Goal: Task Accomplishment & Management: Manage account settings

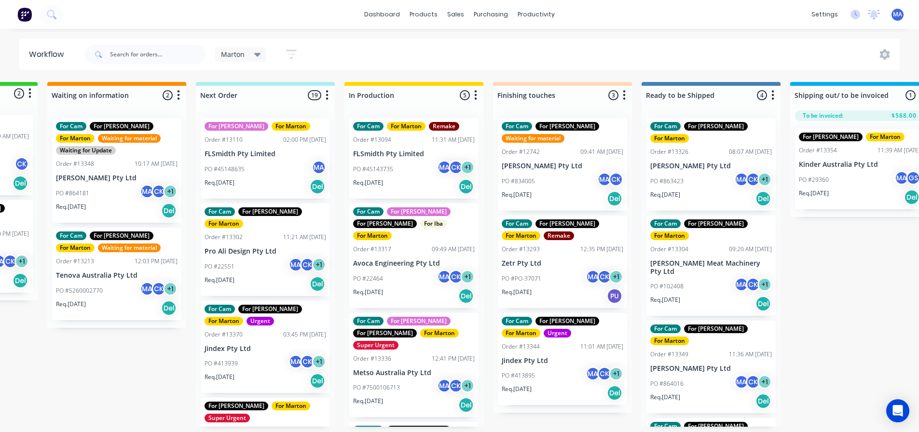
scroll to position [0, 122]
click at [343, 41] on div "Marton Save new view None edit Marton (Default) edit For Cam edit For [PERSON_N…" at bounding box center [491, 54] width 817 height 29
click at [464, 65] on div "Marton Save new view None edit Marton (Default) edit For Cam edit For [PERSON_N…" at bounding box center [491, 54] width 817 height 29
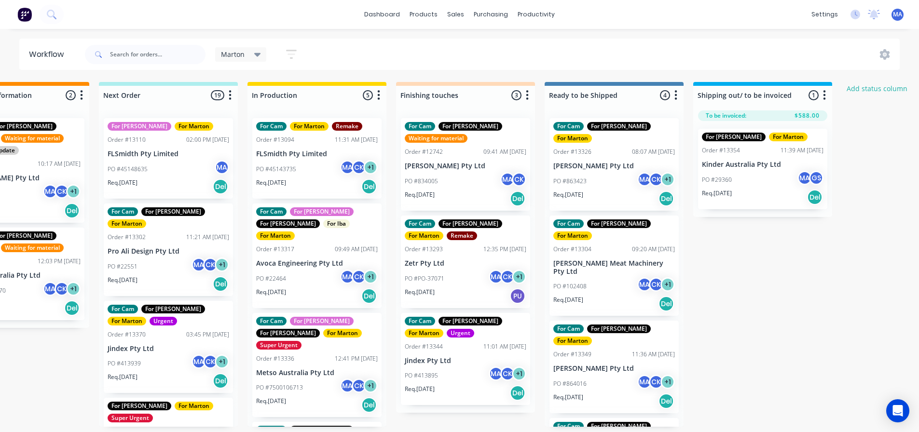
scroll to position [0, 410]
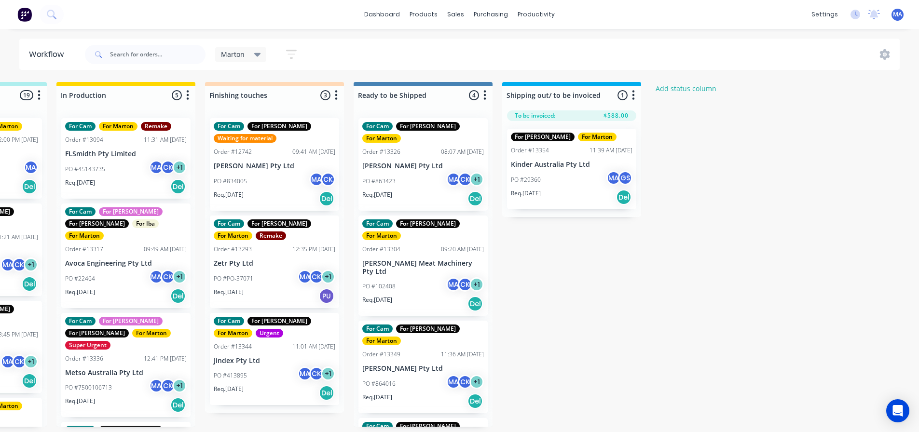
click at [426, 172] on div "PO #863423 MA CK + 1" at bounding box center [423, 181] width 122 height 18
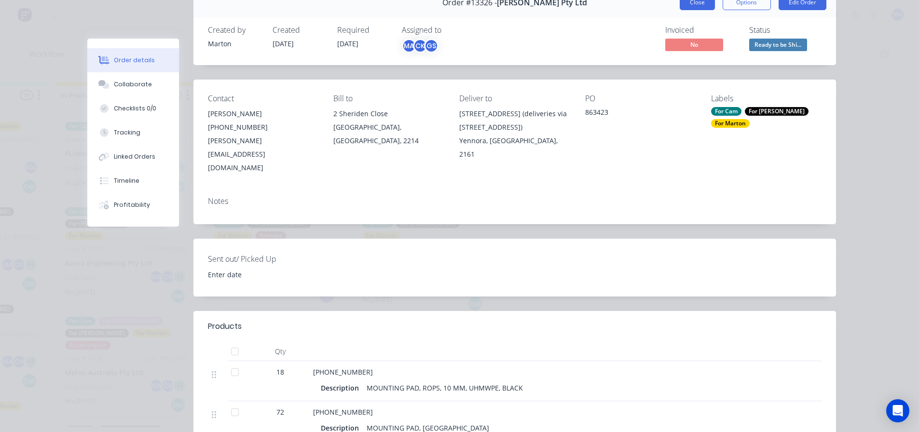
scroll to position [0, 0]
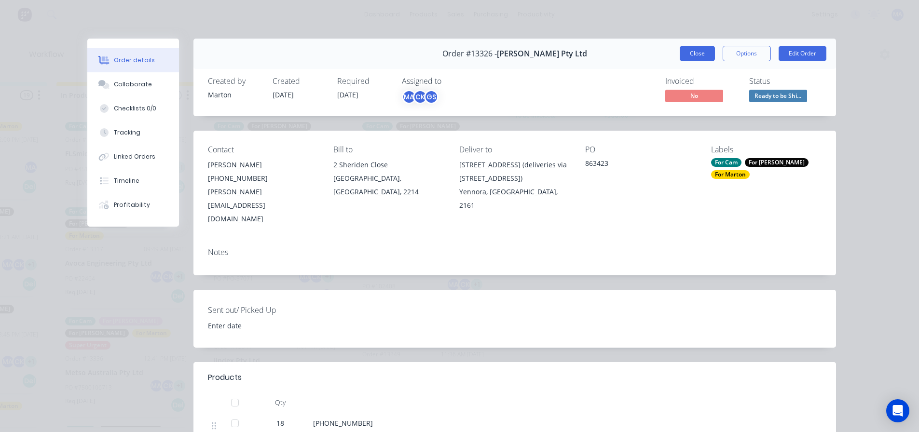
click at [699, 53] on button "Close" at bounding box center [697, 53] width 35 height 15
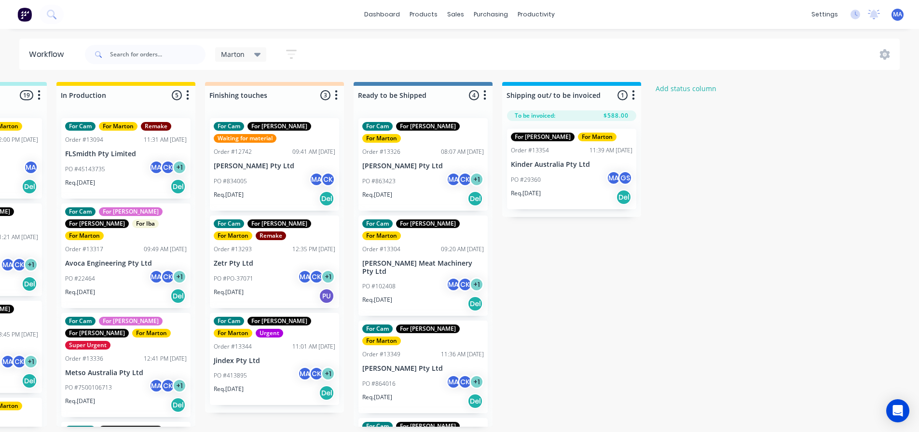
click at [424, 393] on div "Req. [DATE] Del" at bounding box center [423, 401] width 122 height 16
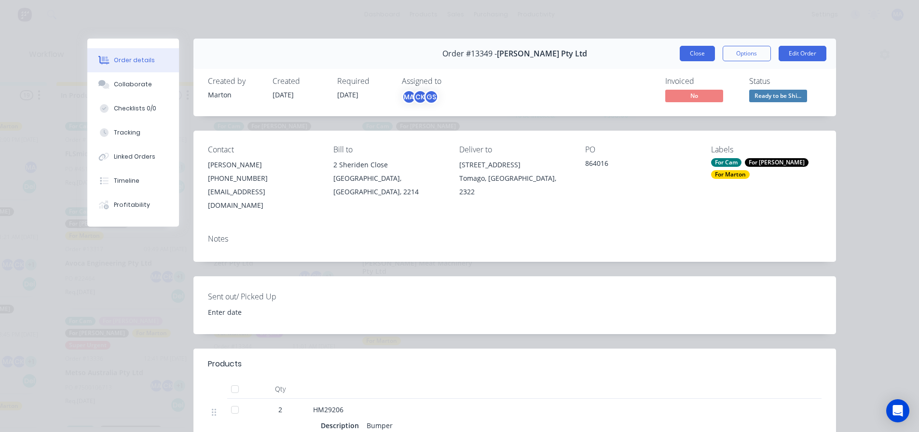
click at [698, 55] on button "Close" at bounding box center [697, 53] width 35 height 15
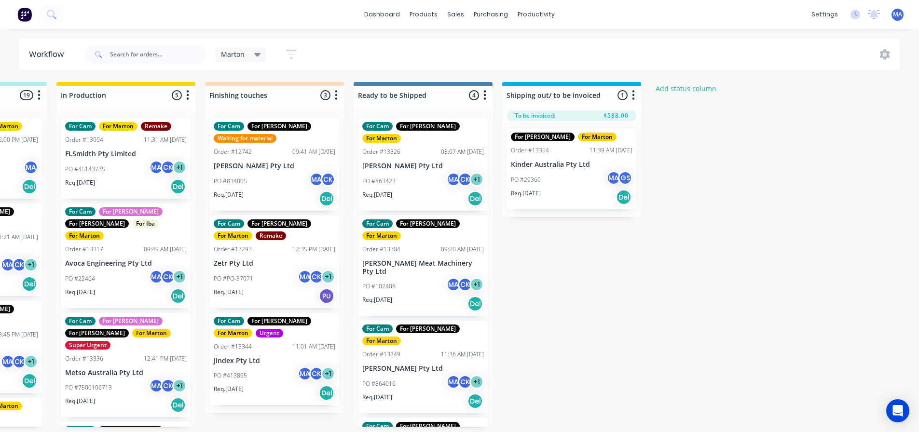
click at [412, 172] on div "PO #863423 MA CK + 1" at bounding box center [423, 181] width 122 height 18
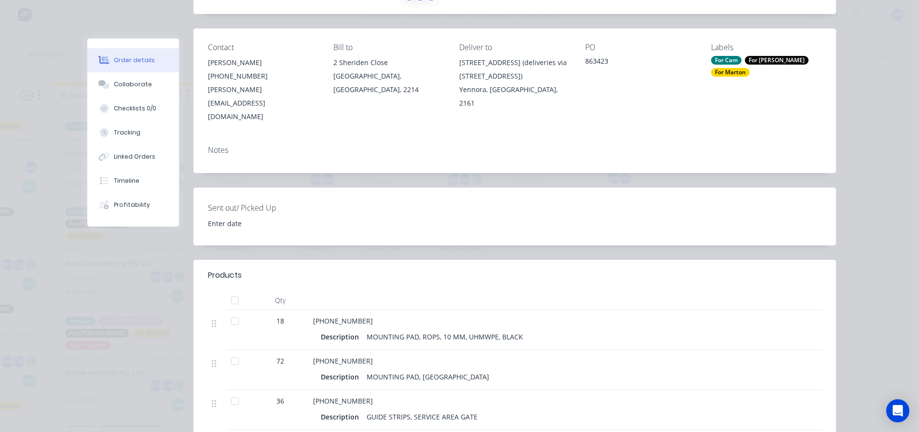
scroll to position [48, 0]
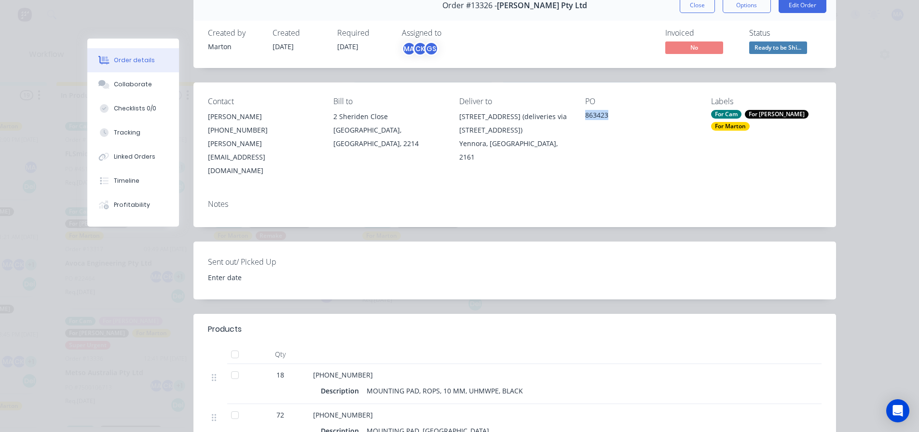
drag, startPoint x: 610, startPoint y: 120, endPoint x: 579, endPoint y: 120, distance: 30.9
click at [581, 119] on div "Contact [PERSON_NAME] [PHONE_NUMBER] [PERSON_NAME][EMAIL_ADDRESS][DOMAIN_NAME] …" at bounding box center [514, 136] width 642 height 109
copy div "863423"
click at [701, 7] on button "Close" at bounding box center [697, 5] width 35 height 15
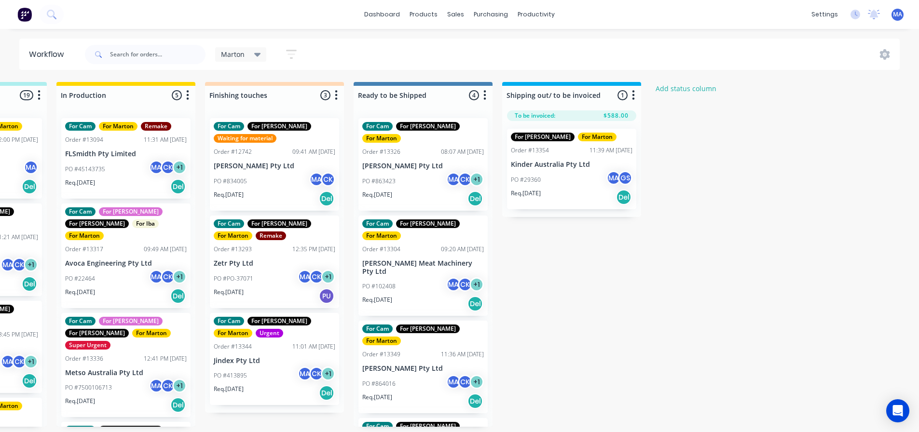
click at [409, 172] on div "PO #863423 MA CK + 1" at bounding box center [423, 181] width 122 height 18
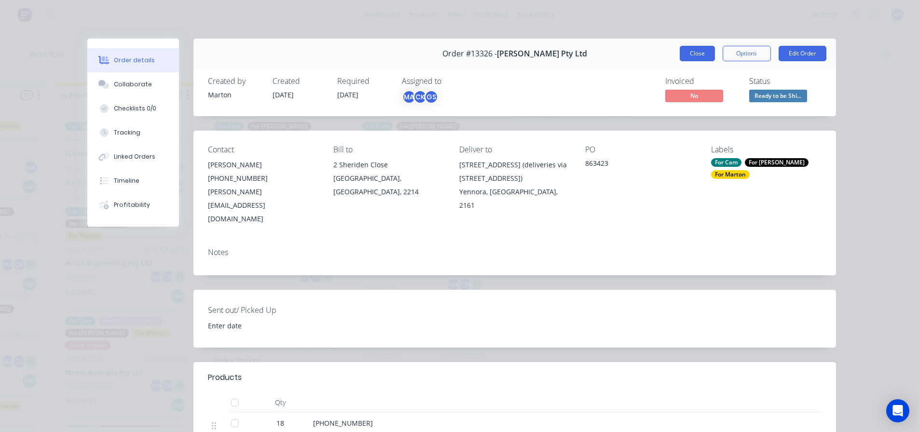
click at [705, 48] on button "Close" at bounding box center [697, 53] width 35 height 15
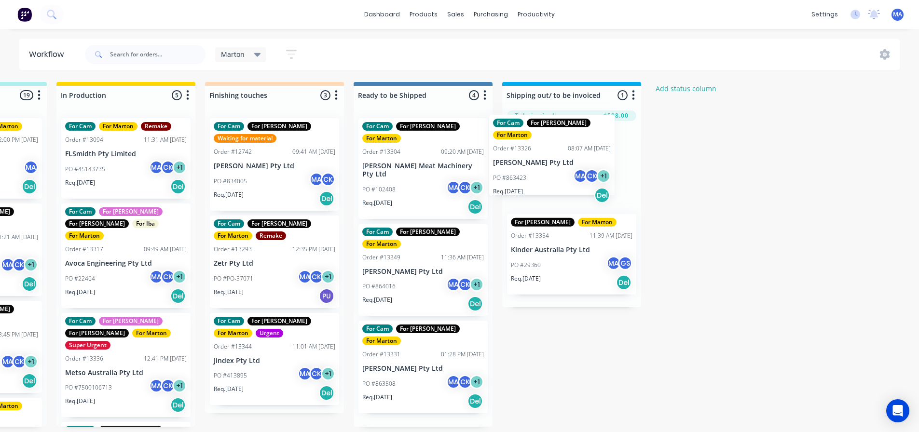
drag, startPoint x: 415, startPoint y: 164, endPoint x: 534, endPoint y: 161, distance: 119.7
click at [534, 161] on div "Submitted 2 Status colour #32CD32 hex #32CD32 Save Cancel Summaries Total order…" at bounding box center [247, 254] width 1329 height 345
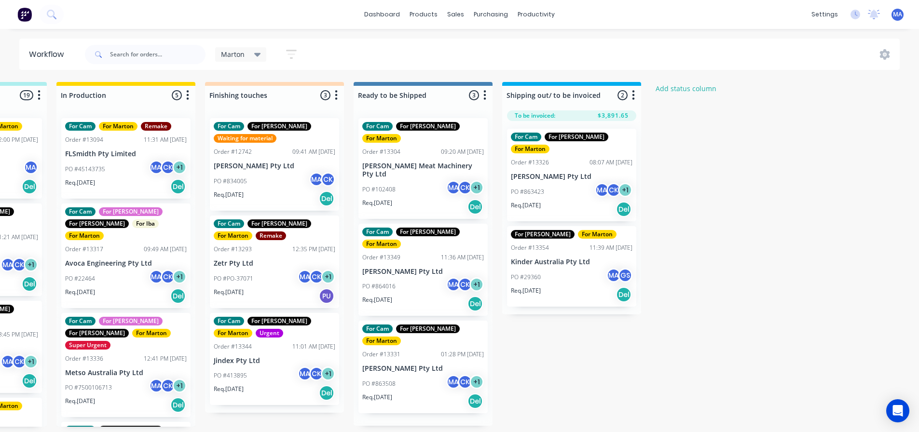
click at [560, 173] on p "[PERSON_NAME] Pty Ltd" at bounding box center [572, 177] width 122 height 8
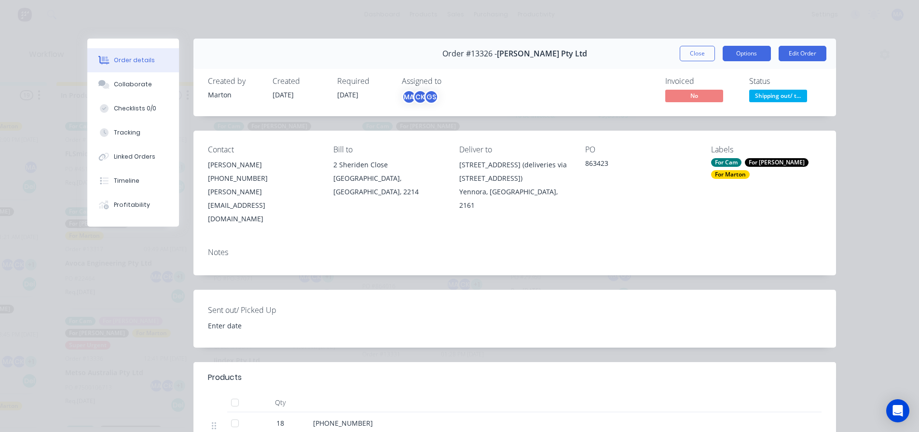
click at [761, 57] on button "Options" at bounding box center [746, 53] width 48 height 15
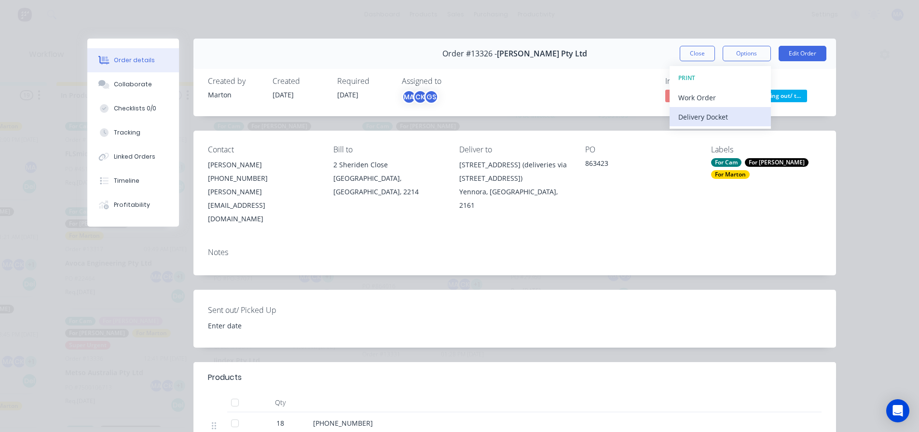
click at [723, 119] on div "Delivery Docket" at bounding box center [720, 117] width 84 height 14
click at [715, 122] on div "Standard" at bounding box center [720, 117] width 84 height 14
click at [680, 50] on button "Close" at bounding box center [697, 53] width 35 height 15
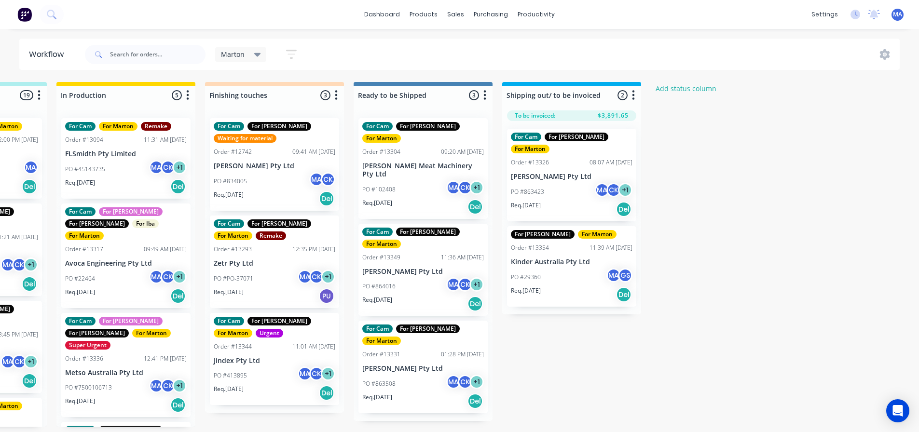
click at [411, 277] on div "PO #864016 MA CK + 1" at bounding box center [423, 286] width 122 height 18
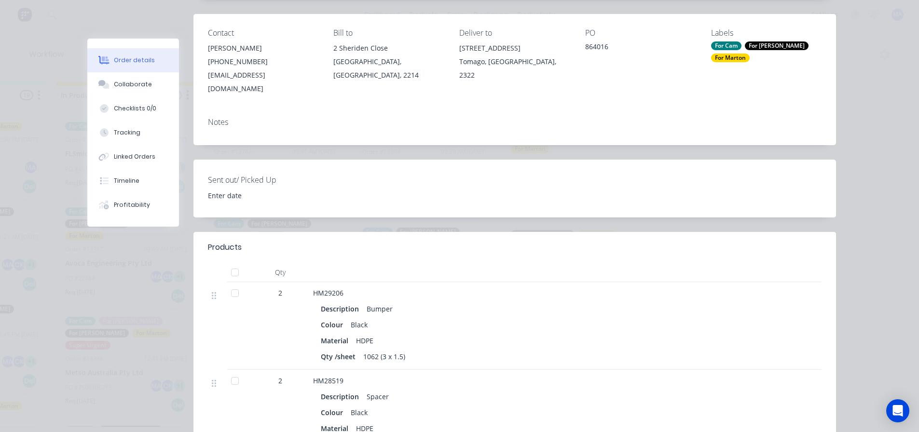
scroll to position [0, 0]
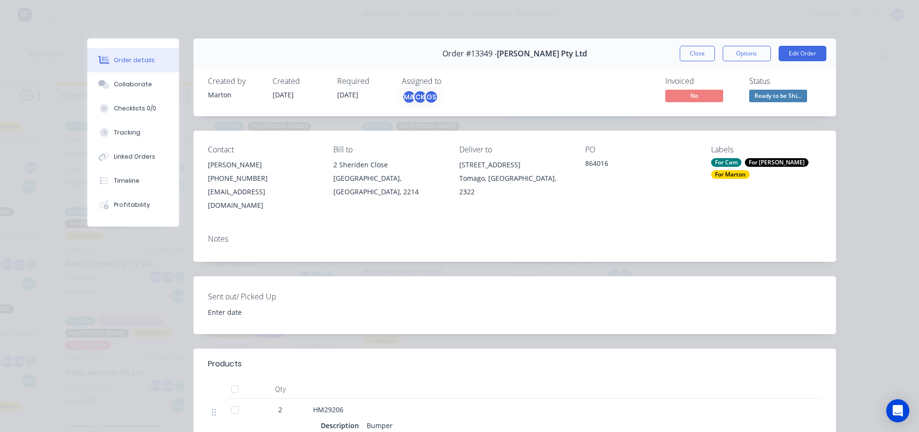
click at [733, 64] on div "Order #13349 - [PERSON_NAME] Pty Ltd Close Options Edit Order" at bounding box center [514, 54] width 642 height 30
click at [735, 58] on button "Options" at bounding box center [746, 53] width 48 height 15
click at [721, 110] on div "Delivery Docket" at bounding box center [720, 117] width 84 height 14
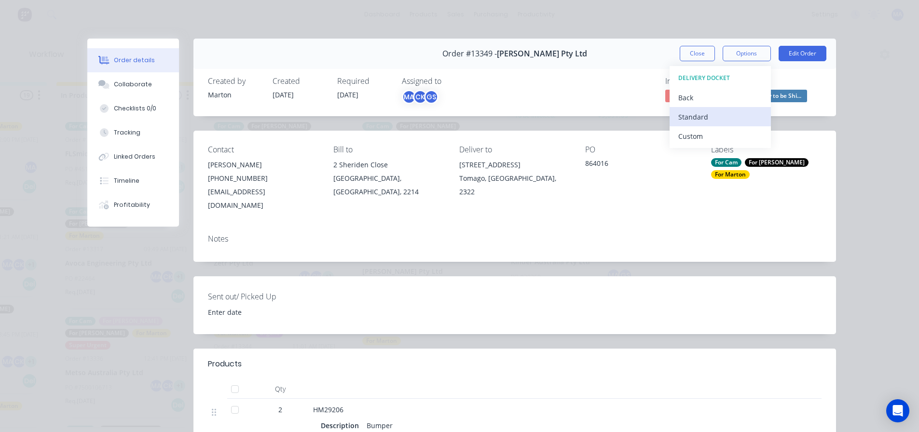
click at [717, 111] on div "Standard" at bounding box center [720, 117] width 84 height 14
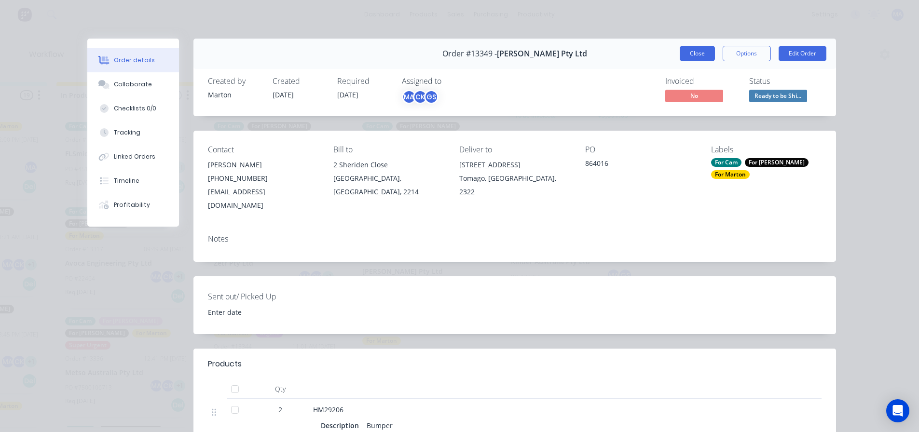
click at [705, 52] on button "Close" at bounding box center [697, 53] width 35 height 15
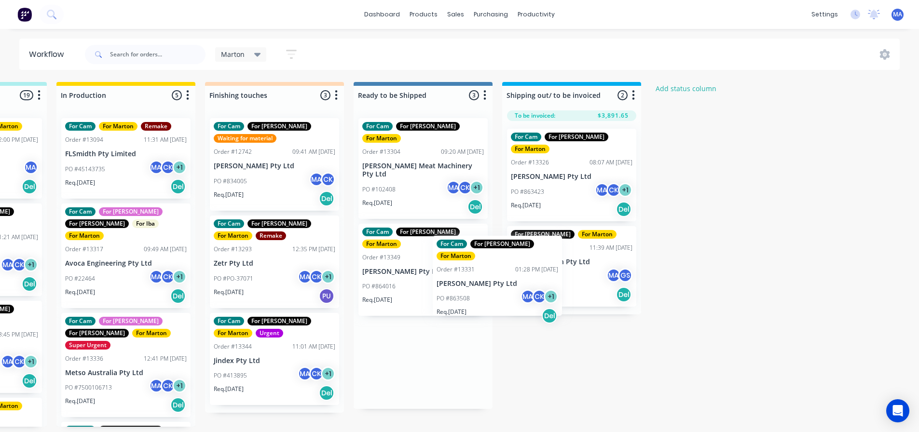
scroll to position [0, 410]
drag, startPoint x: 415, startPoint y: 336, endPoint x: 568, endPoint y: 205, distance: 201.4
click at [568, 205] on div "Submitted 2 Status colour #32CD32 hex #32CD32 Save Cancel Summaries Total order…" at bounding box center [247, 254] width 1329 height 345
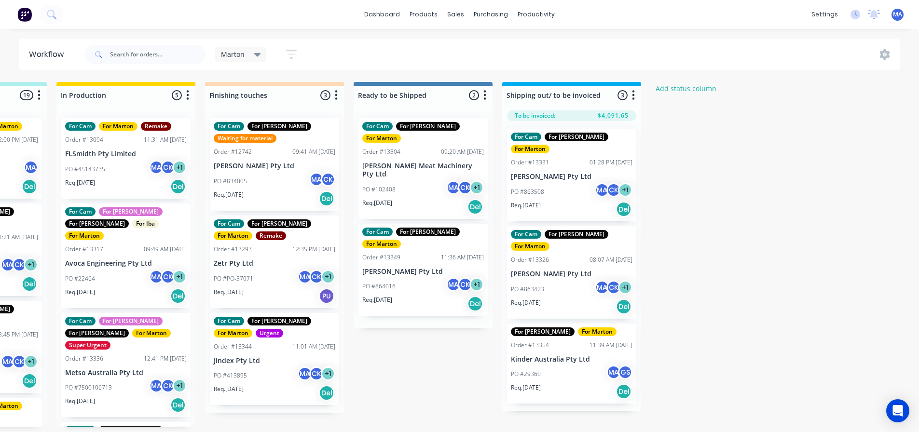
click at [571, 188] on div "PO #863508 MA CK + 1" at bounding box center [572, 192] width 122 height 18
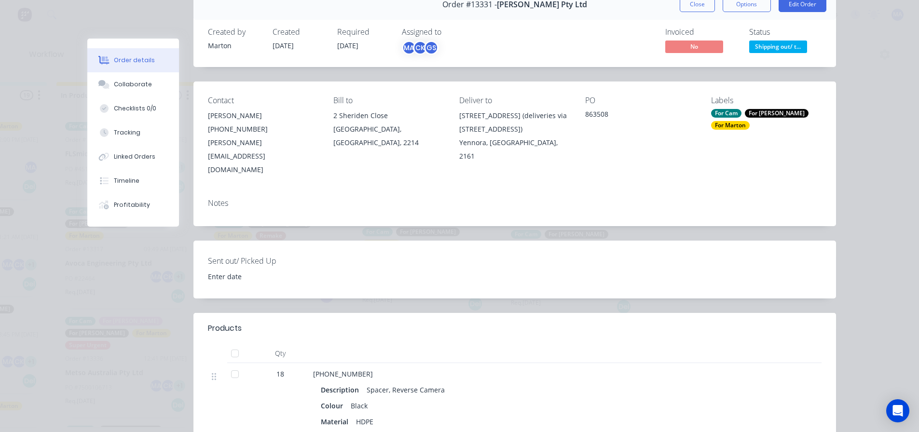
scroll to position [34, 0]
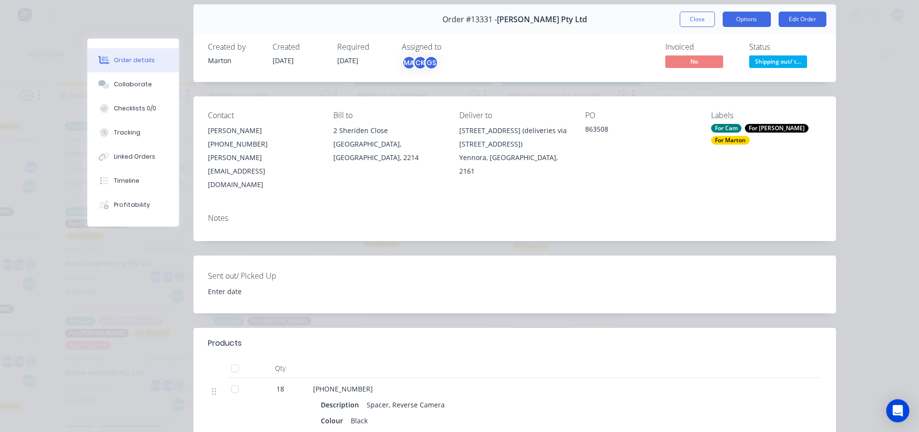
click at [747, 27] on button "Options" at bounding box center [746, 19] width 48 height 15
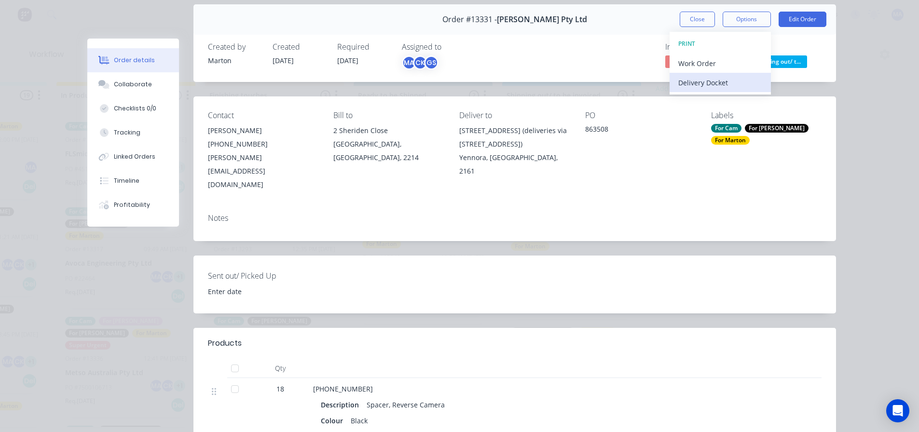
click at [711, 82] on div "Delivery Docket" at bounding box center [720, 83] width 84 height 14
click at [710, 83] on div "Standard" at bounding box center [720, 83] width 84 height 14
drag, startPoint x: 693, startPoint y: 14, endPoint x: 538, endPoint y: 130, distance: 193.3
click at [693, 14] on button "Close" at bounding box center [697, 19] width 35 height 15
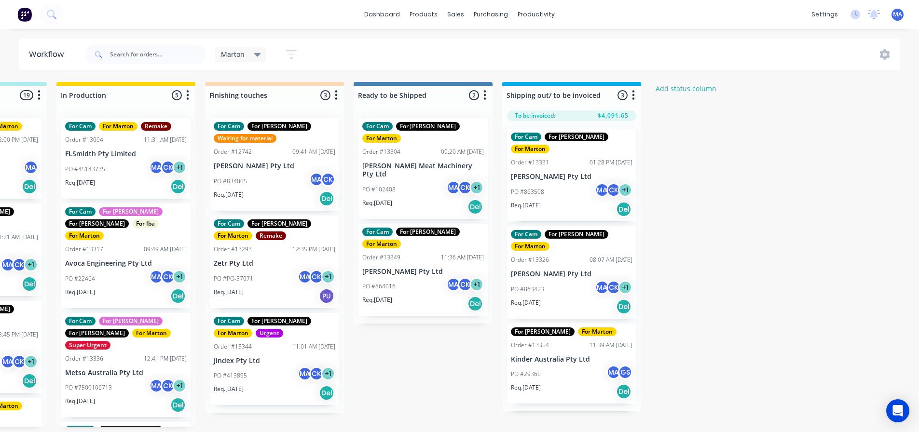
click at [413, 277] on div "PO #864016 MA CK + 1" at bounding box center [423, 286] width 122 height 18
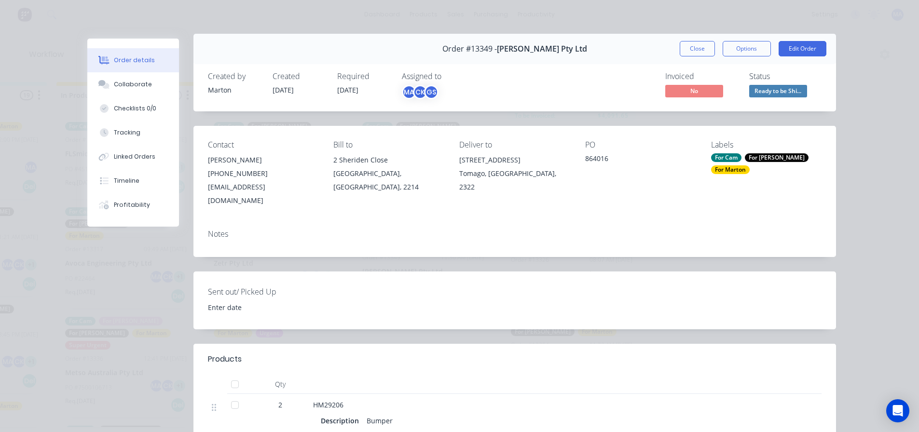
scroll to position [0, 0]
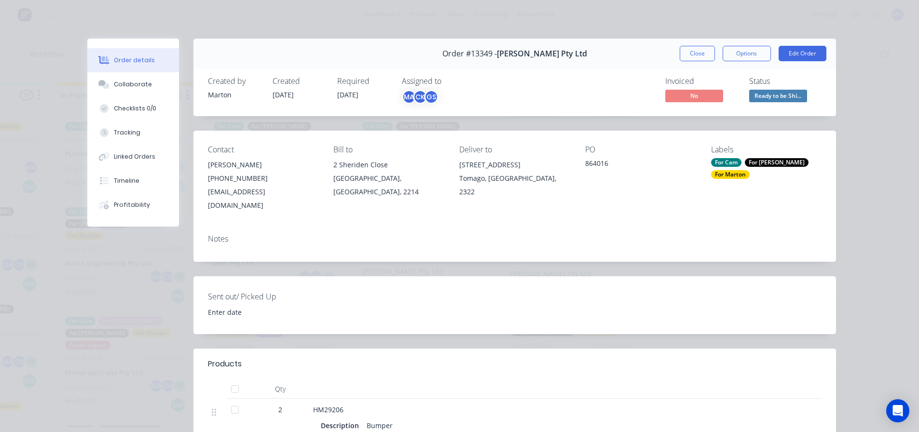
click at [690, 54] on button "Close" at bounding box center [697, 53] width 35 height 15
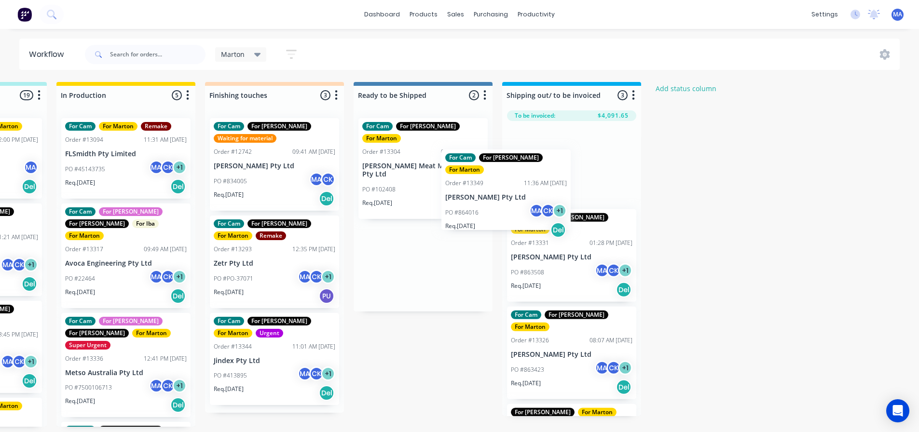
drag, startPoint x: 410, startPoint y: 258, endPoint x: 561, endPoint y: 161, distance: 179.0
click at [564, 156] on div "Submitted 2 Status colour #32CD32 hex #32CD32 Save Cancel Summaries Total order…" at bounding box center [247, 254] width 1329 height 345
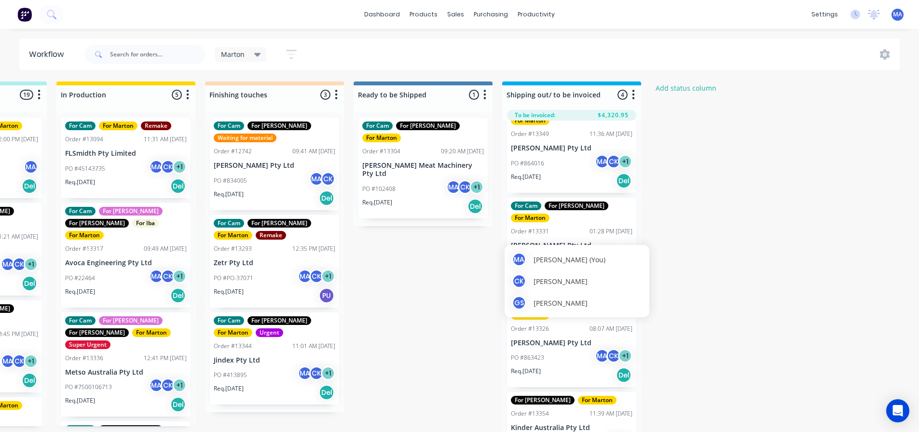
scroll to position [0, 410]
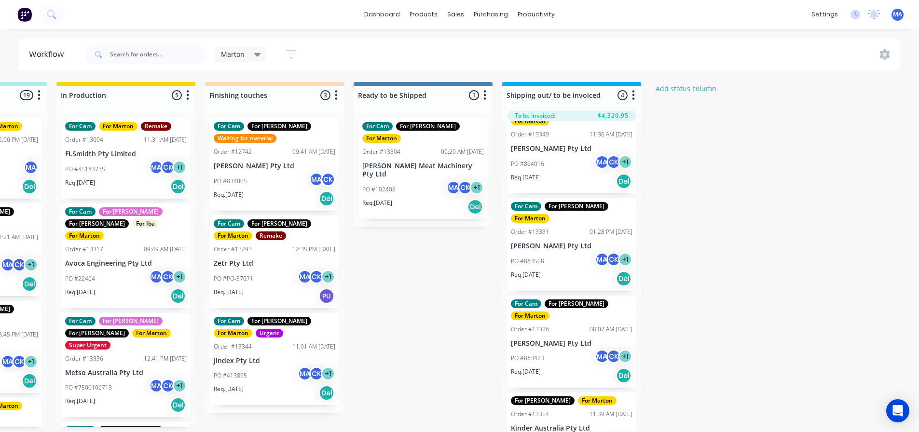
drag, startPoint x: 410, startPoint y: 258, endPoint x: 305, endPoint y: 200, distance: 120.5
click at [410, 258] on div "Submitted 2 Status colour #32CD32 hex #32CD32 Save Cancel Summaries Total order…" at bounding box center [247, 259] width 1329 height 355
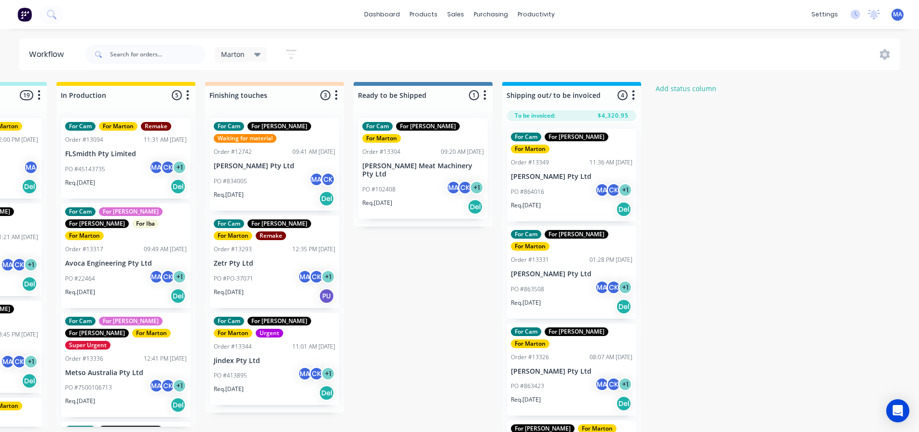
click at [573, 186] on div "PO #864016 MA CK + 1" at bounding box center [572, 192] width 122 height 18
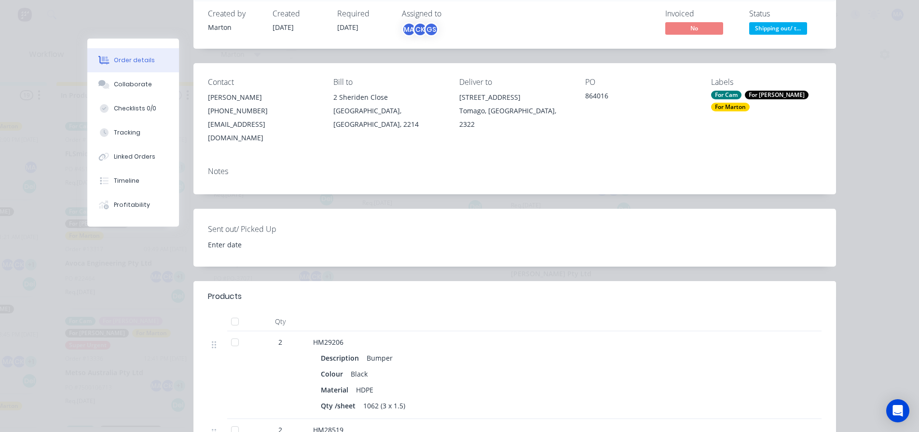
scroll to position [48, 0]
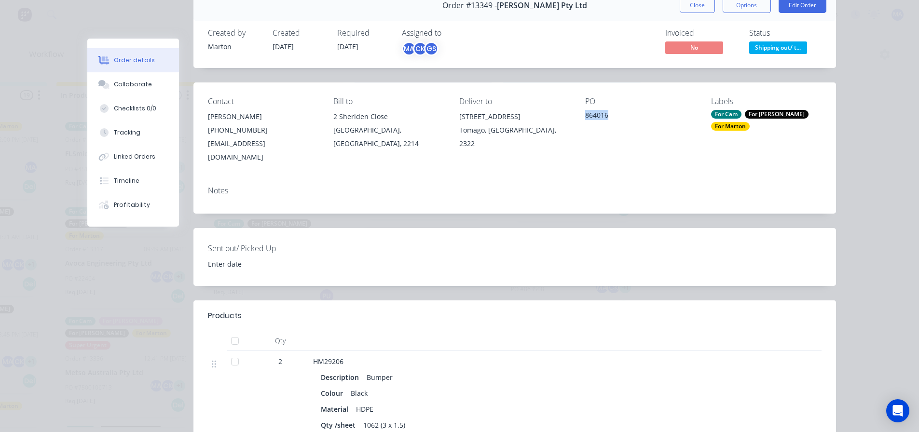
drag, startPoint x: 602, startPoint y: 116, endPoint x: 575, endPoint y: 116, distance: 26.5
click at [575, 116] on div "Contact [PERSON_NAME] [PHONE_NUMBER] [EMAIL_ADDRESS][DOMAIN_NAME] Bill to 2 She…" at bounding box center [514, 130] width 642 height 96
copy div "864016"
click at [685, 5] on button "Close" at bounding box center [697, 5] width 35 height 15
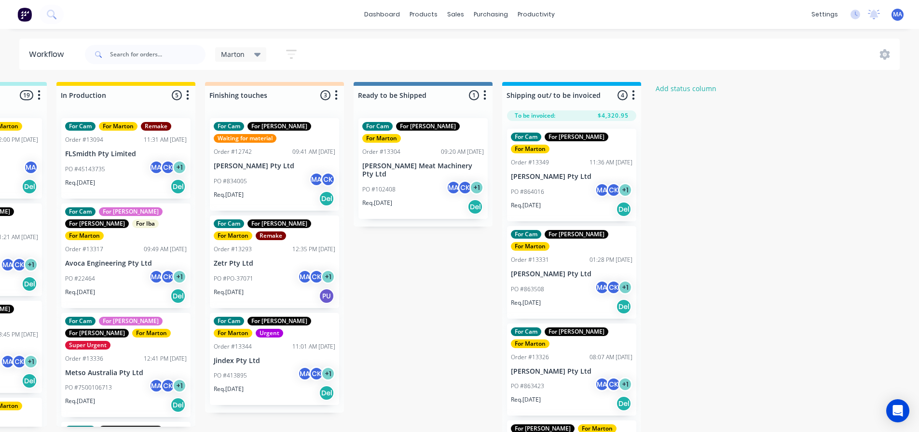
click at [268, 389] on div "Req. [DATE] Del" at bounding box center [275, 393] width 122 height 16
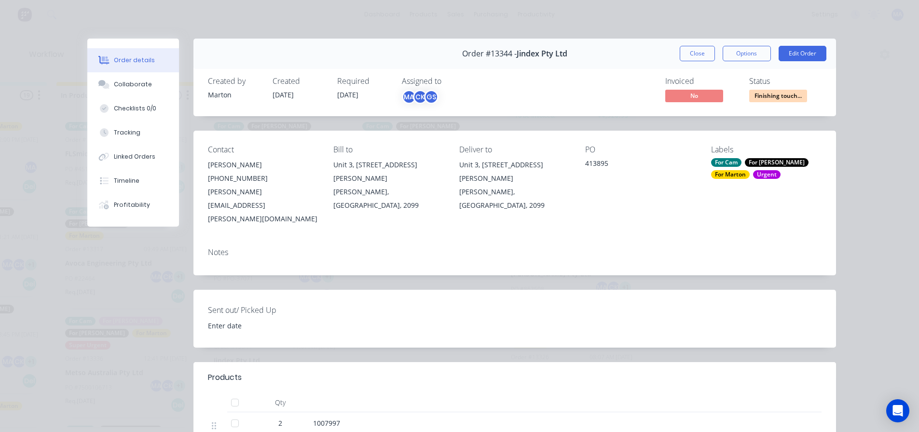
click at [690, 51] on button "Close" at bounding box center [697, 53] width 35 height 15
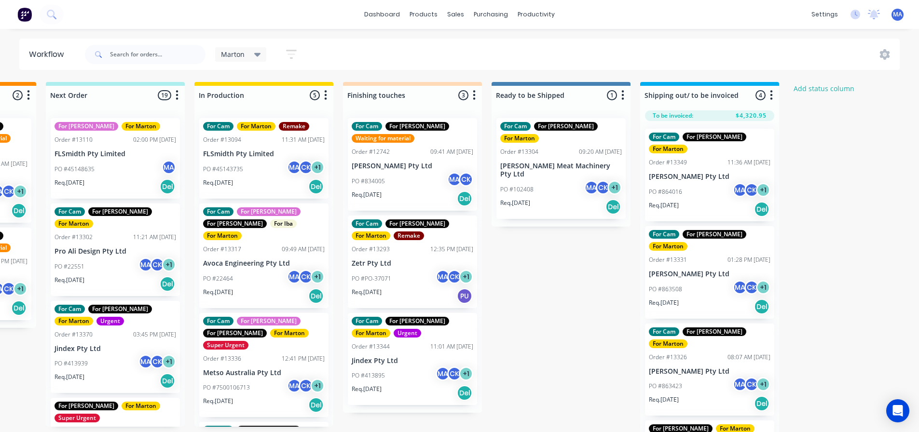
scroll to position [0, 268]
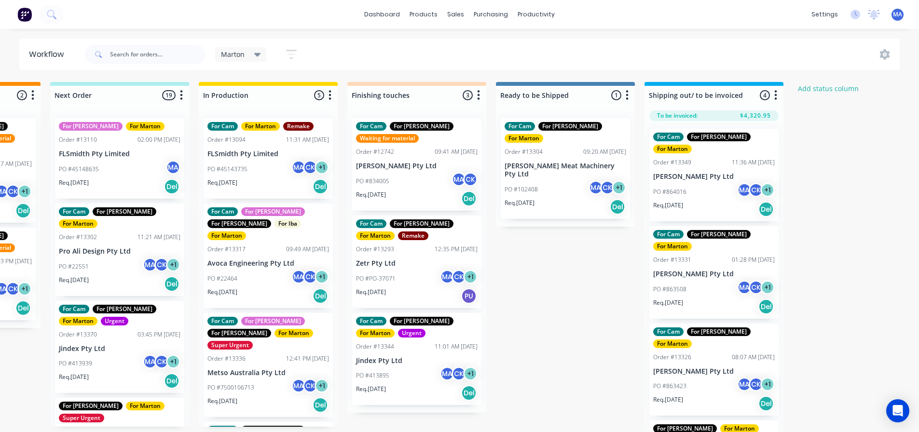
click at [116, 177] on div "PO #45148635 MA" at bounding box center [120, 169] width 122 height 18
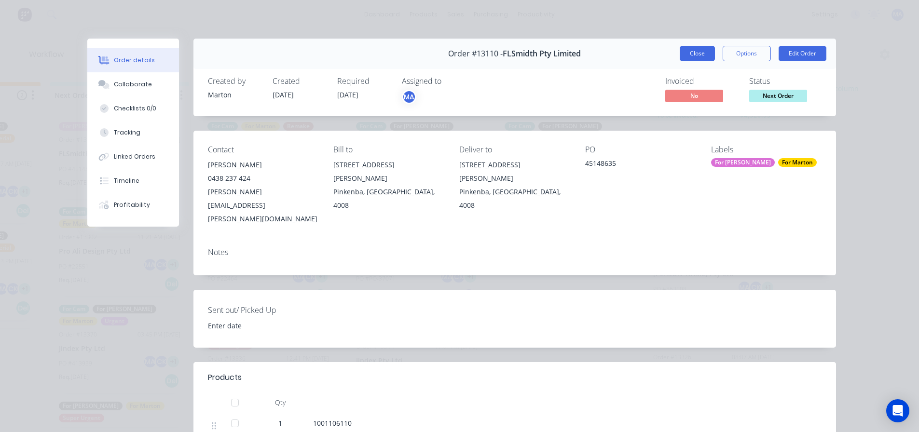
click at [690, 54] on button "Close" at bounding box center [697, 53] width 35 height 15
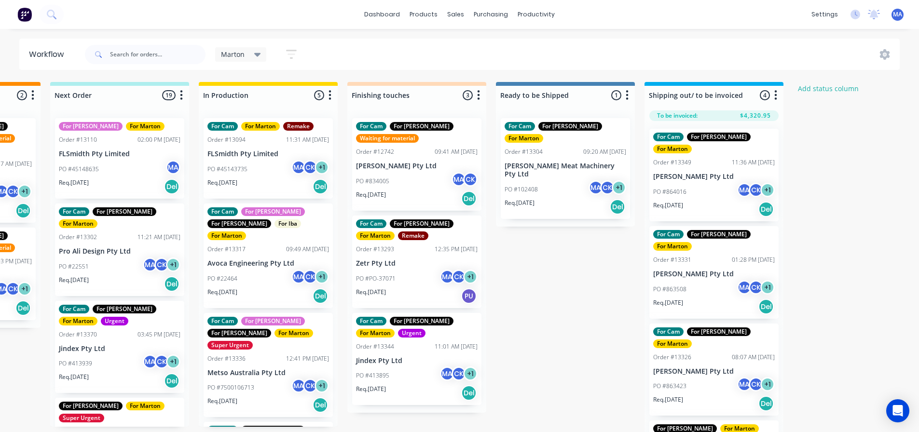
scroll to position [0, 264]
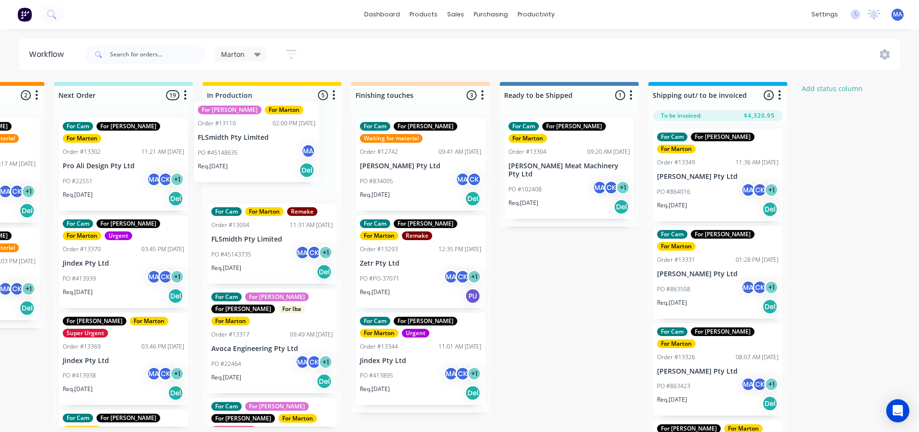
drag, startPoint x: 115, startPoint y: 169, endPoint x: 259, endPoint y: 151, distance: 145.2
click at [259, 151] on div "Submitted 2 Status colour #32CD32 hex #32CD32 Save Cancel Summaries Total order…" at bounding box center [393, 259] width 1329 height 355
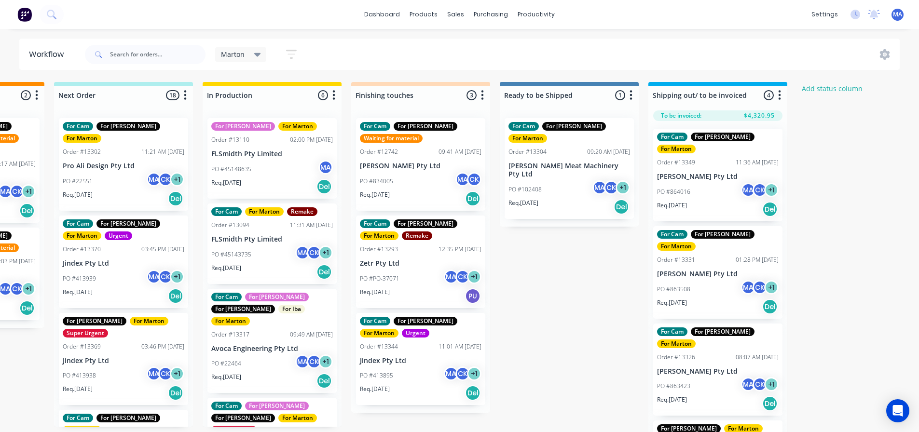
click at [117, 190] on div "Req. [DATE] Del" at bounding box center [124, 198] width 122 height 16
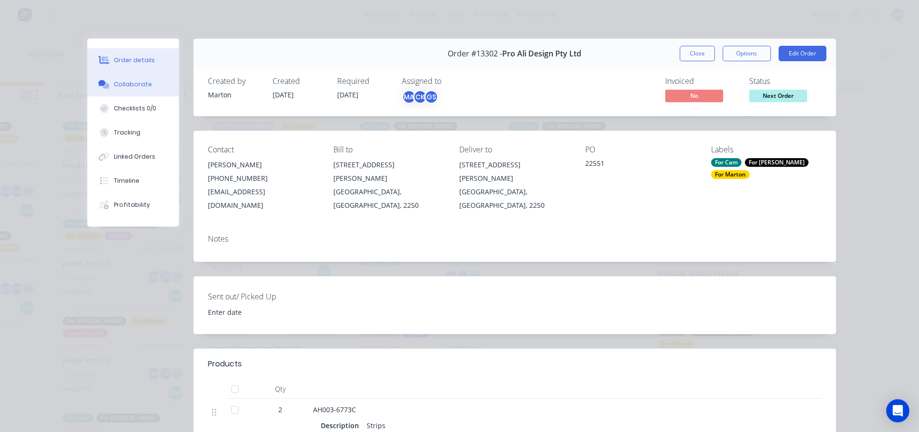
click at [146, 86] on button "Collaborate" at bounding box center [133, 84] width 92 height 24
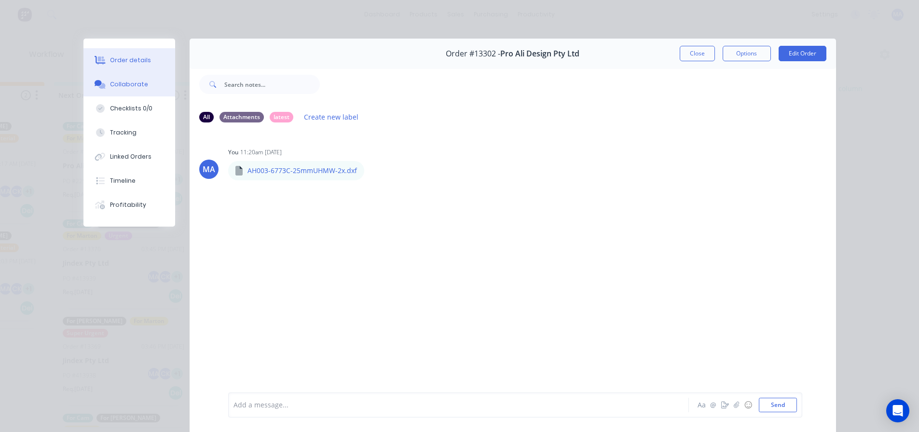
click at [145, 62] on button "Order details" at bounding box center [129, 60] width 92 height 24
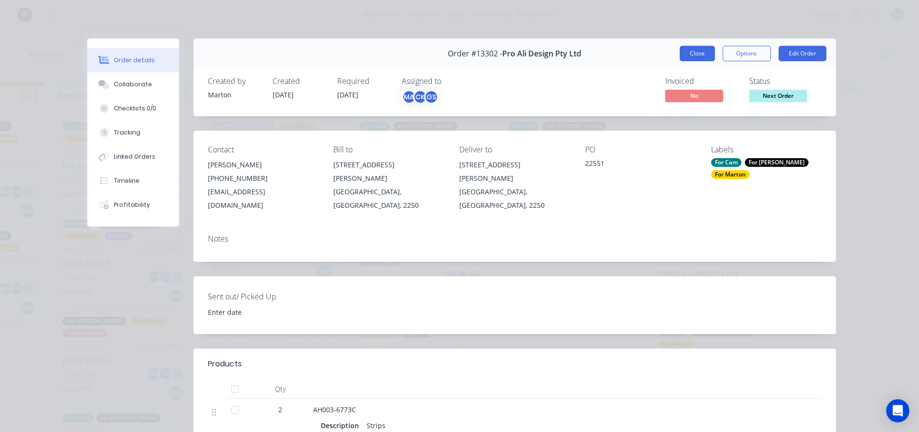
click at [694, 51] on button "Close" at bounding box center [697, 53] width 35 height 15
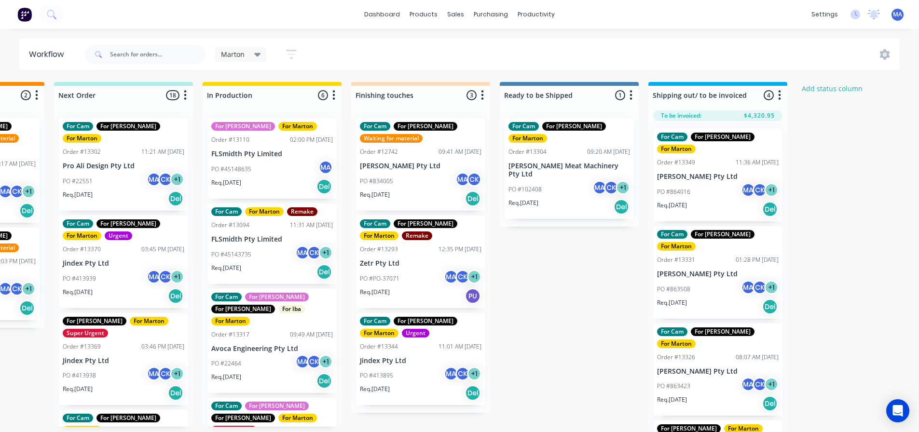
click at [131, 270] on div "PO #413939 MA CK + 1" at bounding box center [124, 279] width 122 height 18
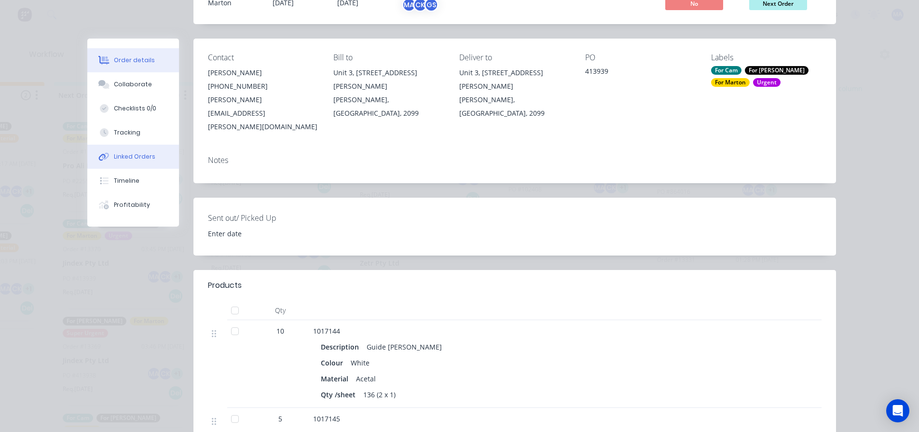
scroll to position [48, 0]
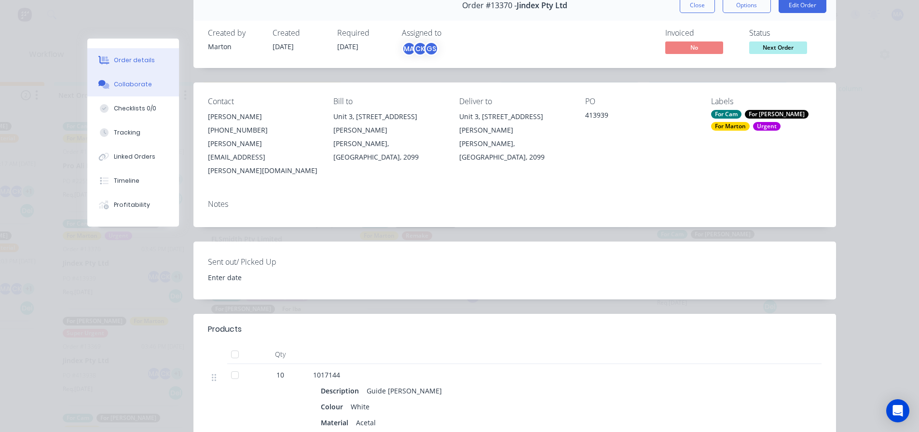
click at [129, 91] on button "Collaborate" at bounding box center [133, 84] width 92 height 24
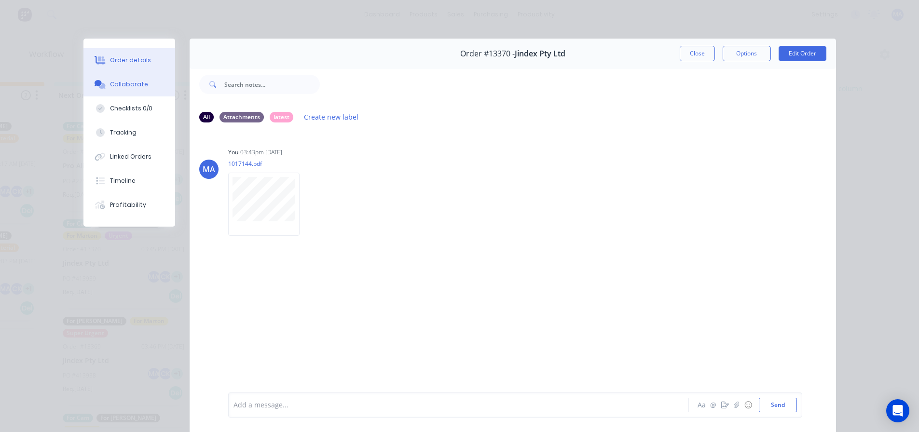
click at [139, 62] on div "Order details" at bounding box center [130, 60] width 41 height 9
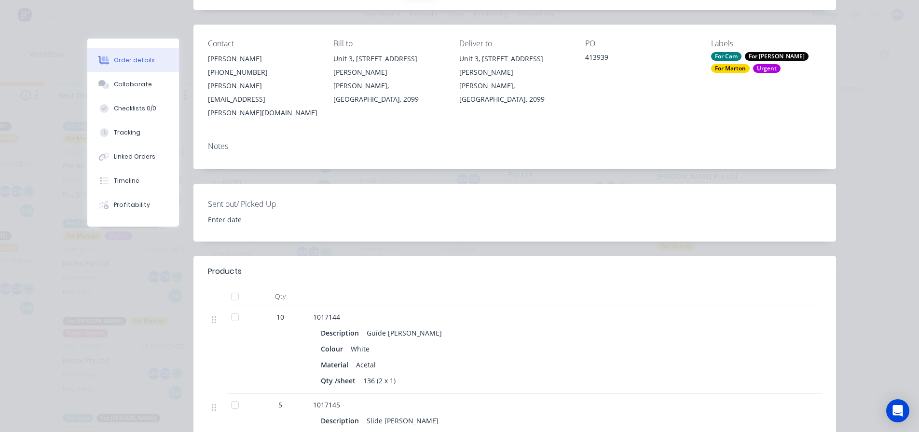
scroll to position [145, 0]
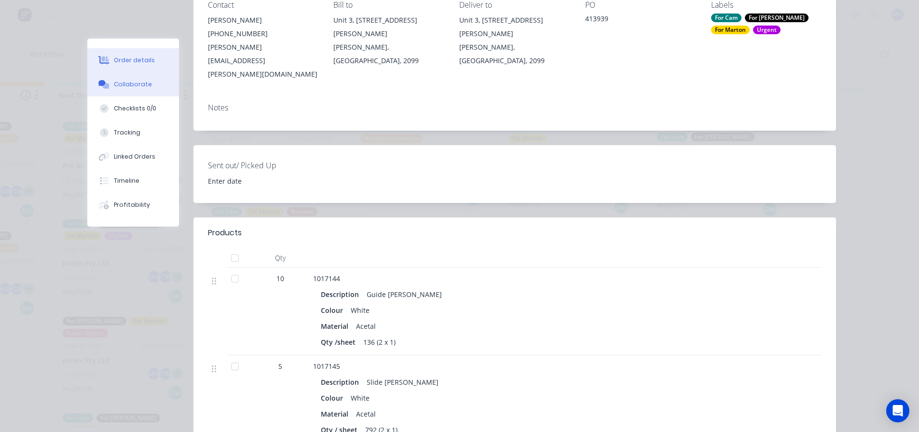
click at [149, 91] on button "Collaborate" at bounding box center [133, 84] width 92 height 24
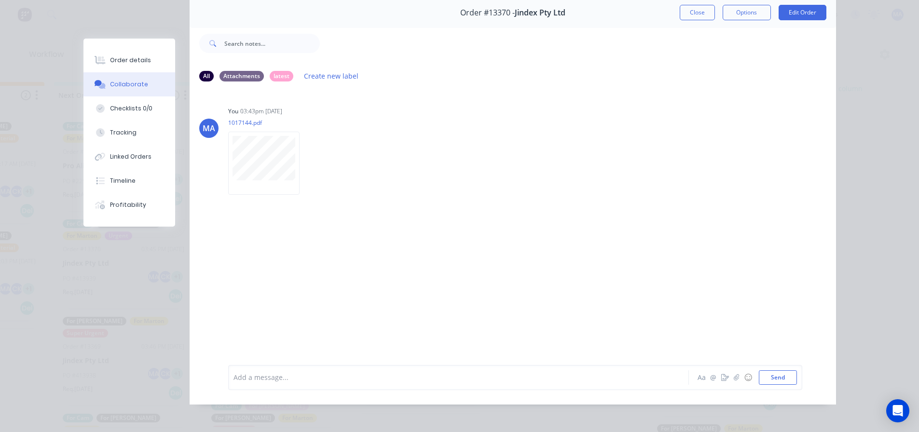
scroll to position [51, 0]
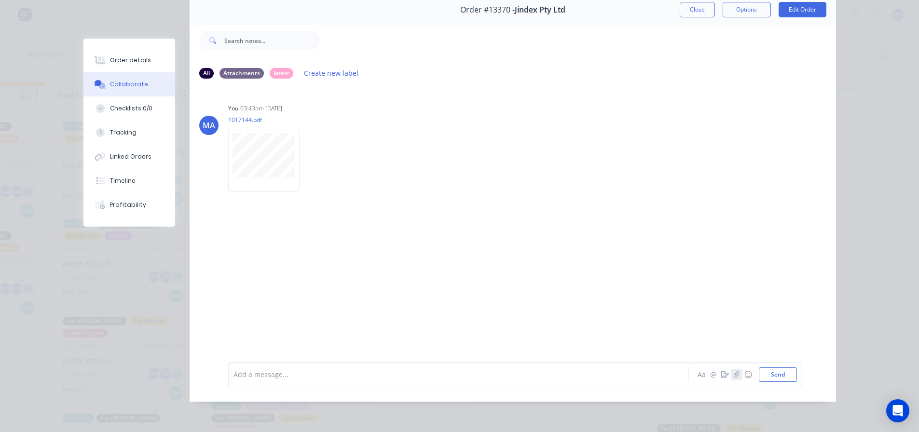
click at [735, 375] on icon "button" at bounding box center [736, 374] width 6 height 7
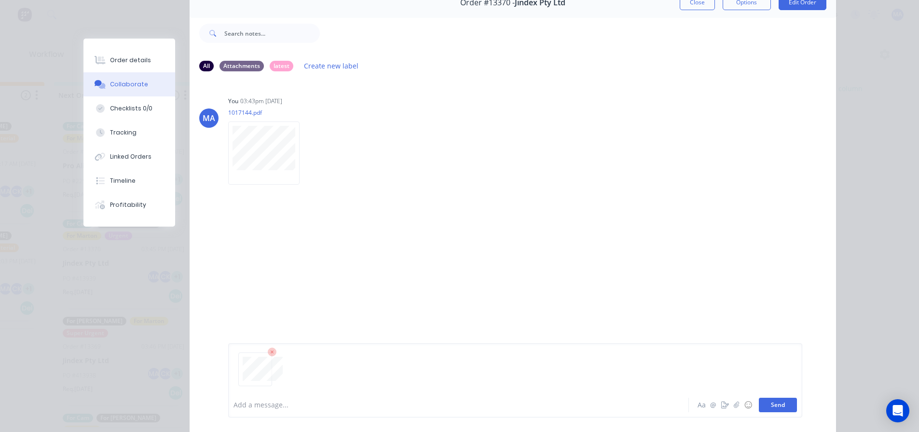
click at [775, 410] on button "Send" at bounding box center [778, 405] width 38 height 14
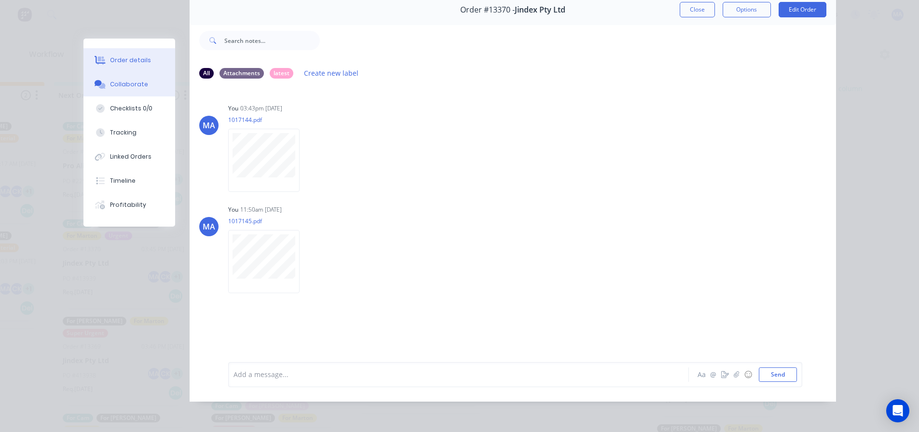
click at [135, 65] on button "Order details" at bounding box center [129, 60] width 92 height 24
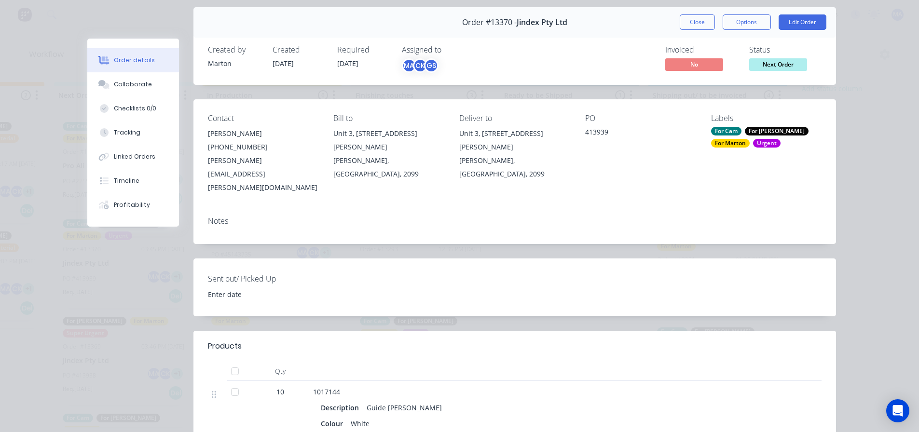
scroll to position [3, 0]
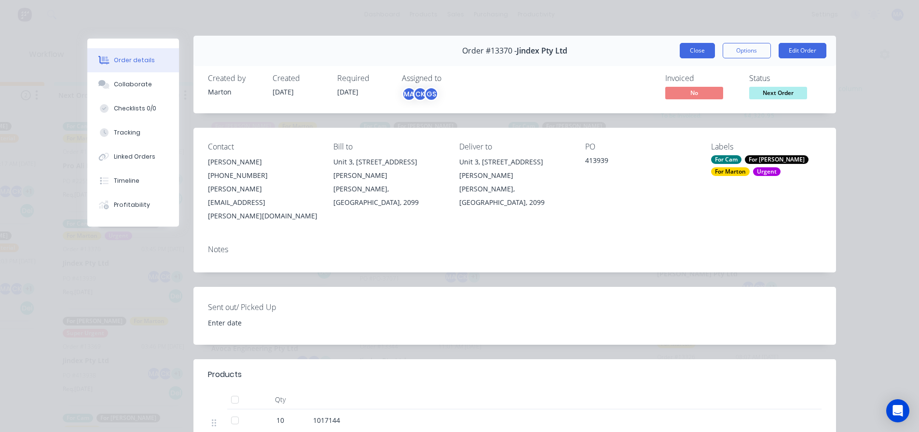
click at [691, 47] on button "Close" at bounding box center [697, 50] width 35 height 15
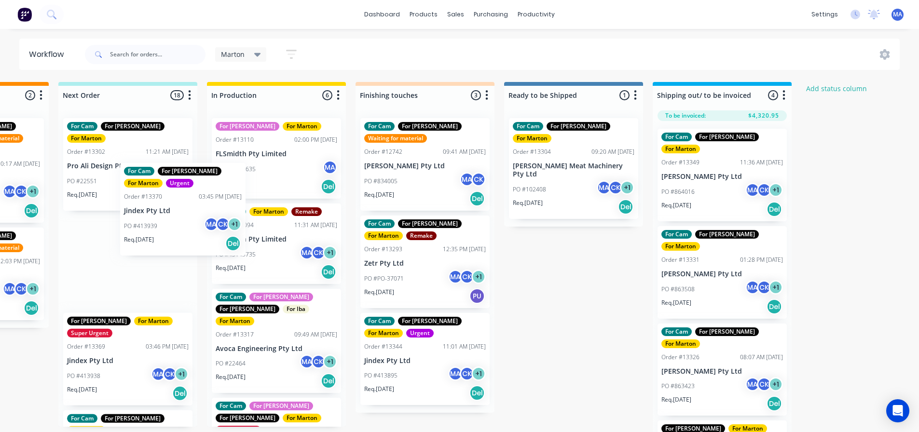
scroll to position [0, 258]
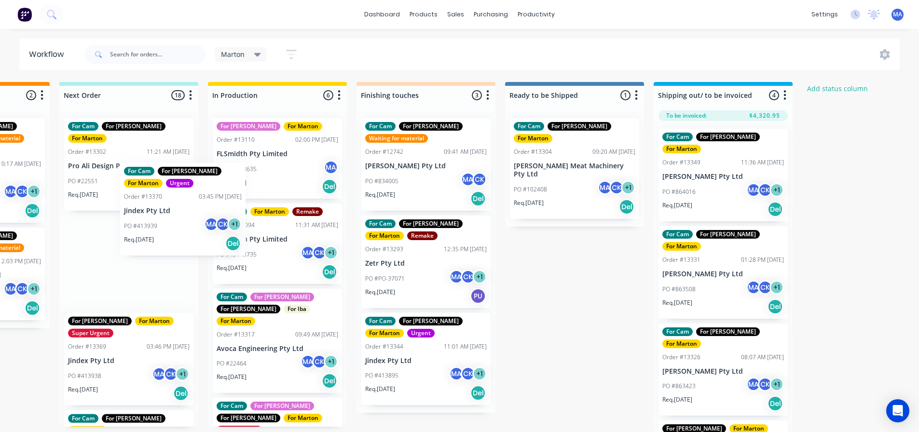
drag, startPoint x: 111, startPoint y: 270, endPoint x: 234, endPoint y: 193, distance: 145.1
click at [234, 193] on div "Submitted 2 Status colour #32CD32 hex #32CD32 Save Cancel Summaries Total order…" at bounding box center [398, 259] width 1329 height 355
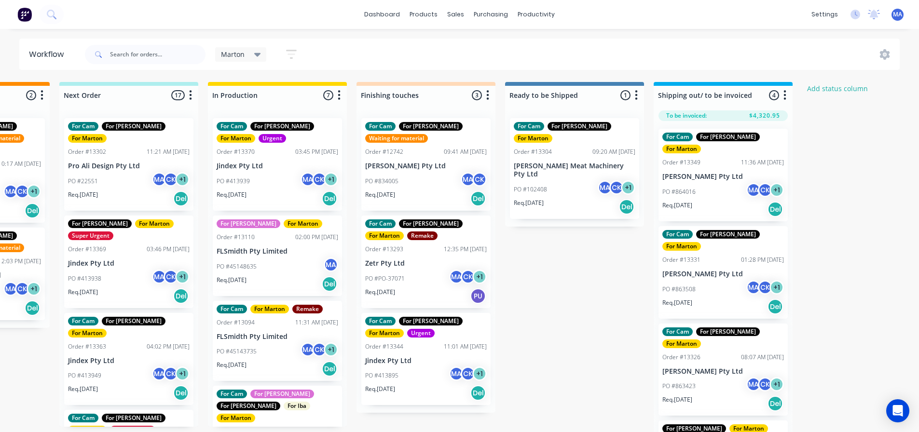
click at [128, 270] on div "PO #413938 MA CK + 1" at bounding box center [129, 279] width 122 height 18
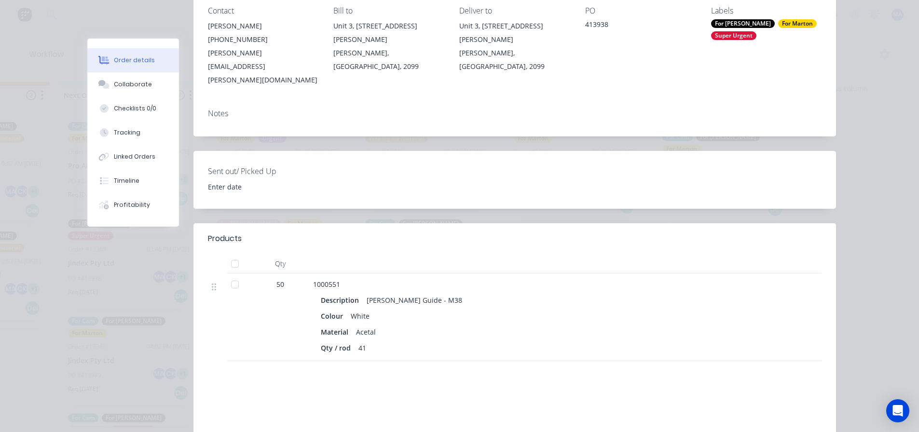
scroll to position [0, 0]
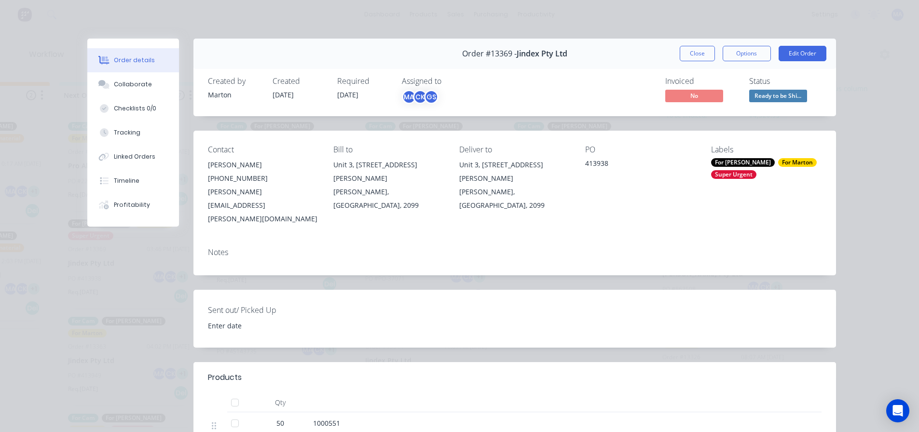
drag, startPoint x: 680, startPoint y: 55, endPoint x: 657, endPoint y: 63, distance: 23.5
click at [680, 55] on button "Close" at bounding box center [697, 53] width 35 height 15
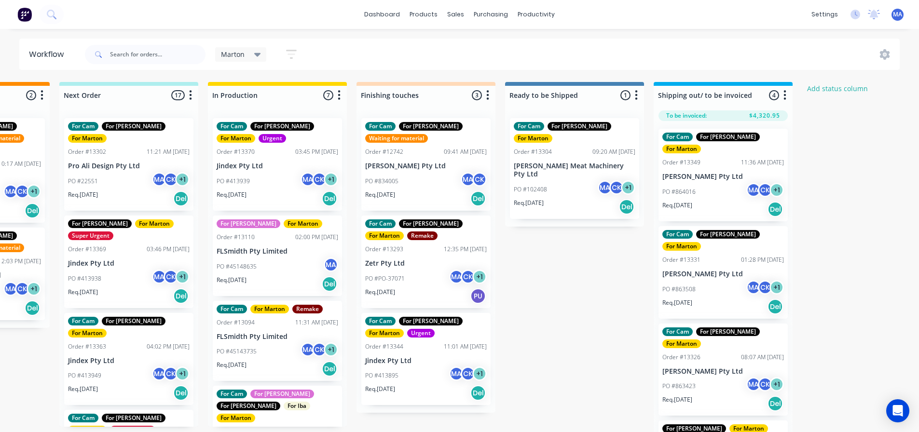
click at [123, 367] on div "PO #413949 MA CK + 1" at bounding box center [129, 376] width 122 height 18
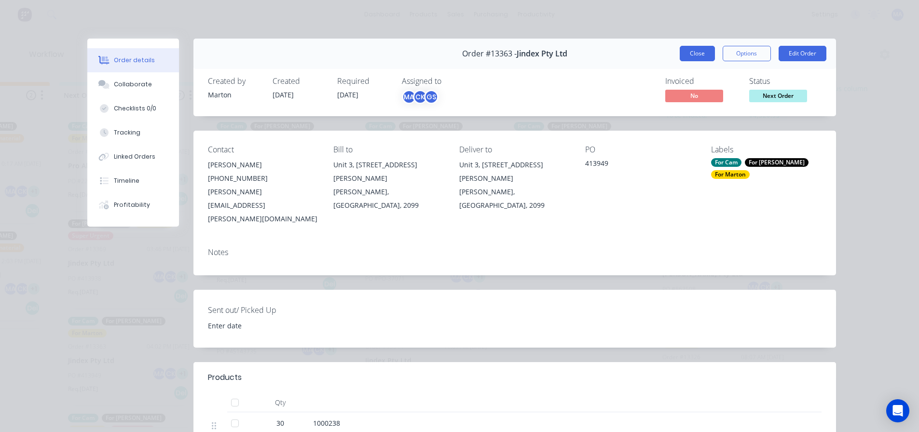
click at [689, 49] on button "Close" at bounding box center [697, 53] width 35 height 15
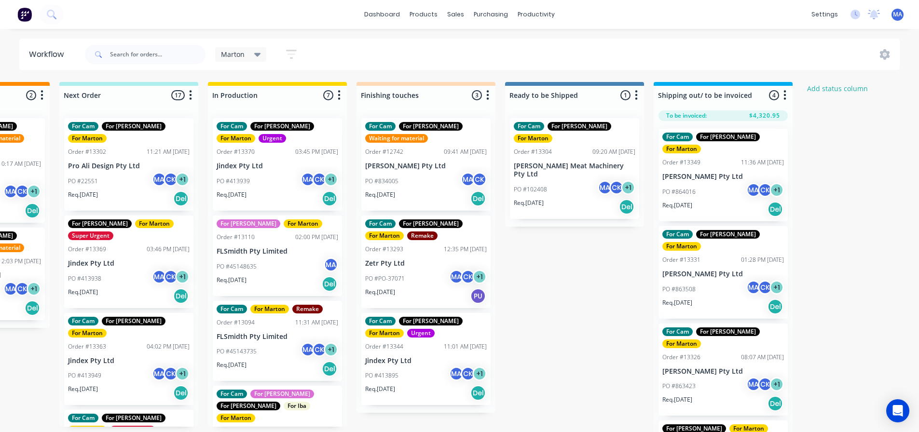
click at [138, 288] on div "Req. [DATE] Del" at bounding box center [129, 296] width 122 height 16
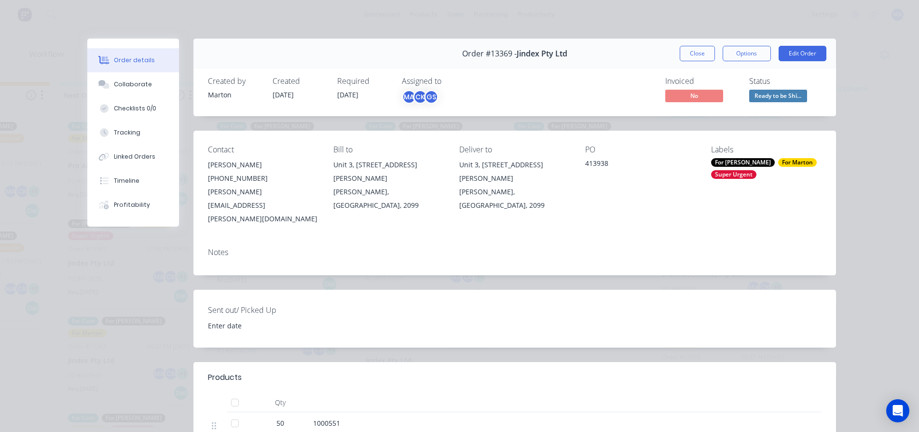
click at [672, 56] on div "Order #13369 - Jindex Pty Ltd Close Options Edit Order" at bounding box center [514, 54] width 642 height 30
click at [675, 56] on div "Order #13369 - Jindex Pty Ltd Close Options Edit Order" at bounding box center [514, 54] width 642 height 30
click at [689, 56] on button "Close" at bounding box center [697, 53] width 35 height 15
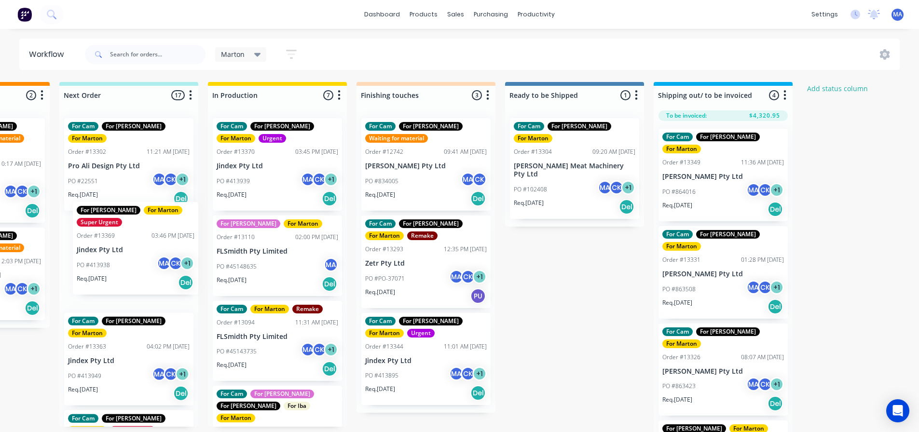
scroll to position [0, 256]
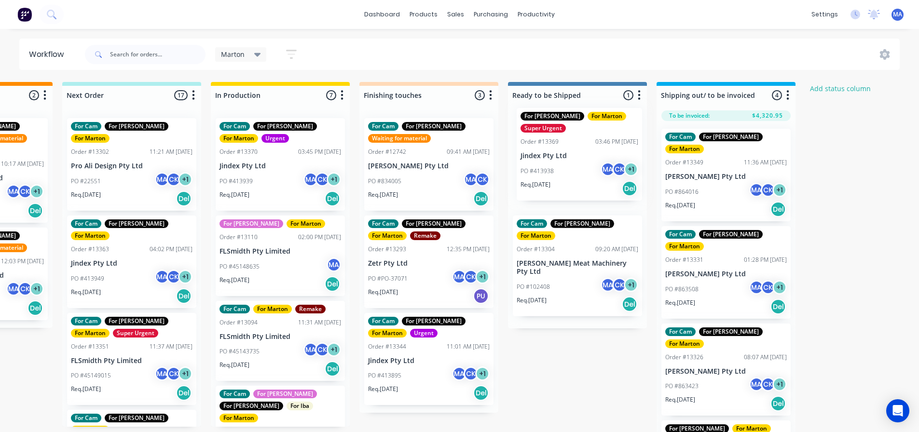
drag, startPoint x: 107, startPoint y: 269, endPoint x: 564, endPoint y: 172, distance: 467.4
click at [564, 172] on div "Submitted 2 Status colour #32CD32 hex #32CD32 Save Cancel Summaries Total order…" at bounding box center [401, 259] width 1329 height 355
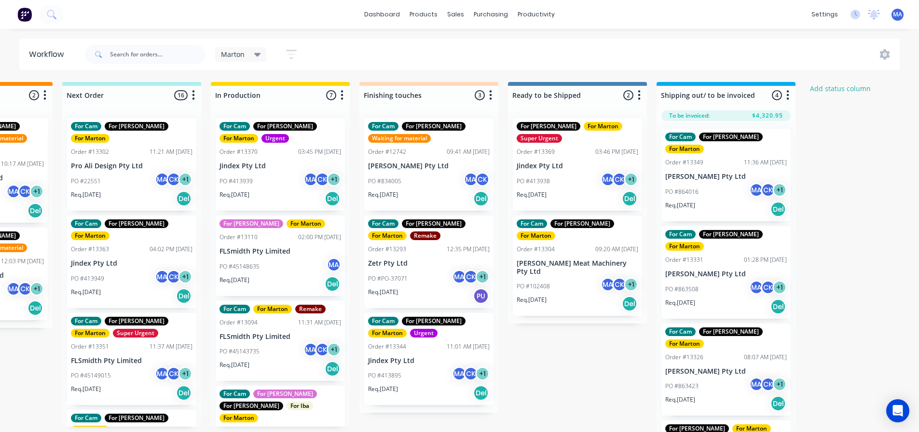
click at [567, 171] on div "For [PERSON_NAME] For [PERSON_NAME] Super Urgent Order #13369 03:46 PM [DATE] J…" at bounding box center [577, 164] width 129 height 93
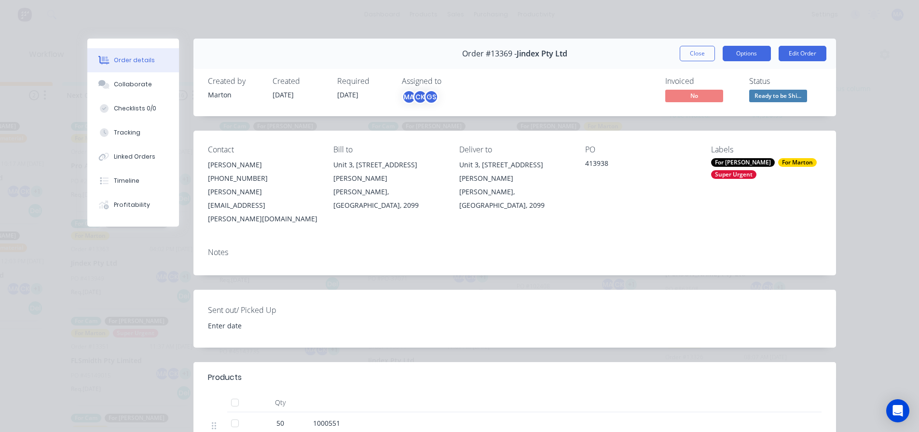
click at [735, 48] on button "Options" at bounding box center [746, 53] width 48 height 15
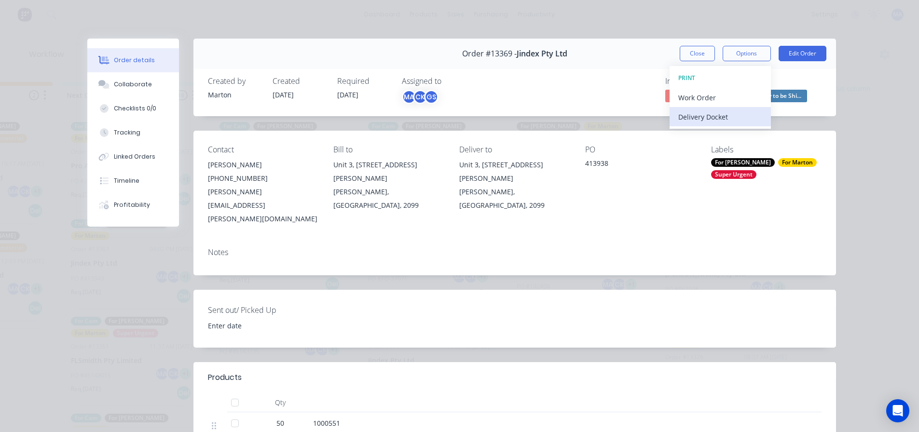
click at [707, 121] on div "Delivery Docket" at bounding box center [720, 117] width 84 height 14
click at [709, 119] on div "Standard" at bounding box center [720, 117] width 84 height 14
click at [686, 55] on button "Close" at bounding box center [697, 53] width 35 height 15
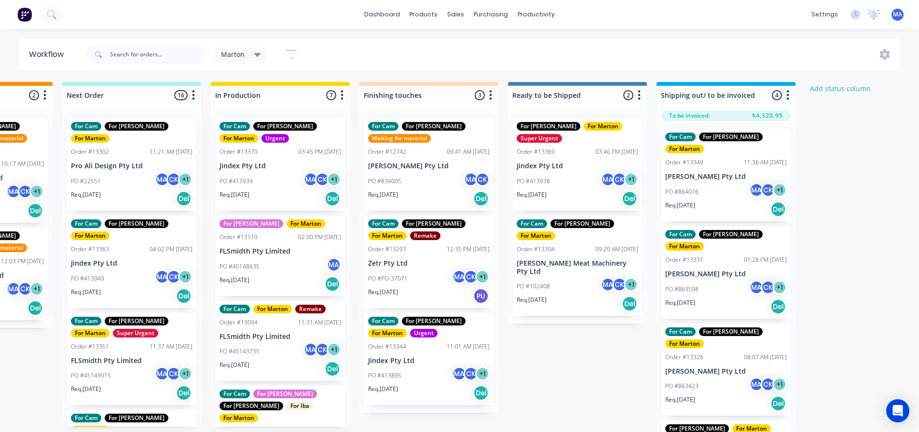
click at [126, 367] on div "PO #45149015 MA CK + 1" at bounding box center [132, 376] width 122 height 18
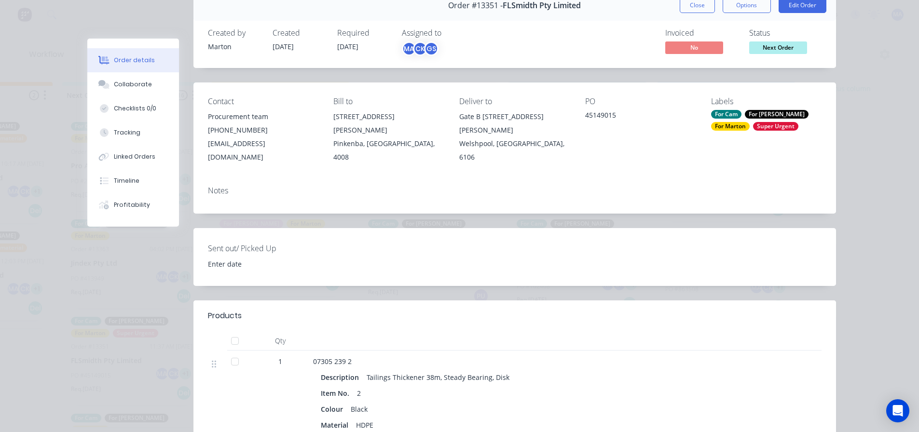
scroll to position [0, 0]
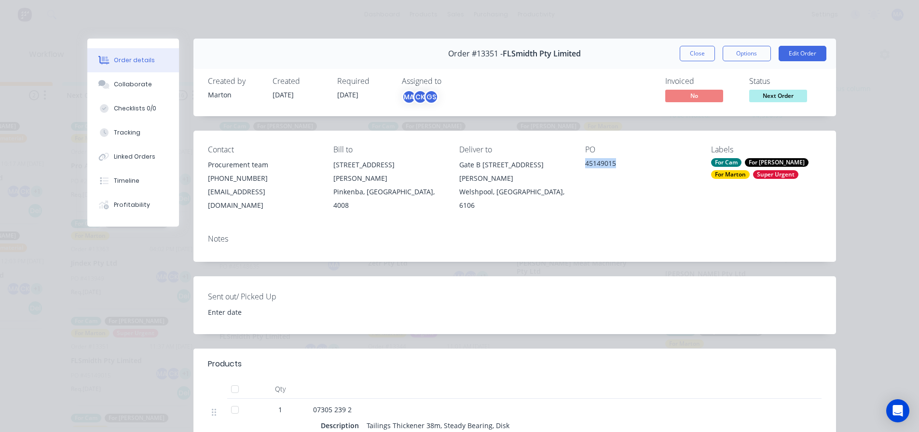
drag, startPoint x: 613, startPoint y: 164, endPoint x: 583, endPoint y: 166, distance: 30.4
click at [585, 166] on div "45149015" at bounding box center [640, 165] width 110 height 14
copy div "45149015"
click at [726, 169] on div "For Cam For [PERSON_NAME] For [PERSON_NAME] Super Urgent" at bounding box center [766, 168] width 110 height 21
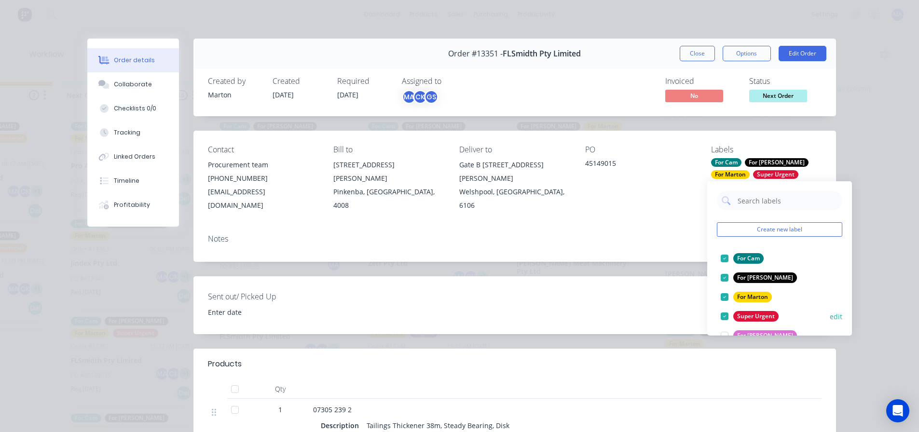
click at [727, 319] on div at bounding box center [724, 316] width 19 height 19
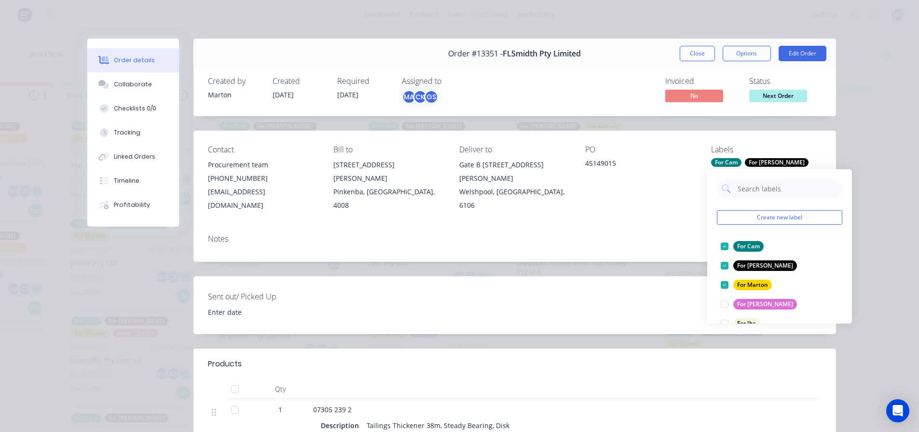
click at [696, 61] on div "Order #13351 - FLSmidth Pty Limited Close Options Edit Order" at bounding box center [514, 54] width 642 height 30
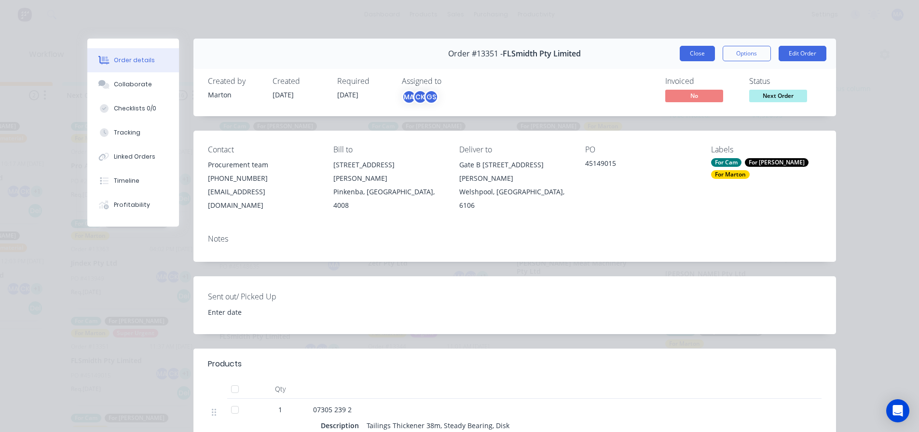
click at [695, 57] on button "Close" at bounding box center [697, 53] width 35 height 15
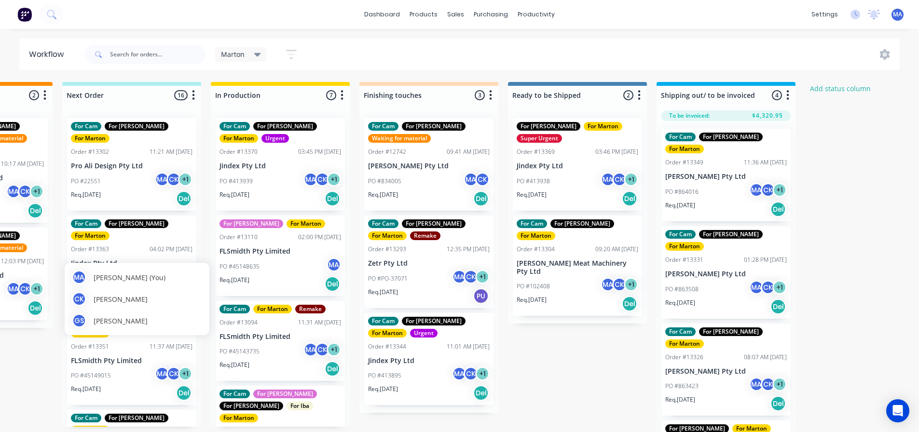
click at [139, 270] on div "MA [PERSON_NAME] (You) [PERSON_NAME] [PERSON_NAME] [PERSON_NAME]" at bounding box center [137, 299] width 145 height 72
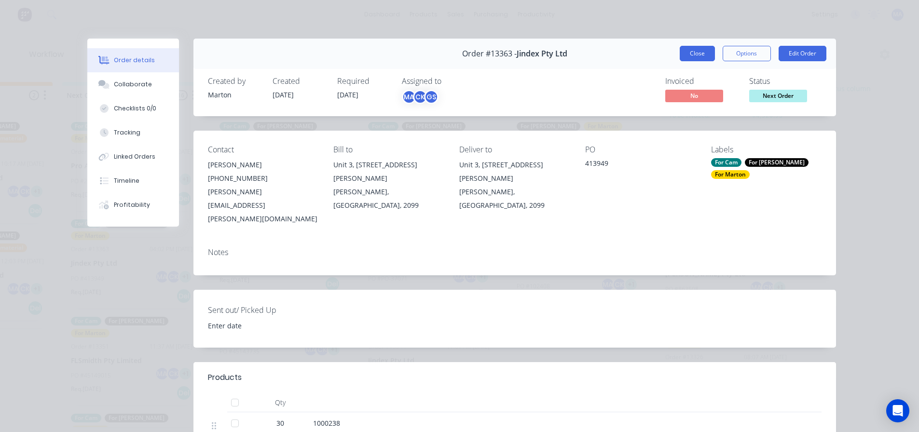
click at [692, 54] on button "Close" at bounding box center [697, 53] width 35 height 15
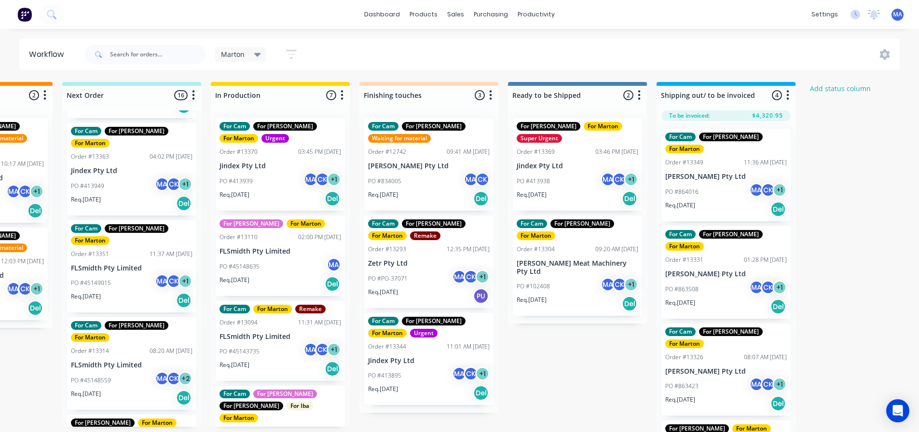
scroll to position [96, 0]
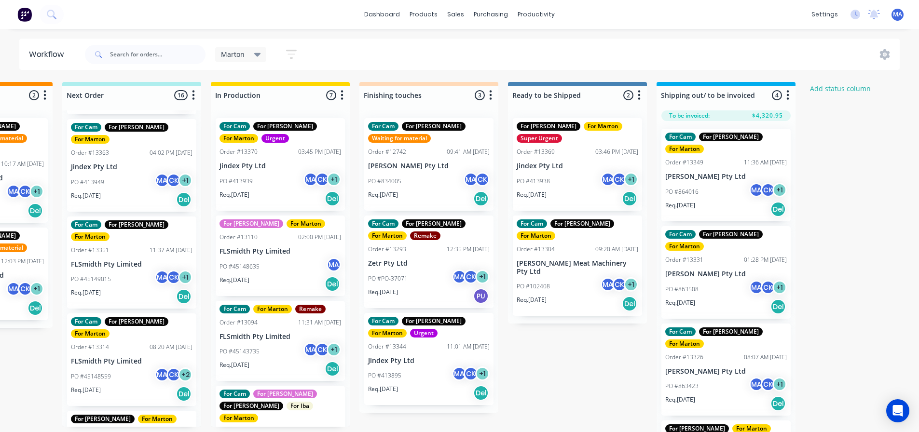
click at [123, 357] on p "FLSmidth Pty Limited" at bounding box center [132, 361] width 122 height 8
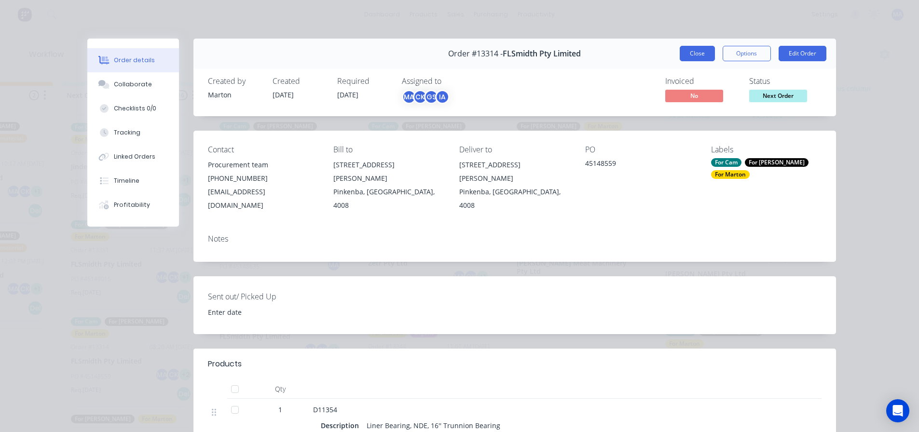
click at [702, 47] on button "Close" at bounding box center [697, 53] width 35 height 15
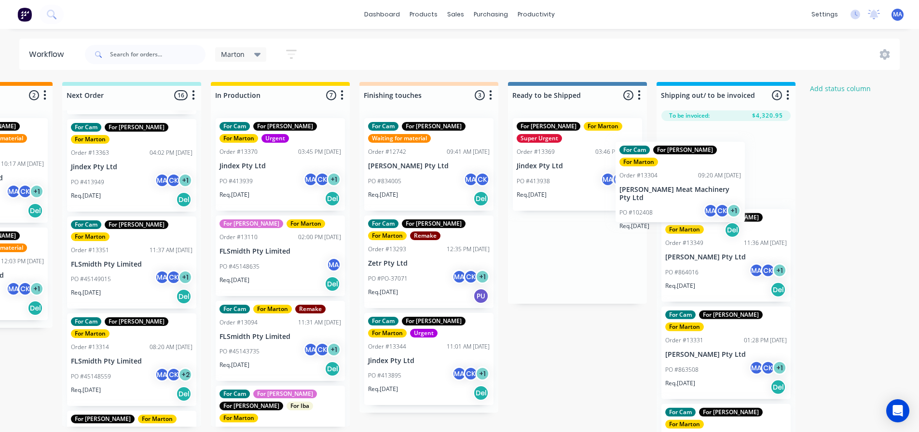
drag, startPoint x: 561, startPoint y: 271, endPoint x: 668, endPoint y: 195, distance: 131.0
click at [668, 195] on div "Submitted 2 Status colour #32CD32 hex #32CD32 Save Cancel Summaries Total order…" at bounding box center [401, 259] width 1329 height 355
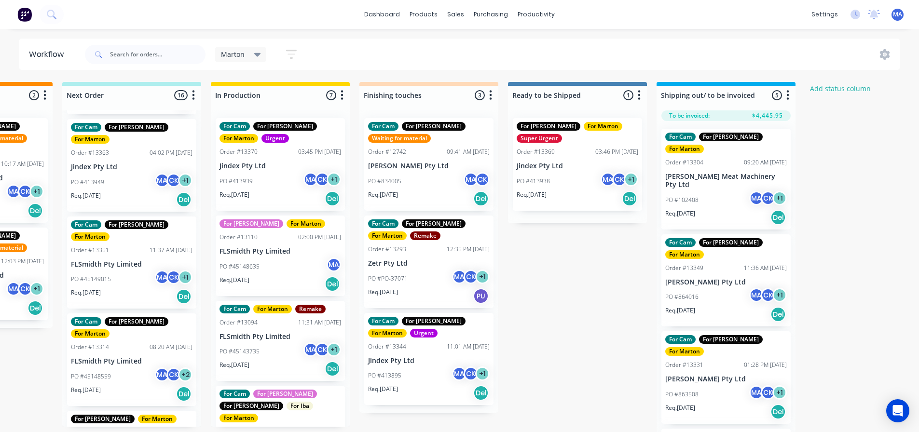
click at [708, 191] on div "PO #102408 MA CK + 1" at bounding box center [726, 200] width 122 height 18
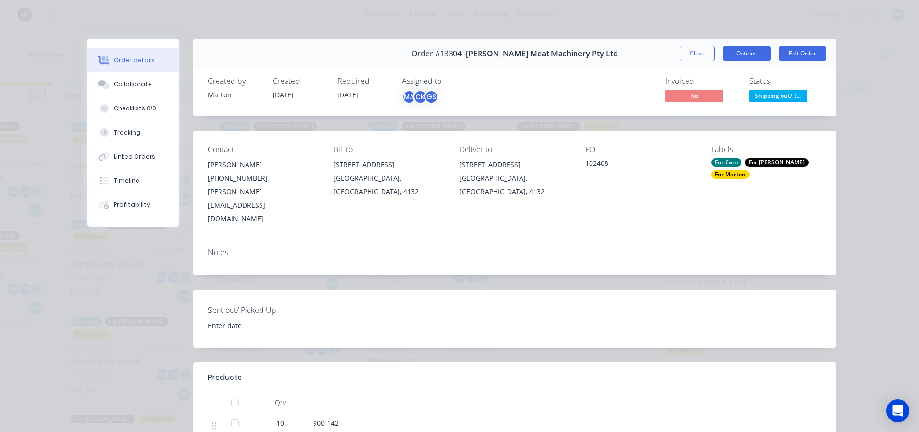
click at [753, 54] on button "Options" at bounding box center [746, 53] width 48 height 15
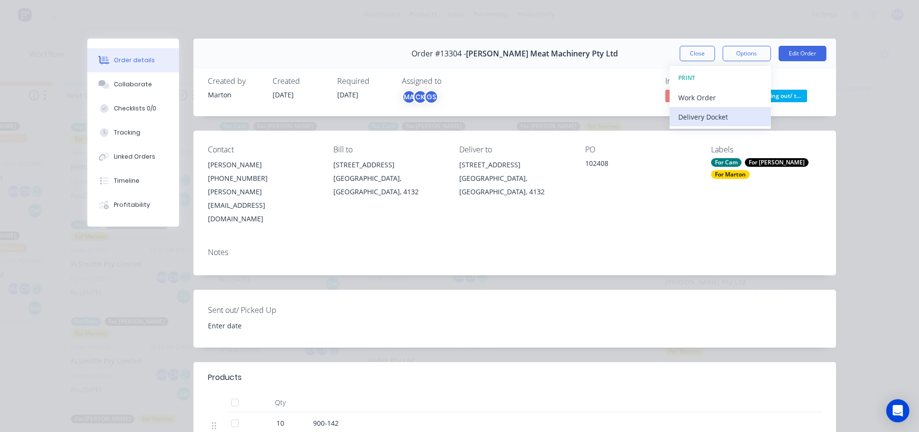
click at [720, 123] on div "Delivery Docket" at bounding box center [720, 117] width 84 height 14
click at [718, 118] on div "Standard" at bounding box center [720, 117] width 84 height 14
click at [695, 55] on button "Close" at bounding box center [697, 53] width 35 height 15
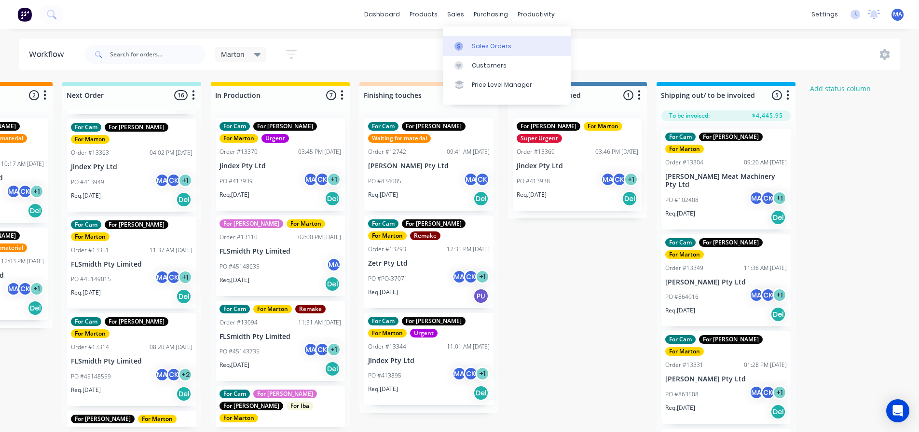
click at [468, 41] on link "Sales Orders" at bounding box center [507, 45] width 128 height 19
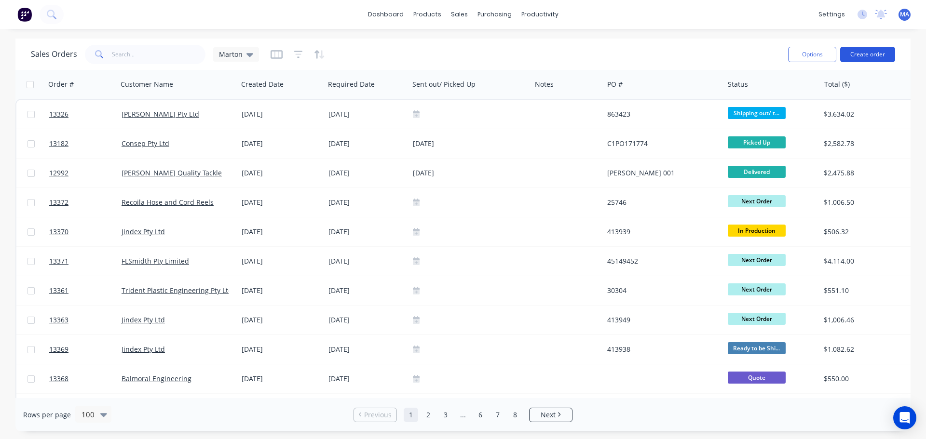
click at [864, 58] on button "Create order" at bounding box center [867, 54] width 55 height 15
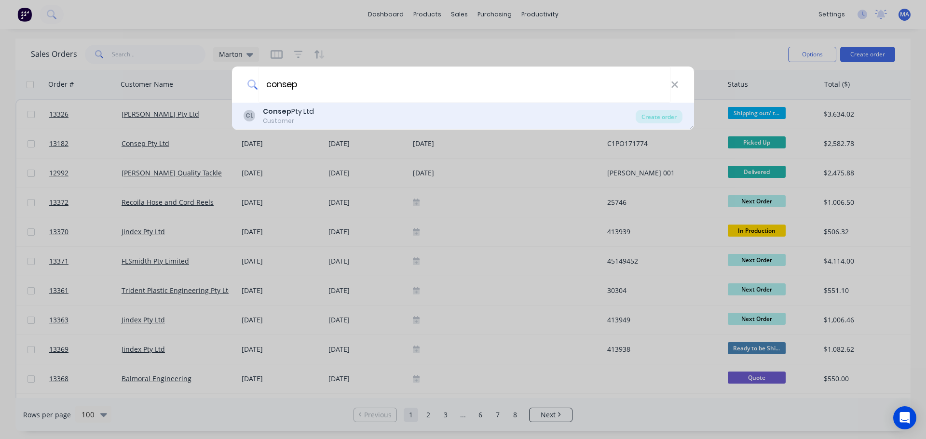
type input "consep"
click at [332, 118] on div "CL Consep Pty Ltd Customer" at bounding box center [440, 116] width 392 height 19
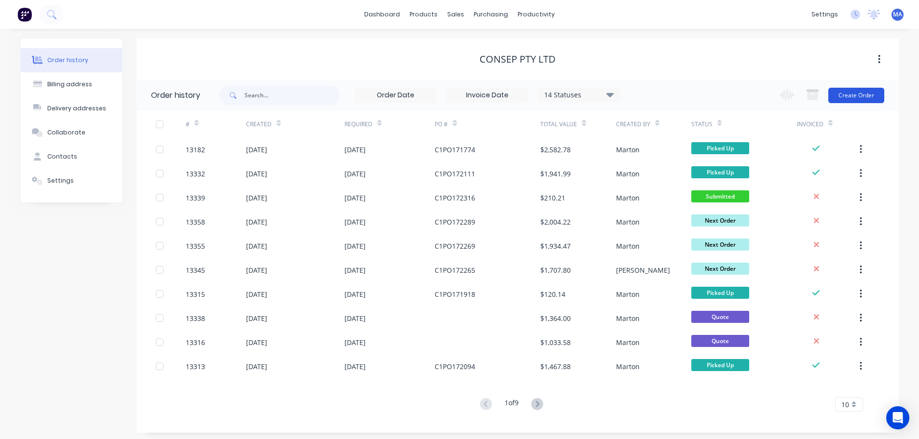
click at [862, 99] on button "Create Order" at bounding box center [856, 95] width 56 height 15
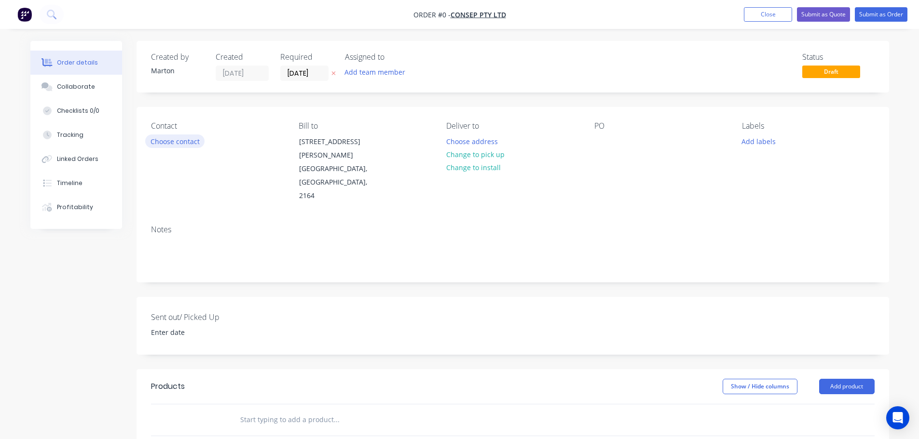
click at [180, 143] on button "Choose contact" at bounding box center [174, 141] width 59 height 13
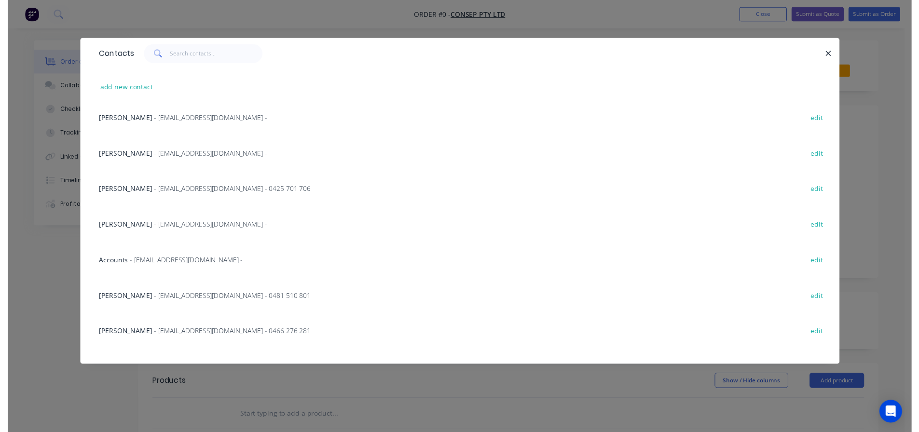
scroll to position [145, 0]
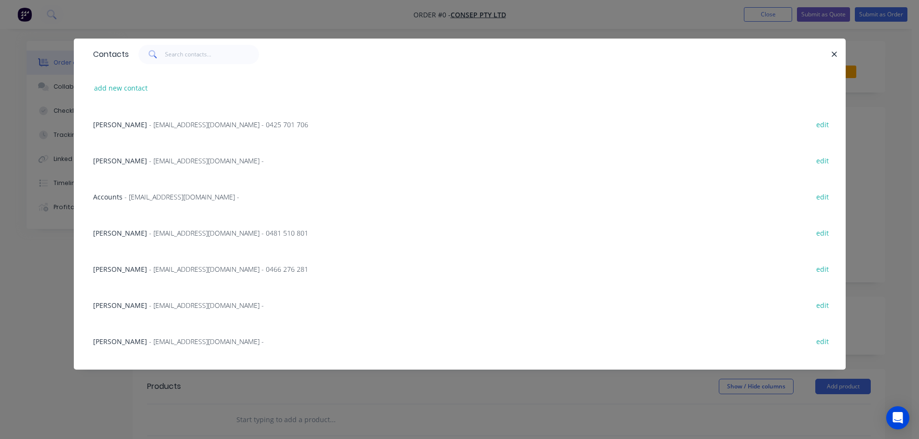
click at [129, 273] on span "[PERSON_NAME]" at bounding box center [120, 269] width 54 height 9
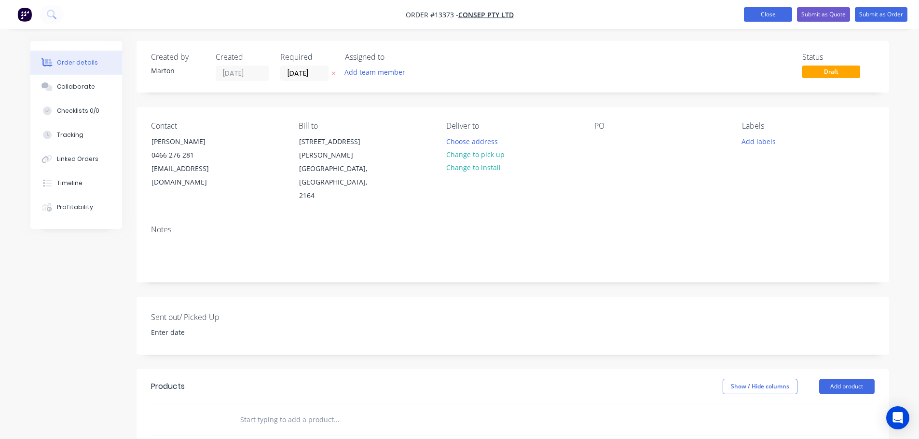
click at [783, 14] on button "Close" at bounding box center [768, 14] width 48 height 14
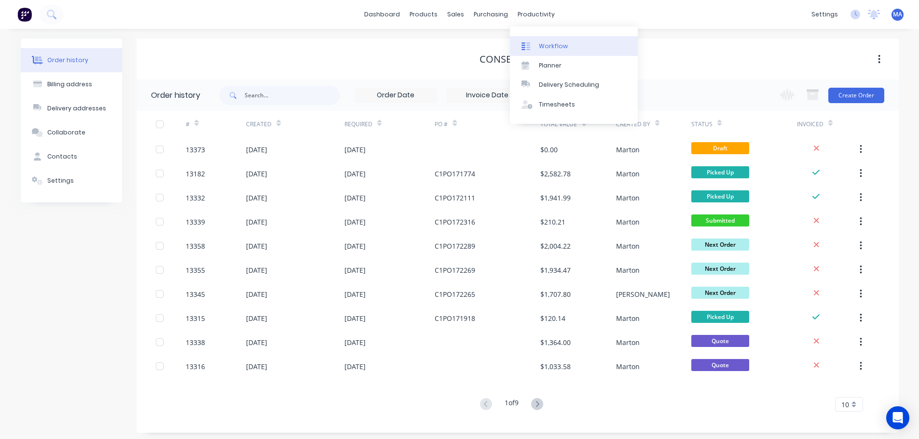
click at [541, 42] on div "Workflow" at bounding box center [553, 46] width 29 height 9
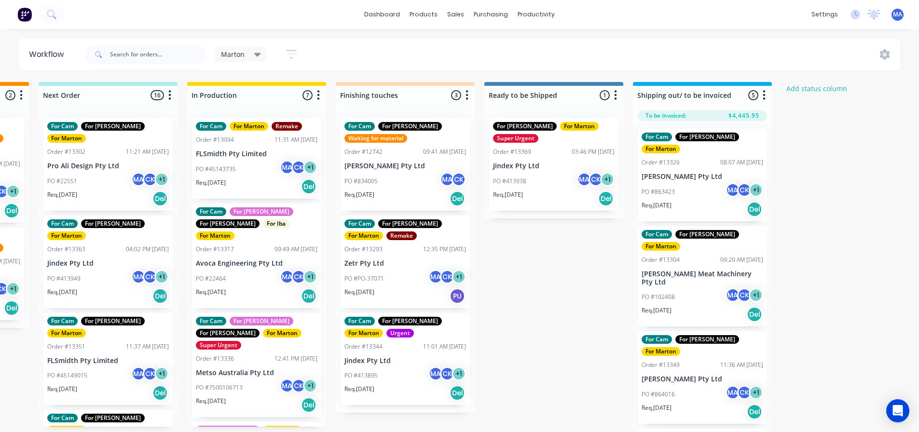
scroll to position [0, 362]
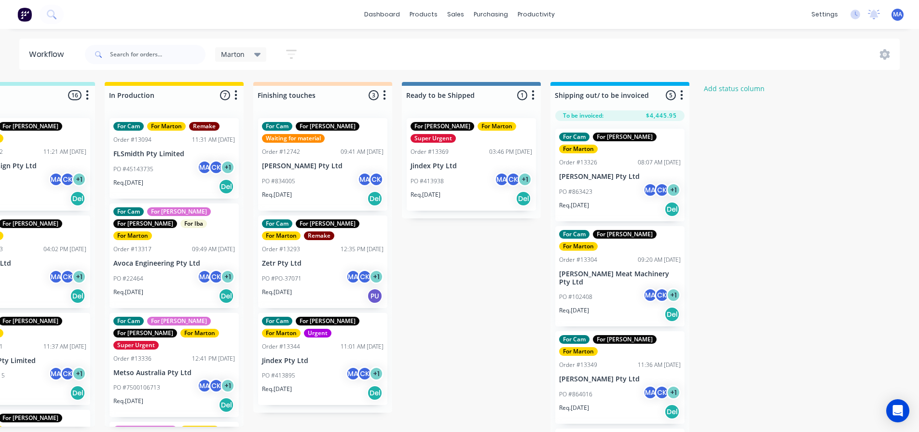
click at [615, 306] on div "Req. [DATE] Del" at bounding box center [620, 314] width 122 height 16
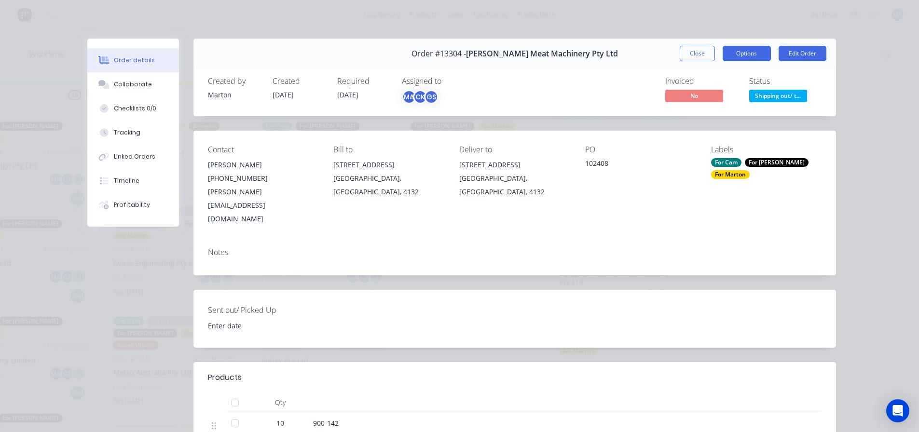
click at [736, 53] on button "Options" at bounding box center [746, 53] width 48 height 15
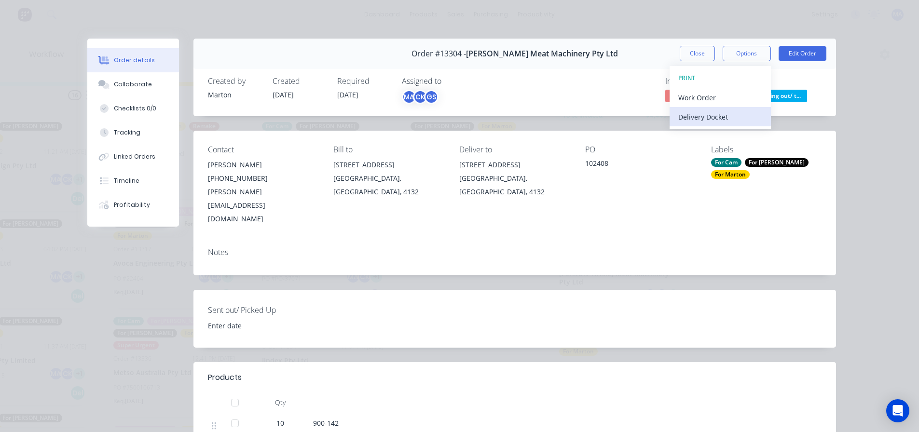
click at [719, 113] on div "Delivery Docket" at bounding box center [720, 117] width 84 height 14
click at [720, 117] on div "Standard" at bounding box center [720, 117] width 84 height 14
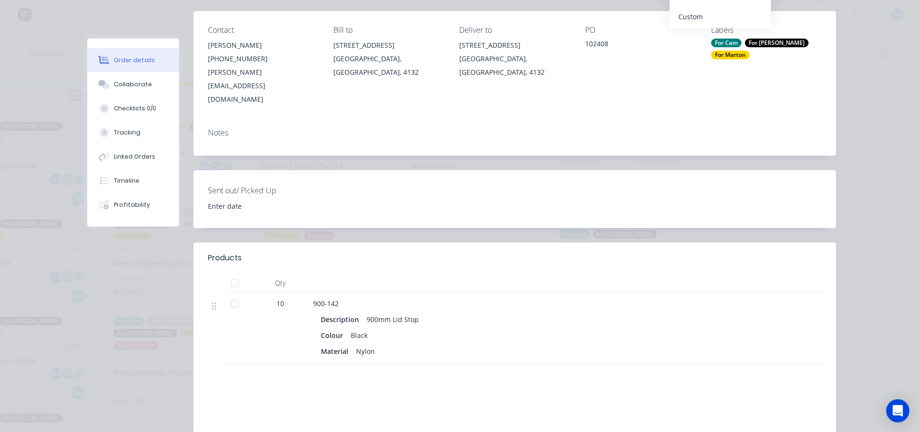
scroll to position [145, 0]
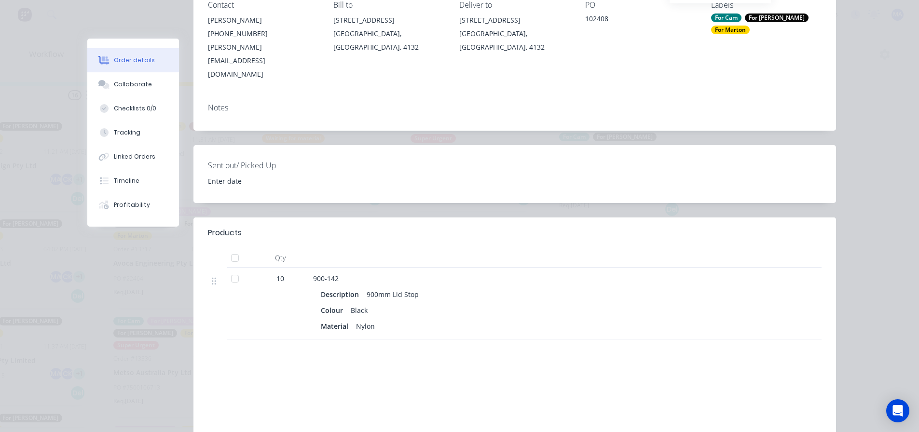
click at [520, 218] on header "Products" at bounding box center [514, 233] width 642 height 31
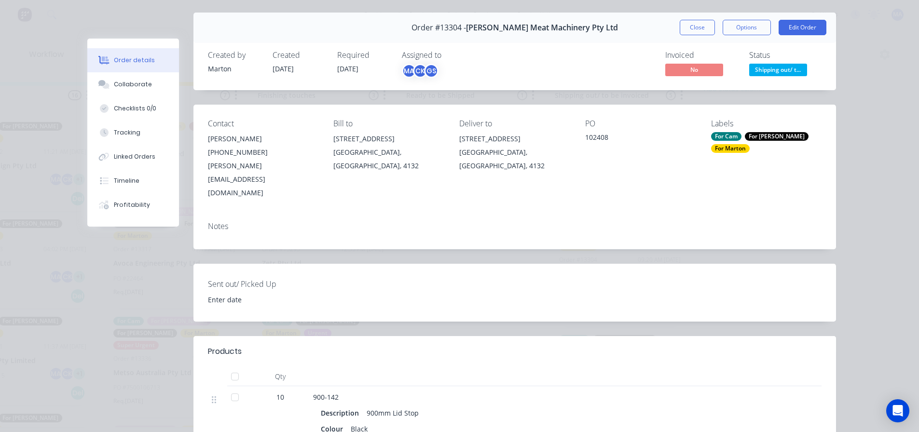
scroll to position [0, 0]
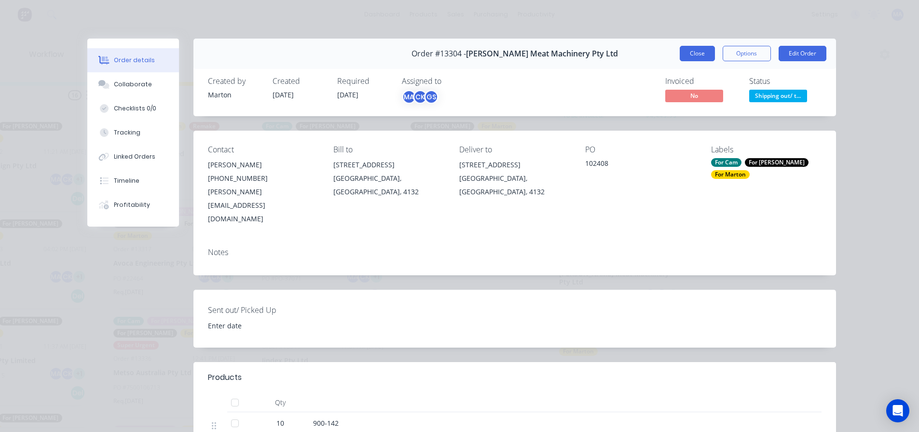
click at [687, 50] on button "Close" at bounding box center [697, 53] width 35 height 15
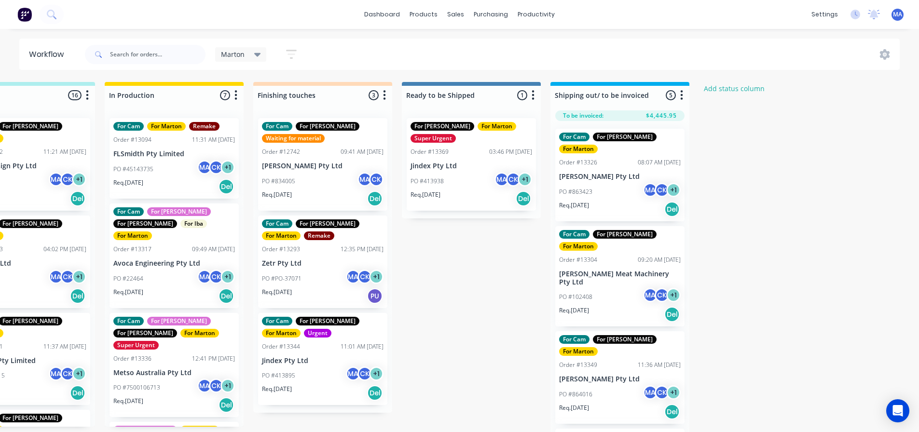
click at [622, 183] on div "PO #863423 MA CK + 1" at bounding box center [620, 192] width 122 height 18
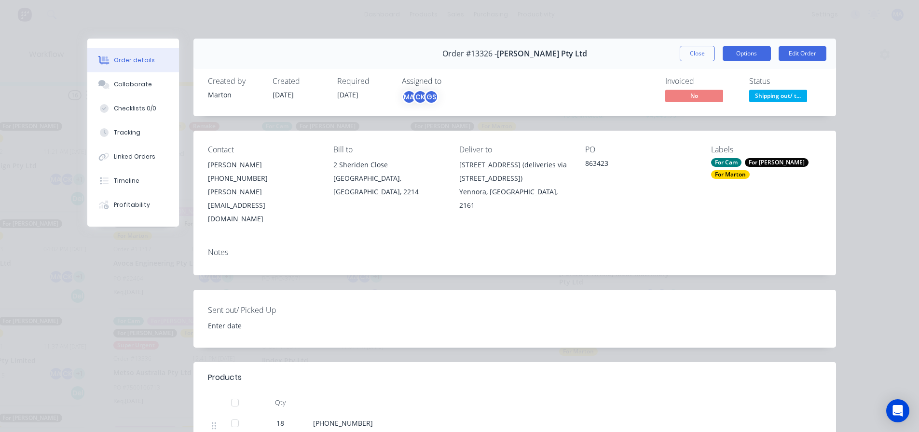
click at [731, 54] on button "Options" at bounding box center [746, 53] width 48 height 15
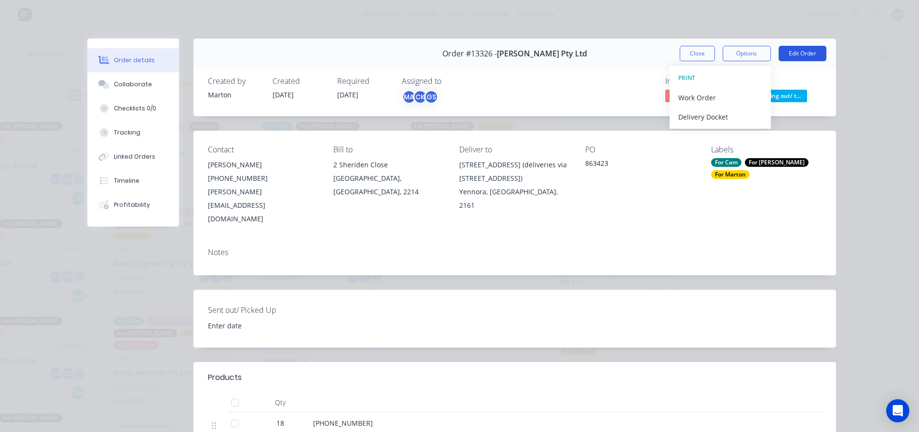
click at [790, 54] on button "Edit Order" at bounding box center [802, 53] width 48 height 15
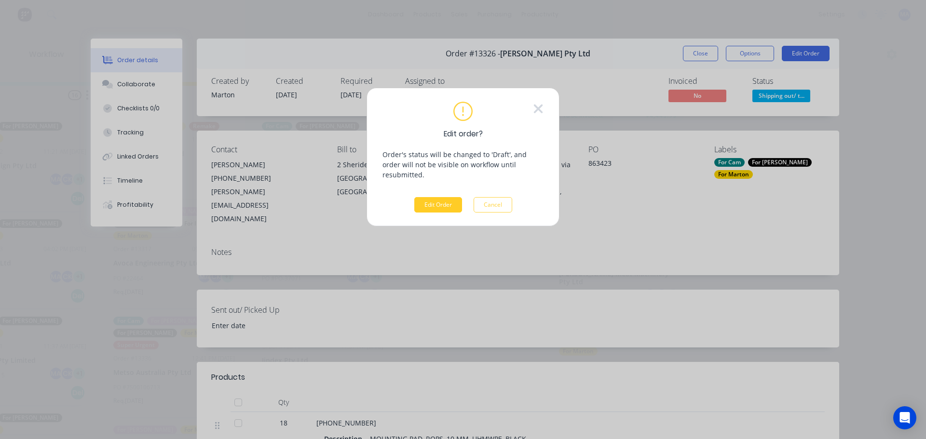
click at [432, 197] on button "Edit Order" at bounding box center [438, 204] width 48 height 15
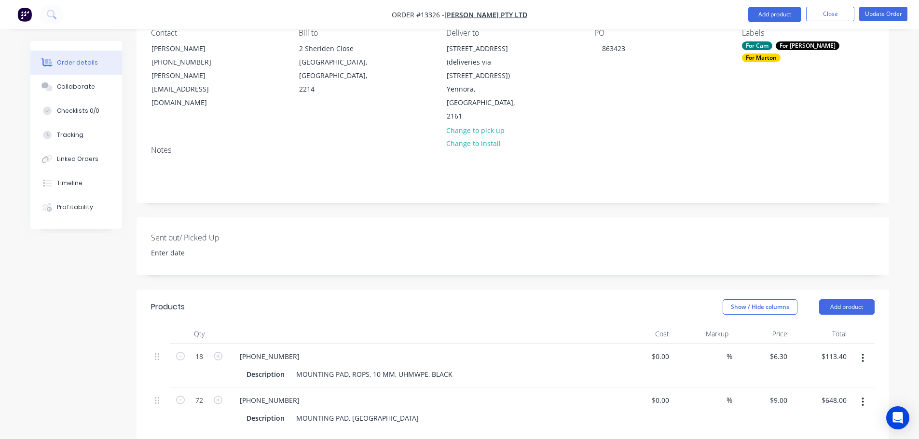
scroll to position [77, 0]
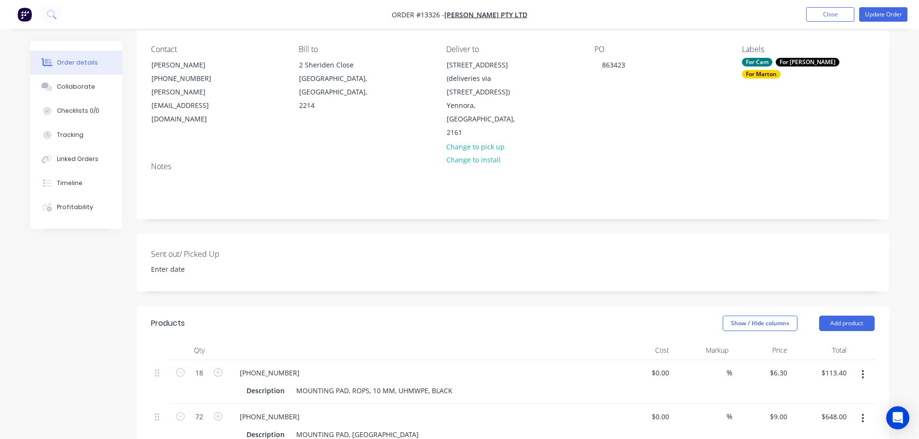
drag, startPoint x: 832, startPoint y: 17, endPoint x: 816, endPoint y: 33, distance: 22.9
click at [833, 16] on button "Close" at bounding box center [830, 14] width 48 height 14
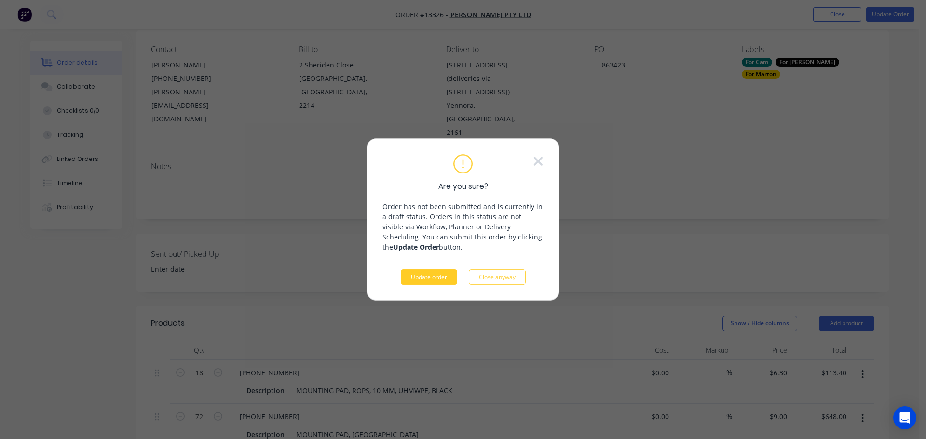
click at [435, 273] on button "Update order" at bounding box center [429, 277] width 56 height 15
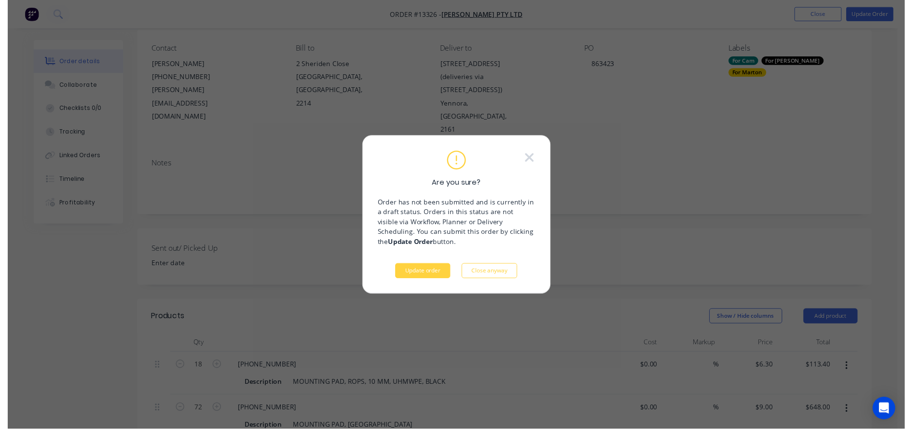
scroll to position [0, 0]
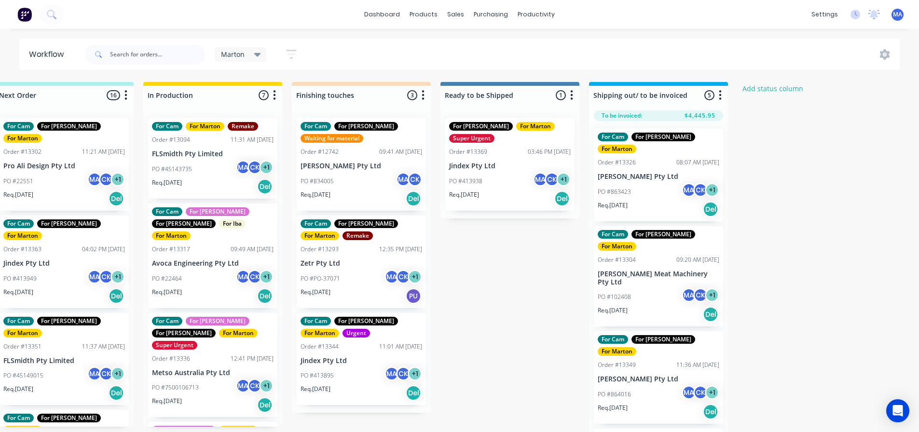
scroll to position [0, 341]
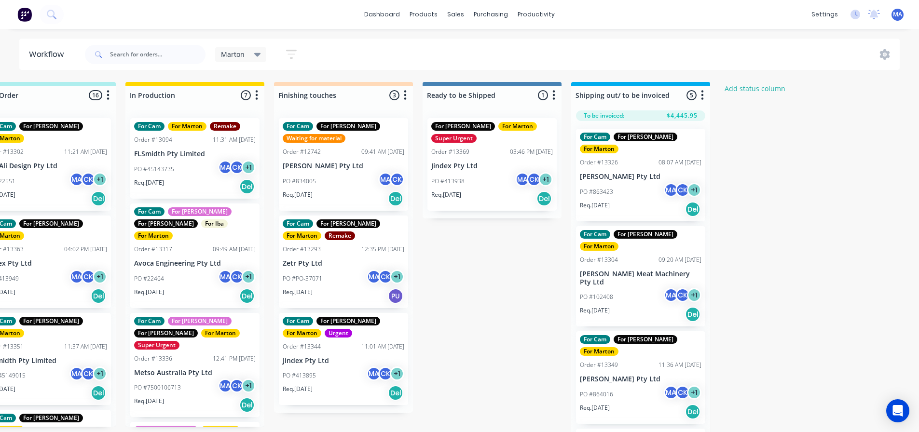
click at [484, 195] on div "Req. [DATE] Del" at bounding box center [492, 198] width 122 height 16
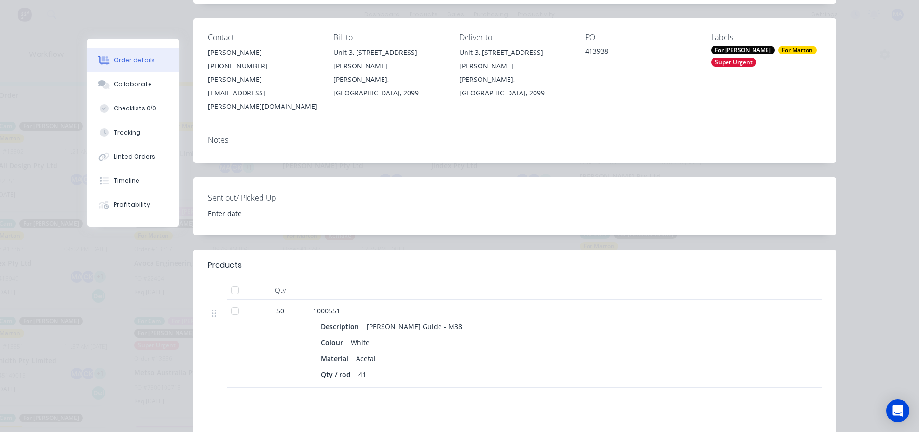
scroll to position [48, 0]
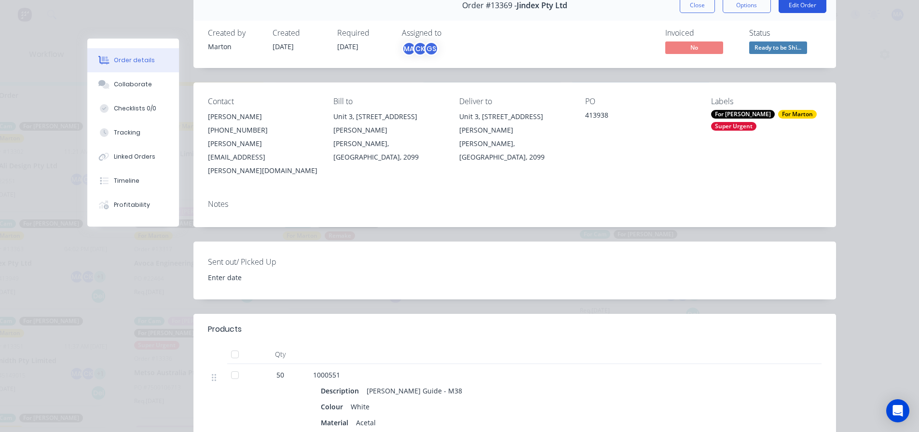
click at [791, 5] on button "Edit Order" at bounding box center [802, 5] width 48 height 15
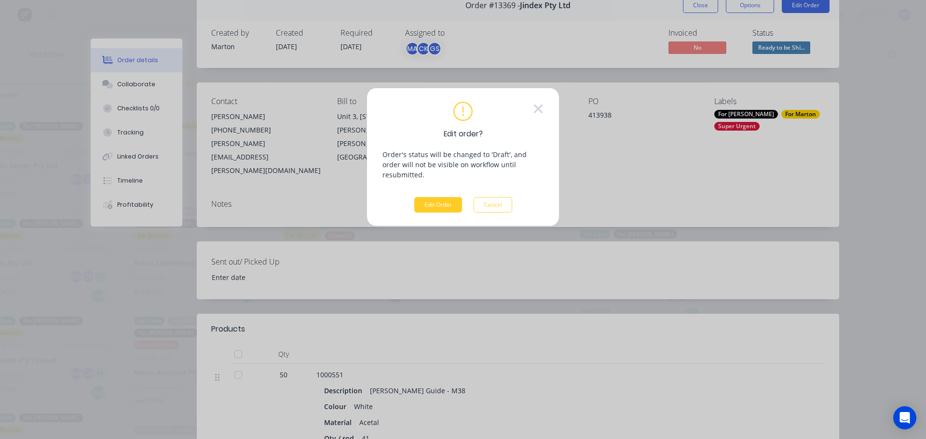
click at [436, 197] on button "Edit Order" at bounding box center [438, 204] width 48 height 15
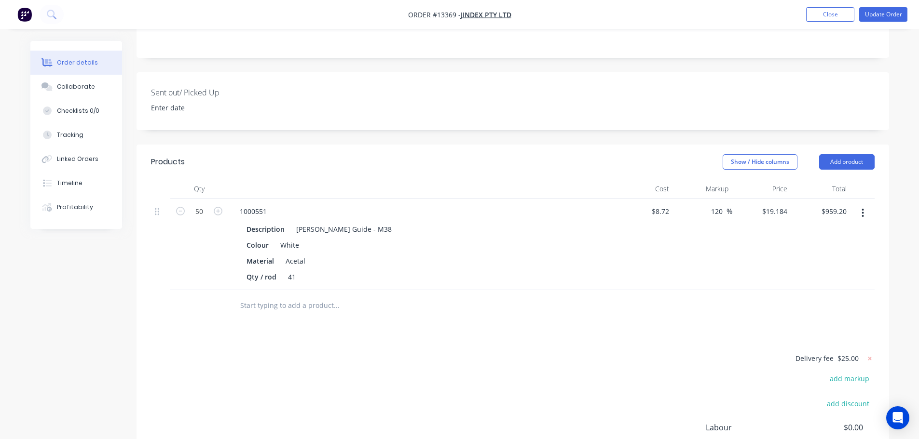
scroll to position [48, 0]
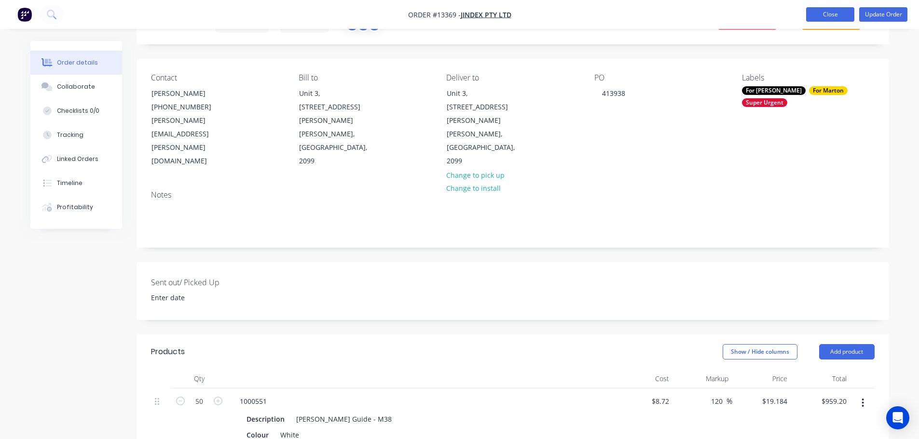
click at [841, 10] on button "Close" at bounding box center [830, 14] width 48 height 14
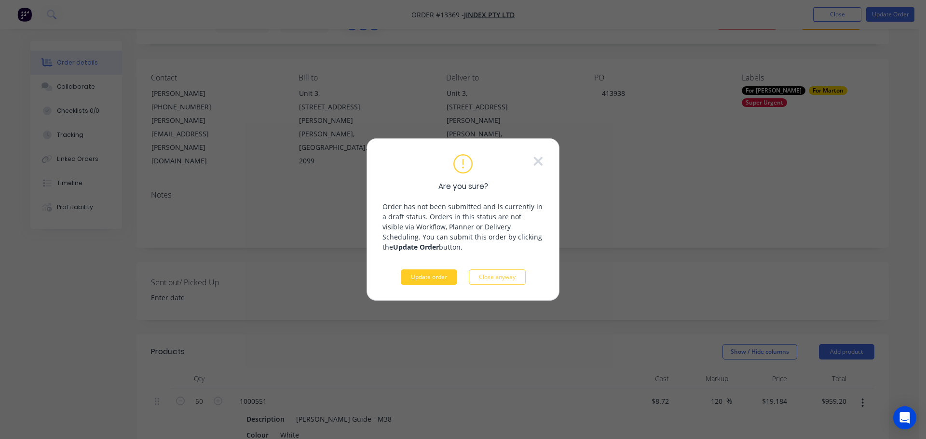
click at [428, 277] on button "Update order" at bounding box center [429, 277] width 56 height 15
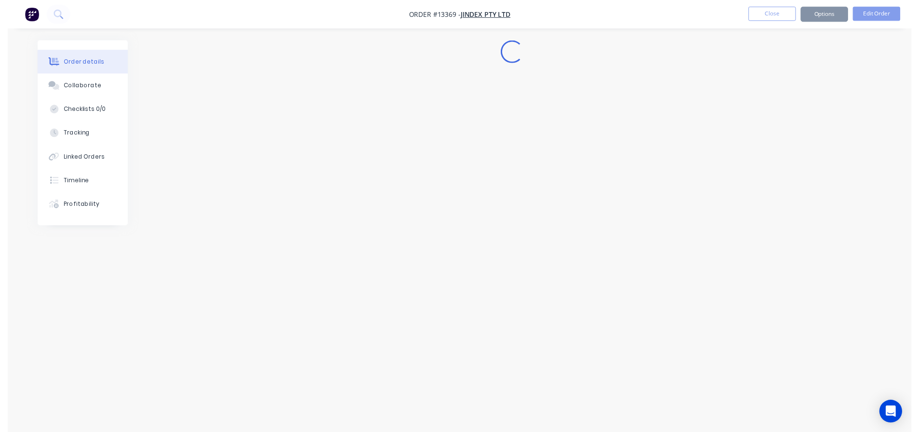
scroll to position [0, 0]
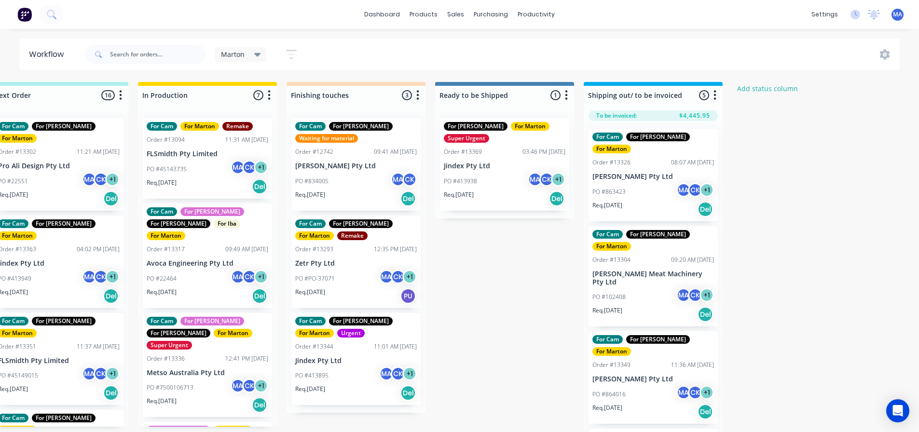
scroll to position [0, 340]
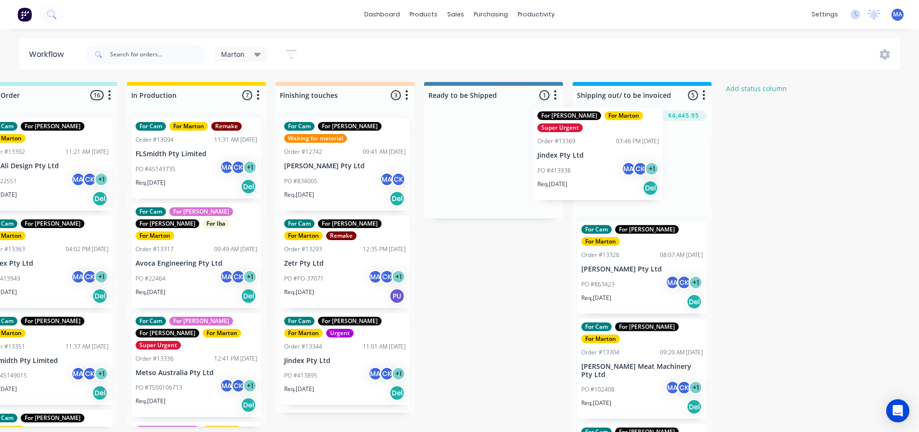
drag, startPoint x: 524, startPoint y: 182, endPoint x: 613, endPoint y: 173, distance: 90.2
click at [613, 173] on div "Submitted 2 Status colour #32CD32 hex #32CD32 Save Cancel Summaries Total order…" at bounding box center [317, 259] width 1329 height 355
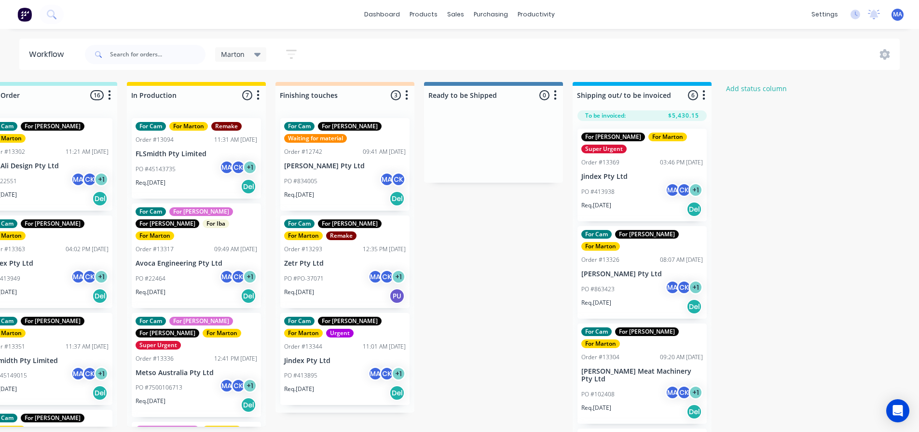
click at [353, 187] on div "PO #834005 MA CK" at bounding box center [345, 181] width 122 height 18
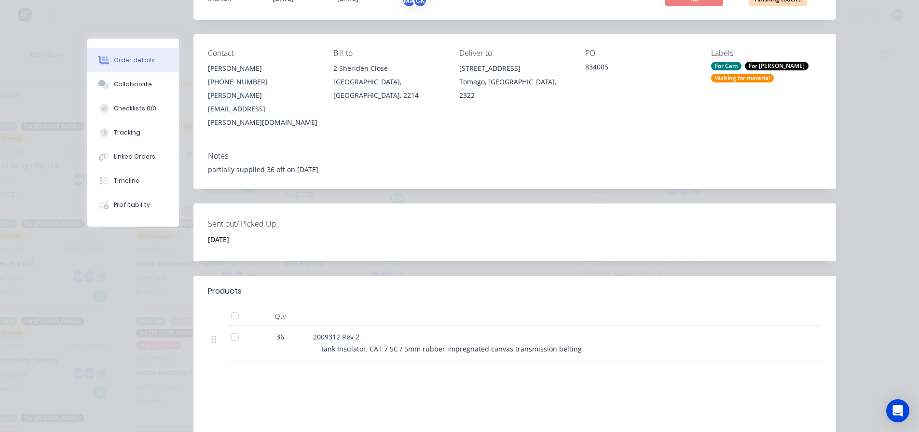
scroll to position [0, 0]
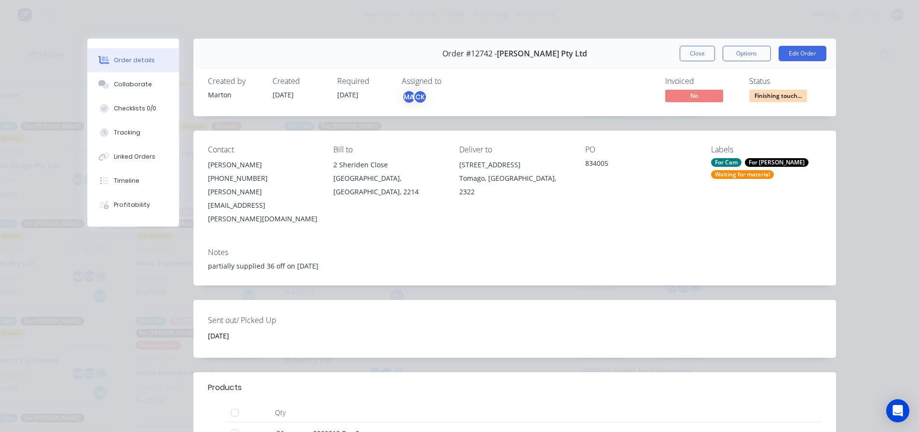
click at [684, 62] on div "Order #12742 - [PERSON_NAME] Pty Ltd Close Options Edit Order" at bounding box center [514, 54] width 642 height 30
click at [694, 51] on button "Close" at bounding box center [697, 53] width 35 height 15
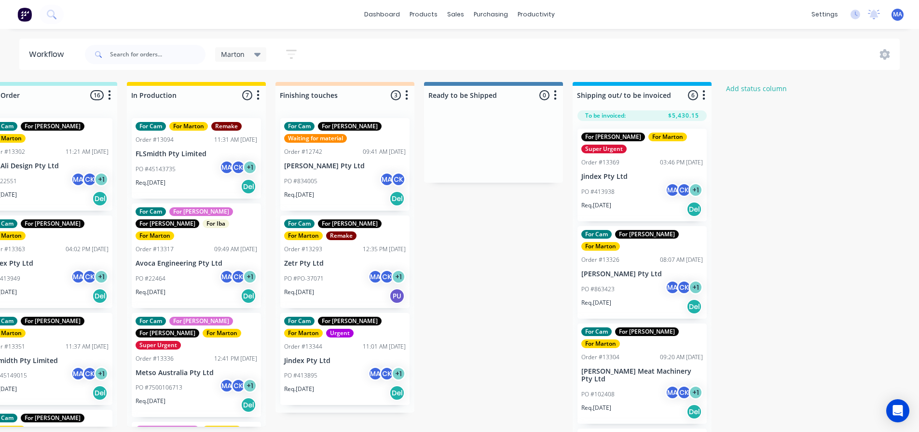
drag, startPoint x: 489, startPoint y: 258, endPoint x: 356, endPoint y: 250, distance: 132.8
click at [489, 258] on div "Submitted 2 Status colour #32CD32 hex #32CD32 Save Cancel Summaries Total order…" at bounding box center [317, 259] width 1329 height 355
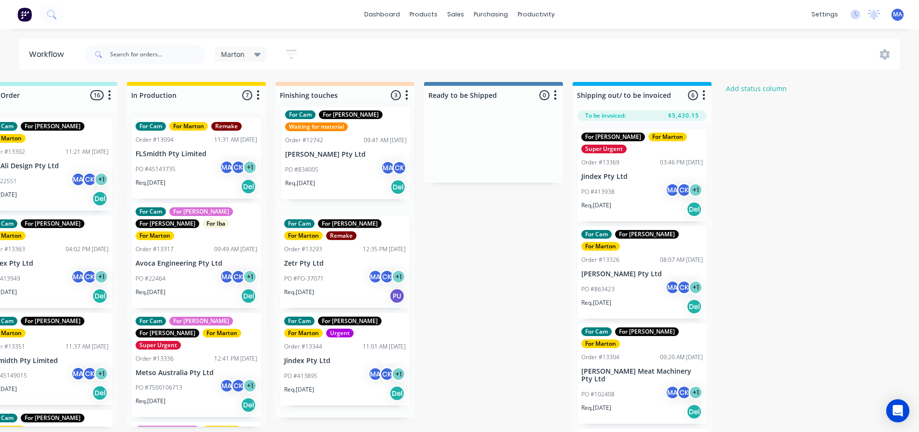
drag, startPoint x: 331, startPoint y: 180, endPoint x: 339, endPoint y: 167, distance: 15.1
click at [339, 167] on div "For Cam For [PERSON_NAME] Waiting for material Order #12742 09:41 AM [DATE] [PE…" at bounding box center [344, 263] width 139 height 307
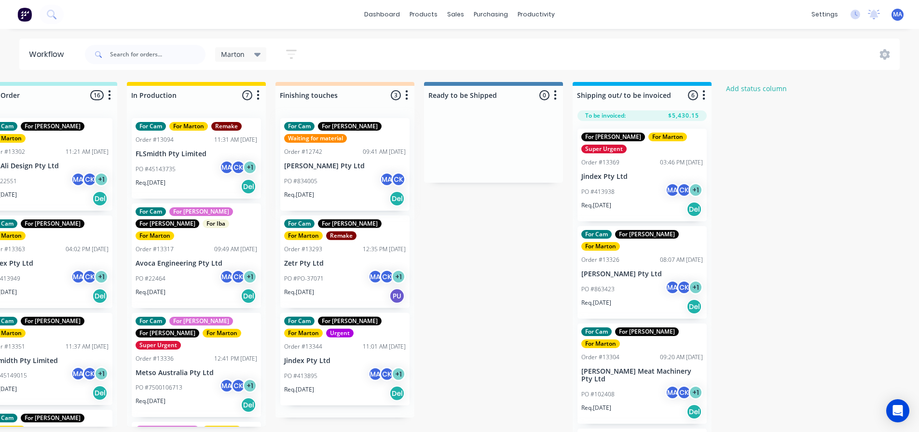
click at [332, 168] on div "For Cam For [PERSON_NAME] Waiting for material Order #12742 09:41 AM [DATE] [PE…" at bounding box center [344, 263] width 139 height 307
click at [349, 181] on div "PO #834005 MA CK" at bounding box center [345, 181] width 122 height 18
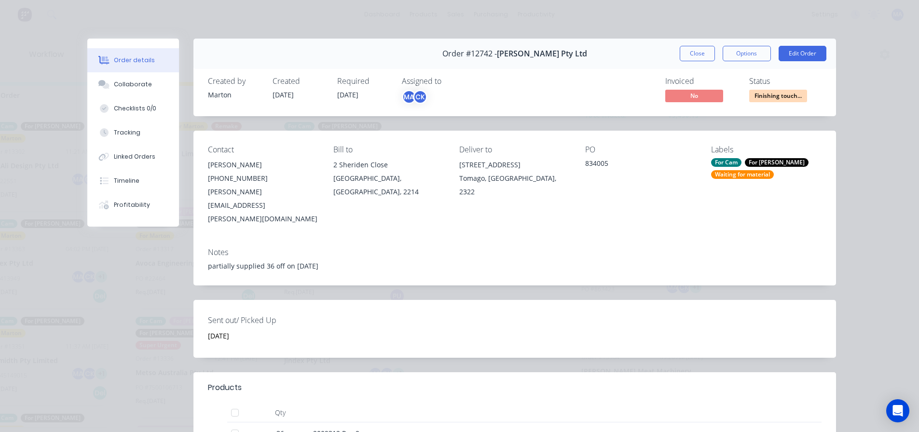
click at [736, 167] on div "For Cam For [PERSON_NAME] Waiting for material" at bounding box center [766, 168] width 110 height 21
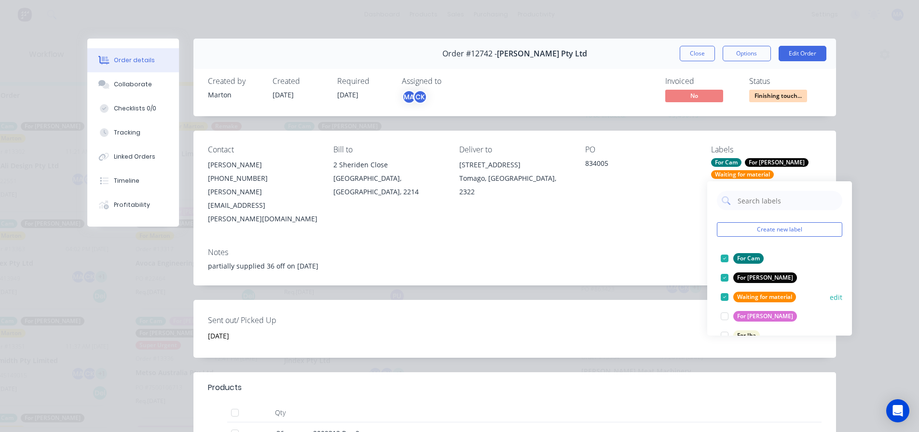
click at [721, 296] on div at bounding box center [724, 296] width 19 height 19
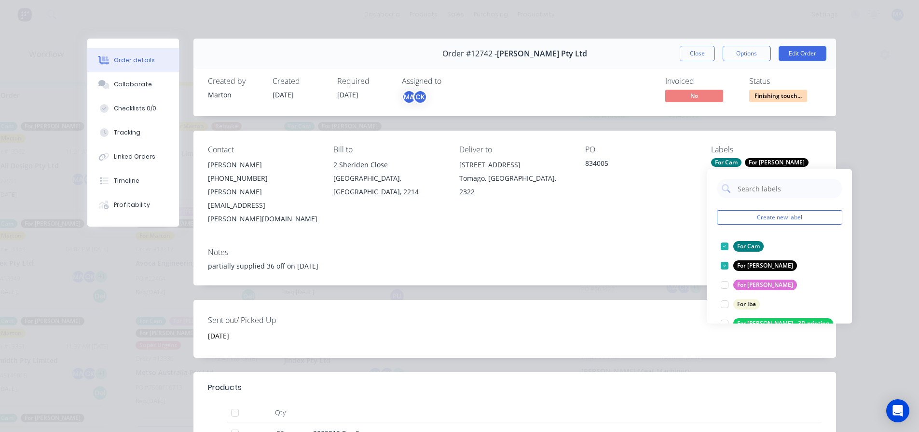
scroll to position [48, 0]
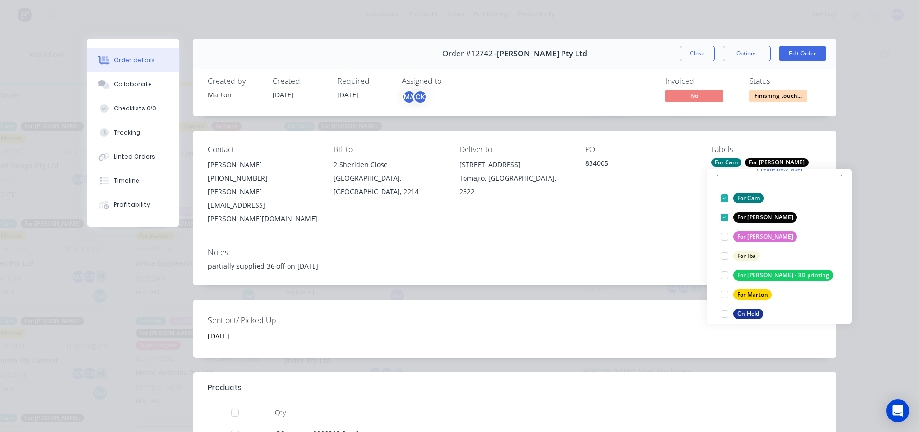
click at [727, 292] on div at bounding box center [724, 294] width 19 height 19
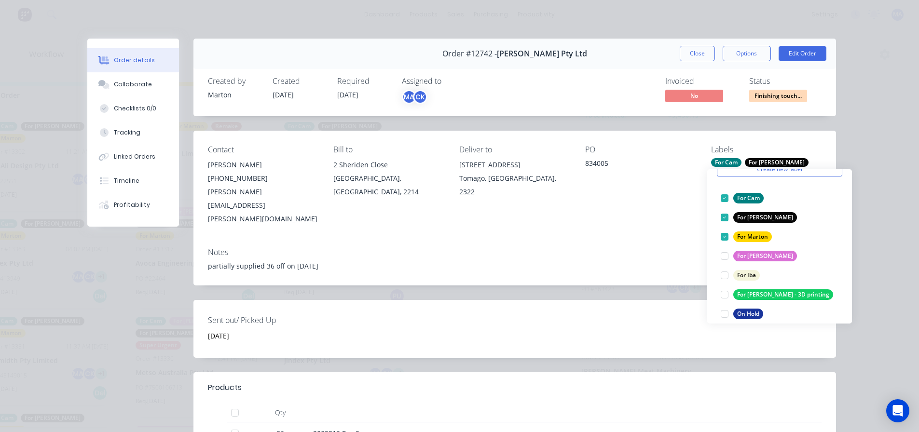
click at [695, 248] on div "Notes" at bounding box center [514, 252] width 613 height 9
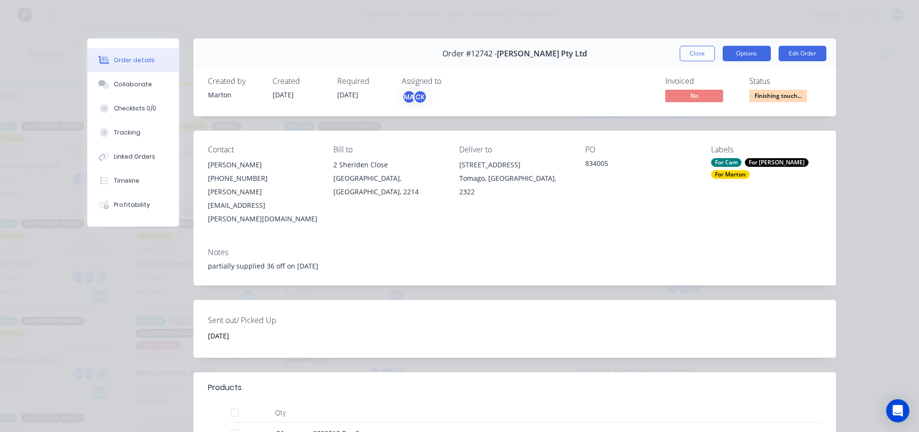
click at [746, 56] on button "Options" at bounding box center [746, 53] width 48 height 15
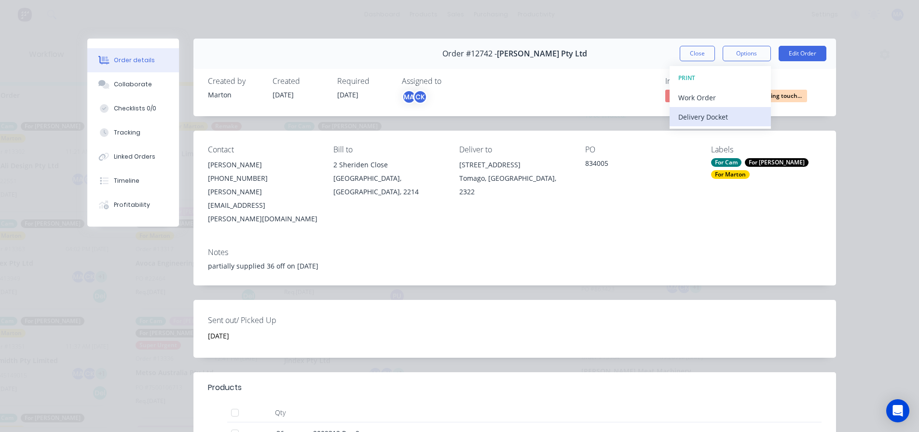
click at [717, 114] on div "Delivery Docket" at bounding box center [720, 117] width 84 height 14
click at [715, 119] on div "Standard" at bounding box center [720, 117] width 84 height 14
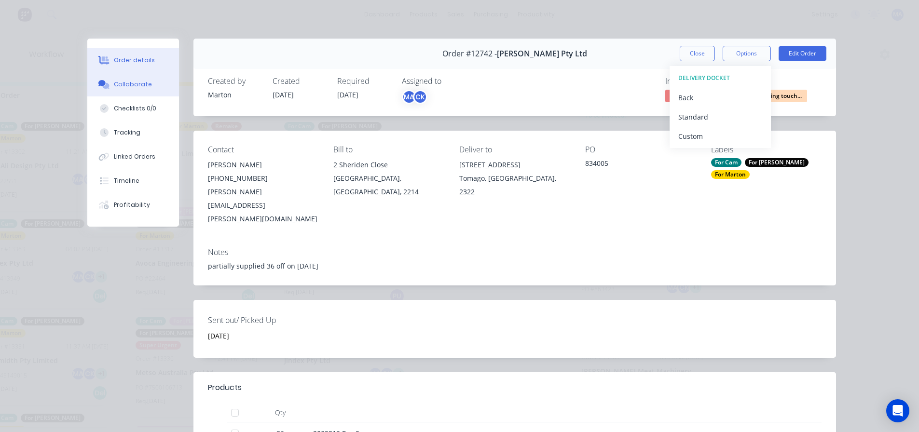
click at [129, 89] on button "Collaborate" at bounding box center [133, 84] width 92 height 24
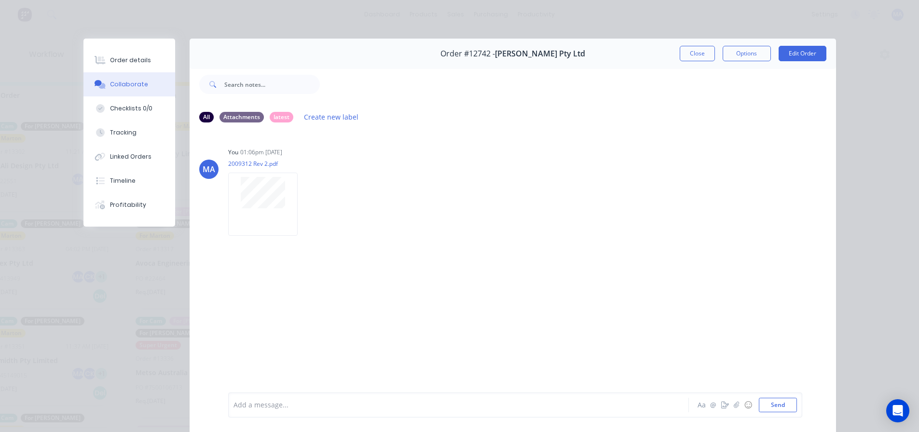
click at [674, 53] on div "Order #12742 - [PERSON_NAME] Pty Ltd Close Options Edit Order" at bounding box center [513, 54] width 646 height 30
click at [688, 56] on button "Close" at bounding box center [697, 53] width 35 height 15
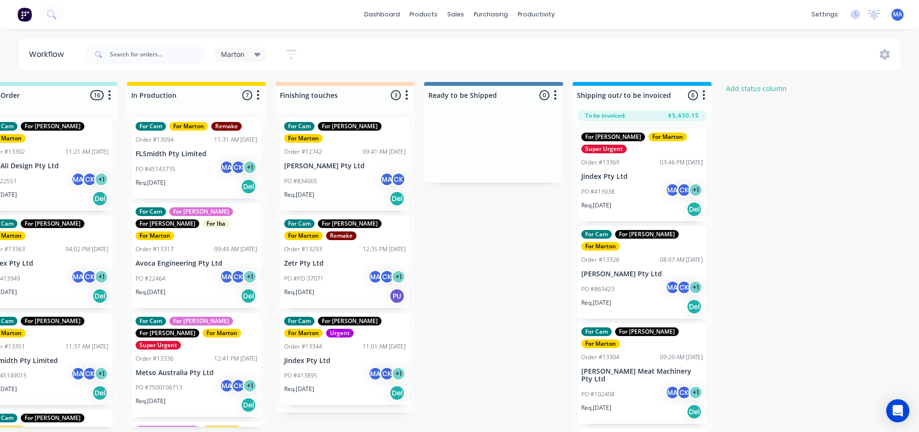
click at [496, 61] on div "Marton Save new view None edit Marton (Default) edit For Cam edit For [PERSON_N…" at bounding box center [491, 54] width 817 height 29
click at [506, 251] on div "Submitted 2 Status colour #32CD32 hex #32CD32 Save Cancel Summaries Total order…" at bounding box center [317, 259] width 1329 height 355
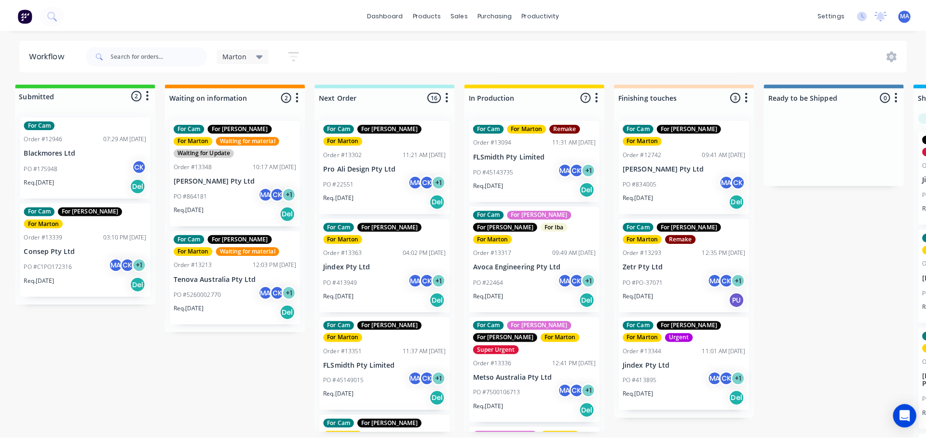
scroll to position [0, 0]
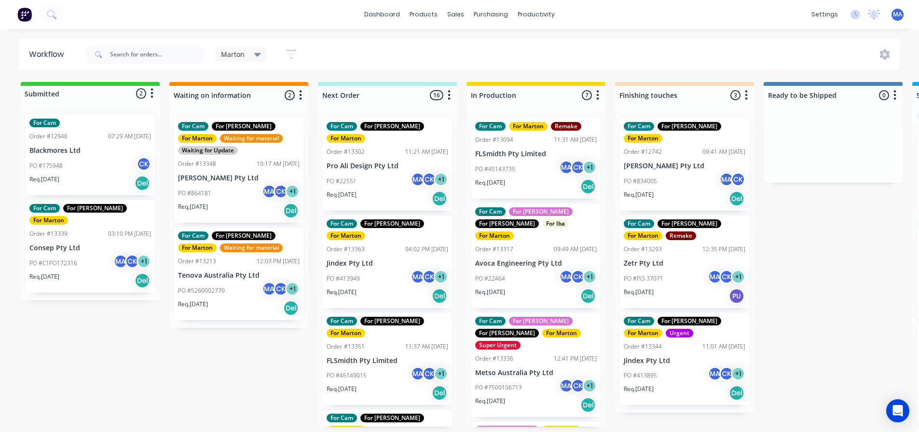
click at [483, 54] on div "Marton Save new view None edit Marton (Default) edit For Cam edit For [PERSON_N…" at bounding box center [491, 54] width 817 height 29
click at [375, 59] on div "Marton Save new view None edit Marton (Default) edit For Cam edit For [PERSON_N…" at bounding box center [491, 54] width 817 height 29
click at [449, 41] on link "Product Catalogue" at bounding box center [472, 45] width 128 height 19
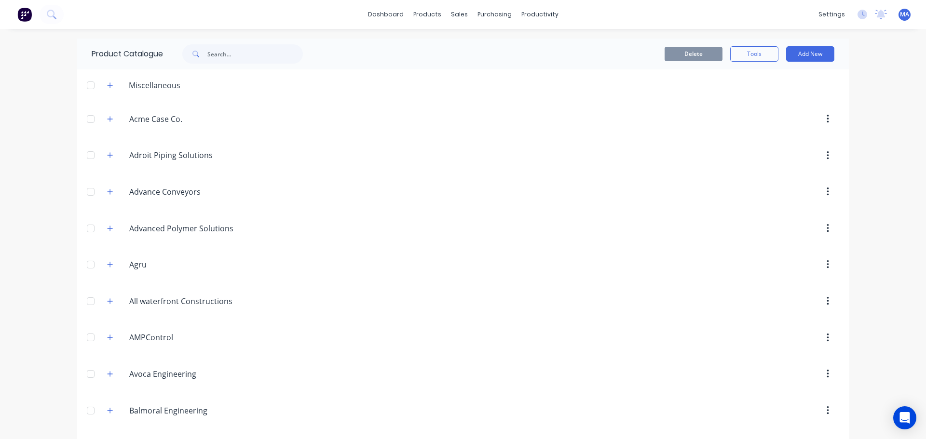
click at [114, 85] on div "Miscellaneous" at bounding box center [143, 85] width 89 height 12
click at [110, 85] on button "button" at bounding box center [110, 85] width 12 height 12
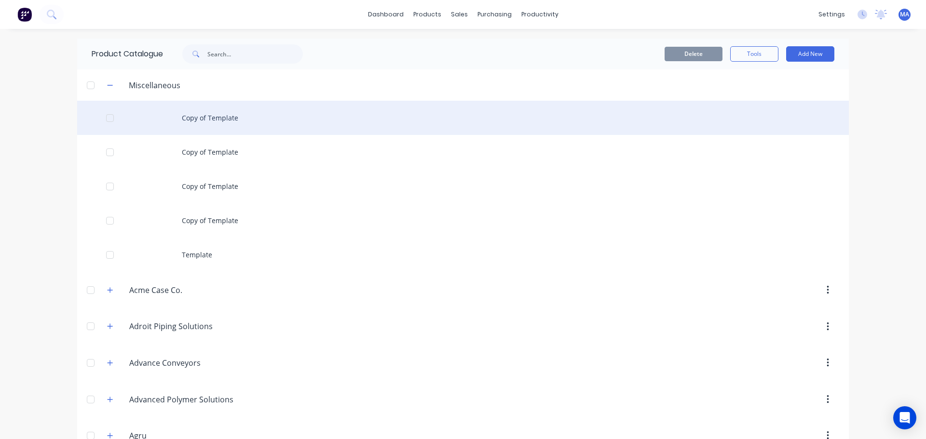
click at [196, 100] on header "Miscellaneous" at bounding box center [463, 84] width 772 height 31
click at [198, 108] on div "Copy of Template" at bounding box center [463, 118] width 772 height 34
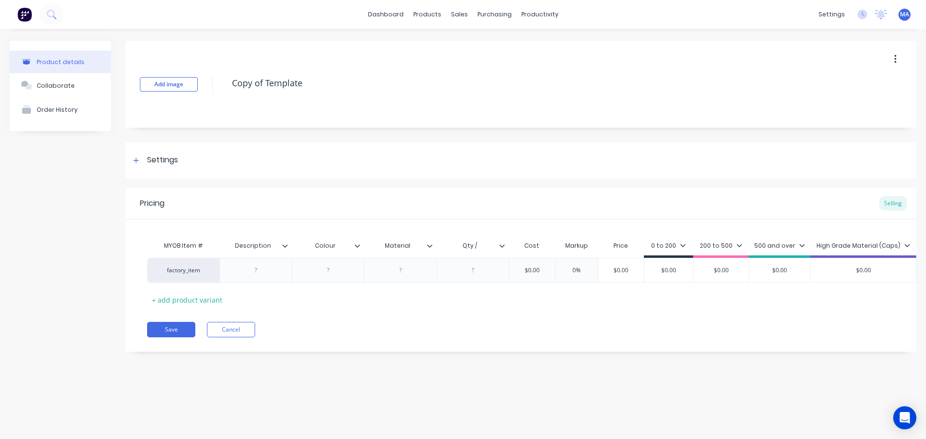
click at [255, 84] on textarea "Copy of Template" at bounding box center [532, 83] width 610 height 23
drag, startPoint x: 326, startPoint y: 83, endPoint x: 204, endPoint y: 85, distance: 123.0
click at [204, 85] on div "Add image Copy of Template" at bounding box center [520, 84] width 791 height 87
type textarea "x"
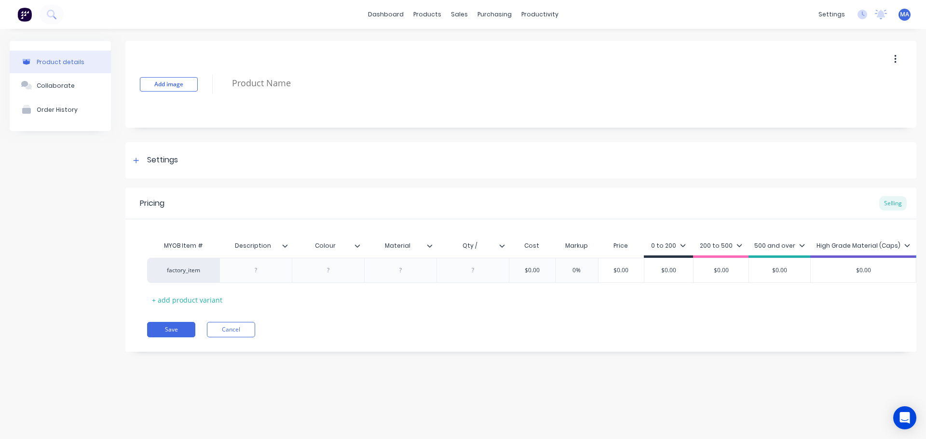
type textarea "Q"
type textarea "x"
type textarea "Q1"
type textarea "x"
type textarea "Q12"
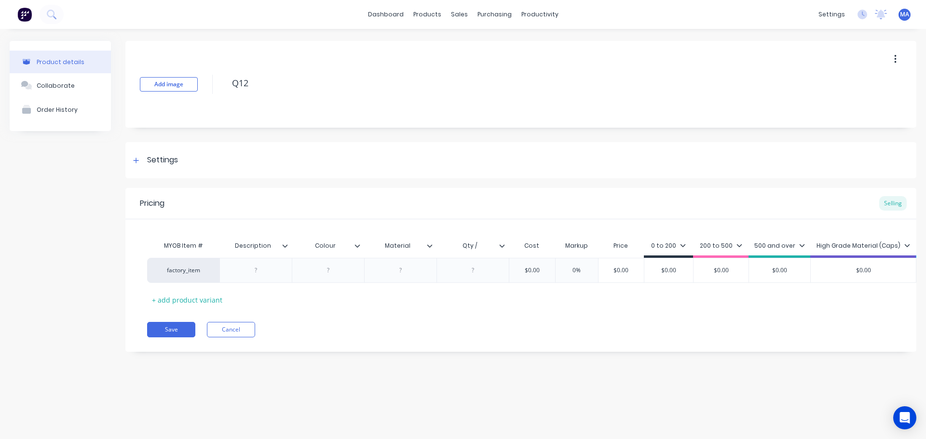
type textarea "x"
type textarea "Q128"
type textarea "x"
type textarea "Q1284"
type textarea "x"
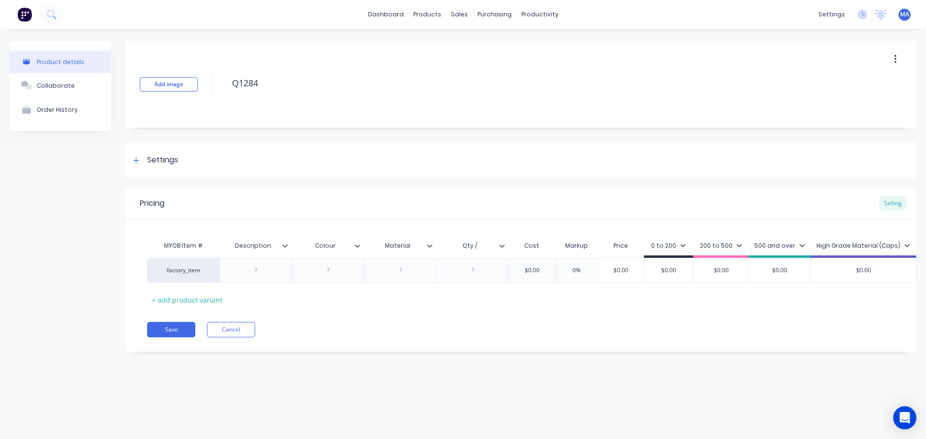
type textarea "Q12840"
type textarea "x"
type textarea "Q12840-"
type textarea "x"
type textarea "Q12840-1"
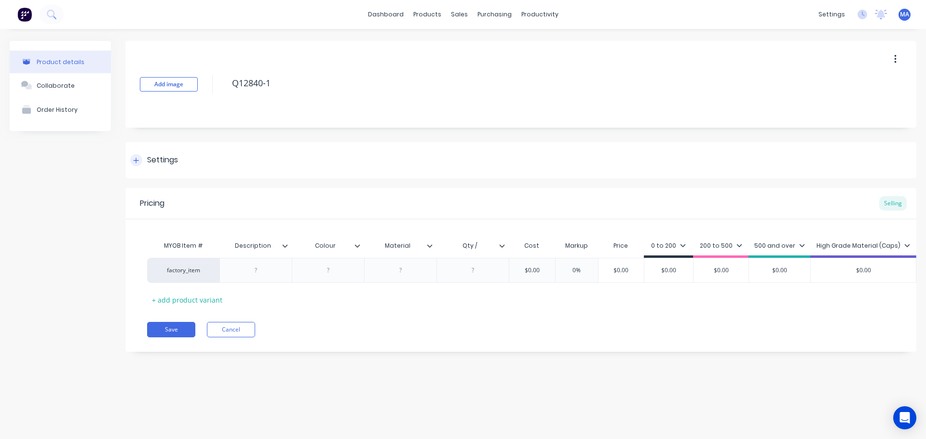
type textarea "x"
type textarea "Q12840-1"
click at [187, 154] on div "Settings" at bounding box center [520, 160] width 791 height 36
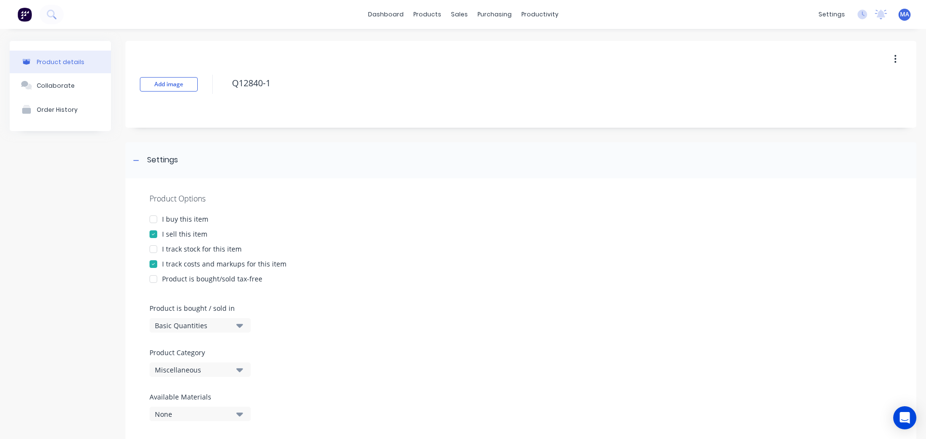
click at [214, 365] on div "Miscellaneous" at bounding box center [193, 370] width 77 height 10
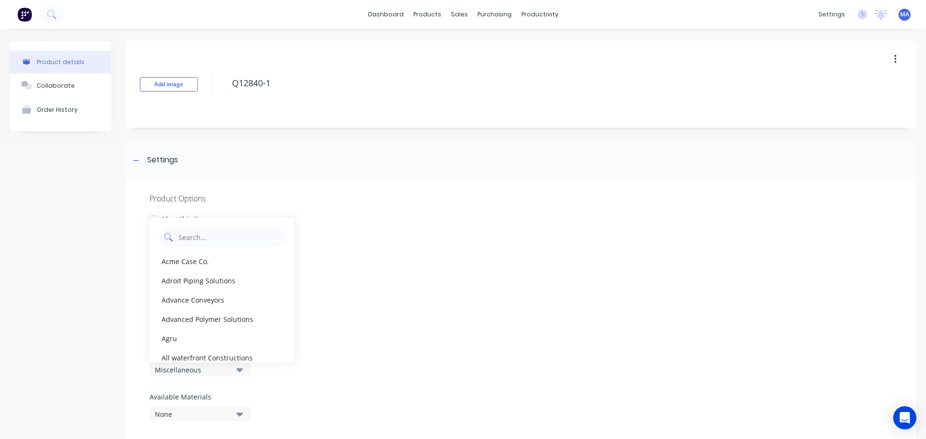
click at [221, 241] on Category "text" at bounding box center [228, 237] width 102 height 19
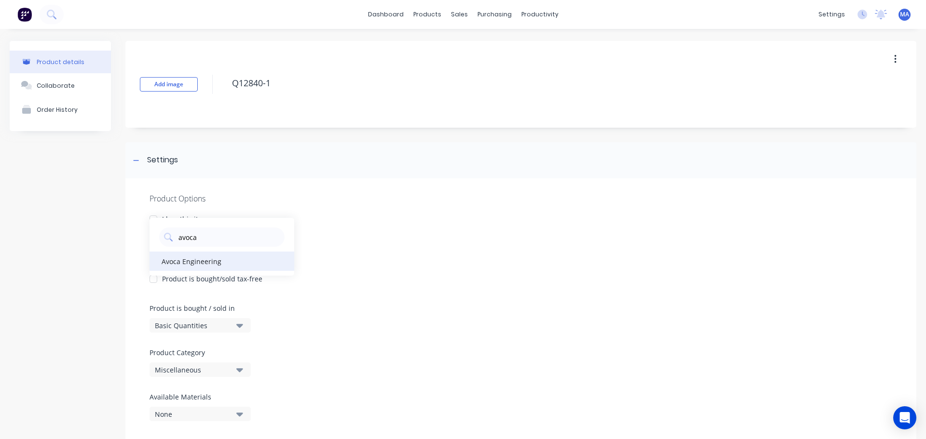
type Category "avoca"
click at [189, 262] on div "Avoca Engineering" at bounding box center [222, 261] width 145 height 19
click at [184, 160] on div "Settings" at bounding box center [520, 160] width 791 height 36
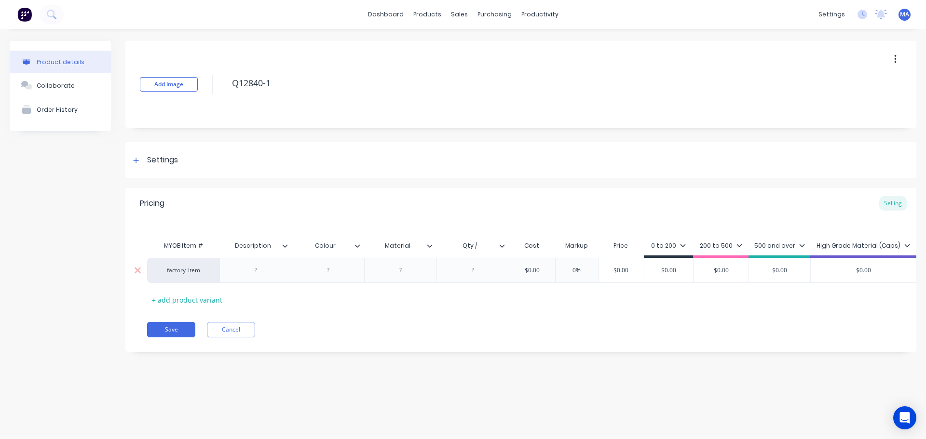
click at [260, 262] on div at bounding box center [255, 270] width 72 height 25
click at [266, 268] on div at bounding box center [256, 270] width 48 height 13
type textarea "x"
click at [253, 266] on div at bounding box center [256, 270] width 48 height 13
type textarea "x"
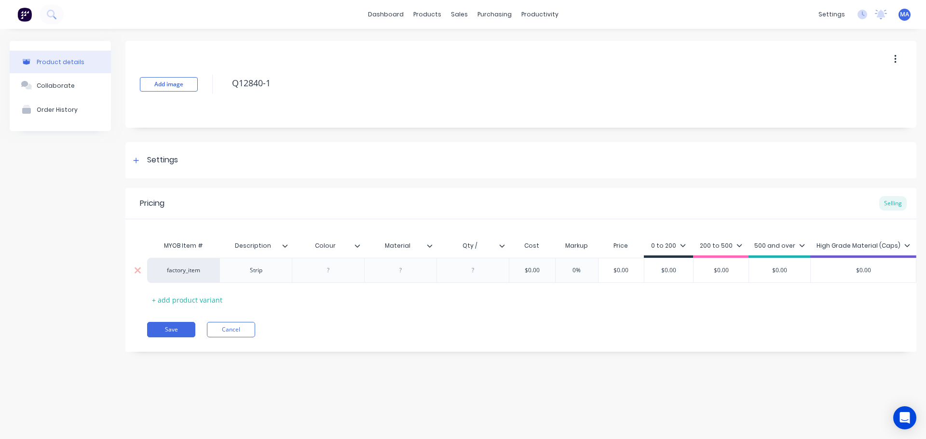
click at [318, 275] on div at bounding box center [328, 270] width 48 height 13
type textarea "x"
click at [483, 245] on input "Qty /" at bounding box center [469, 246] width 67 height 9
type input "Qty / sheet"
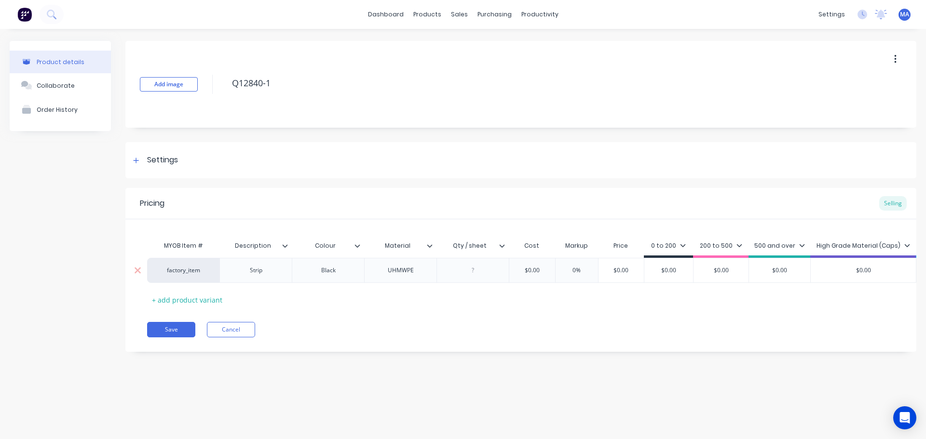
click at [481, 273] on div at bounding box center [473, 270] width 48 height 13
type textarea "x"
click at [538, 263] on div "$0.00" at bounding box center [532, 270] width 48 height 24
type textarea "x"
type input "$0.00"
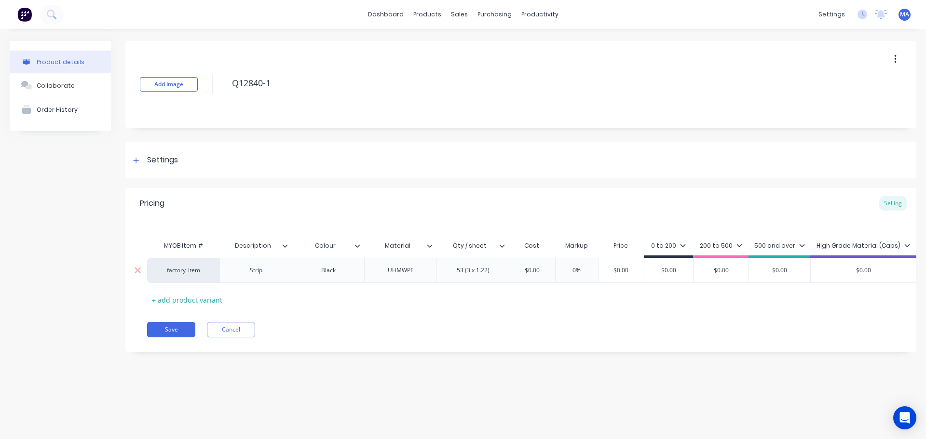
click at [538, 263] on div "$0.00" at bounding box center [532, 270] width 48 height 24
click at [732, 241] on div "200 to 500" at bounding box center [720, 248] width 55 height 19
drag, startPoint x: 723, startPoint y: 243, endPoint x: 715, endPoint y: 263, distance: 21.6
click at [723, 244] on div "200 to 500" at bounding box center [721, 246] width 42 height 9
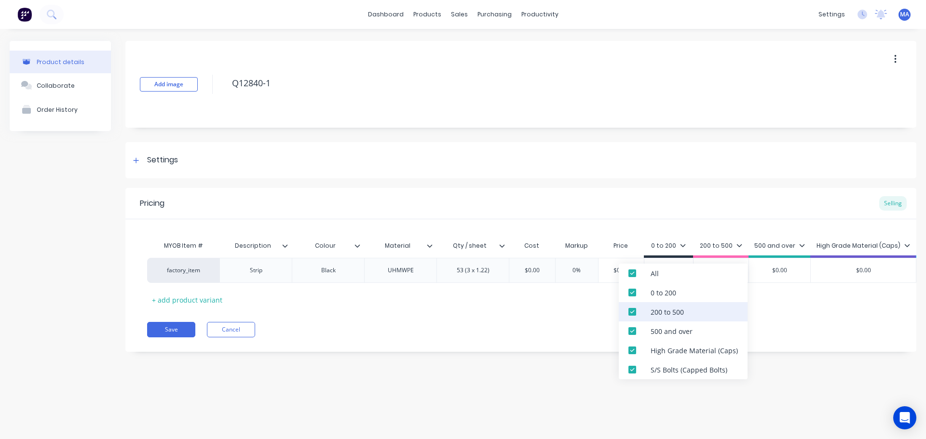
click at [647, 316] on div "200 to 500" at bounding box center [683, 311] width 129 height 19
click at [648, 330] on div "500 and over" at bounding box center [683, 331] width 129 height 19
click at [649, 347] on div "High Grade Material (Caps)" at bounding box center [683, 350] width 129 height 19
click at [652, 366] on div "S/S Bolts (Capped Bolts)" at bounding box center [689, 370] width 77 height 10
click at [607, 345] on div "Pricing Selling MYOB Item # Description Colour Material Qty / sheet Cost Markup…" at bounding box center [520, 270] width 791 height 164
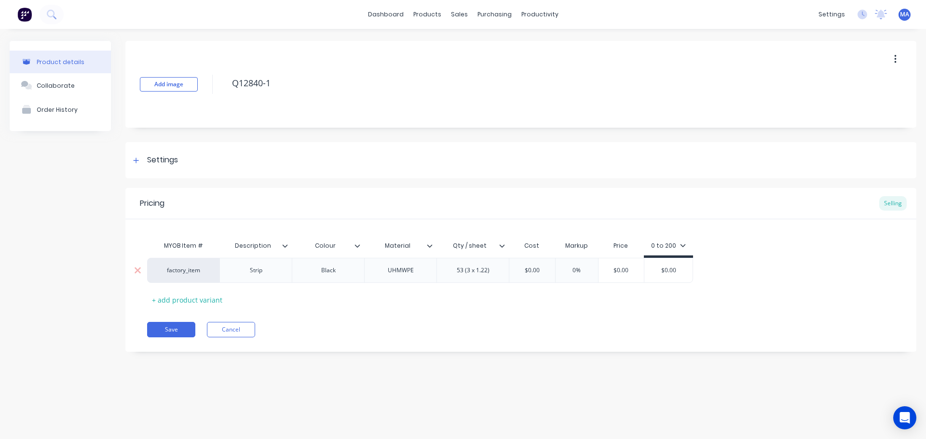
click at [546, 274] on input "$0.00" at bounding box center [532, 270] width 48 height 9
type textarea "x"
type input "$5"
type textarea "x"
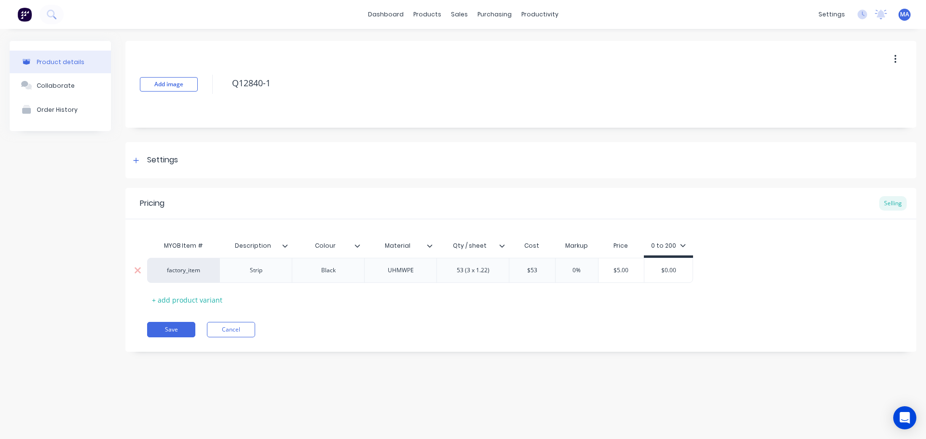
type input "$53."
type textarea "x"
type input "$53.7"
type textarea "x"
drag, startPoint x: 560, startPoint y: 264, endPoint x: 527, endPoint y: 270, distance: 33.7
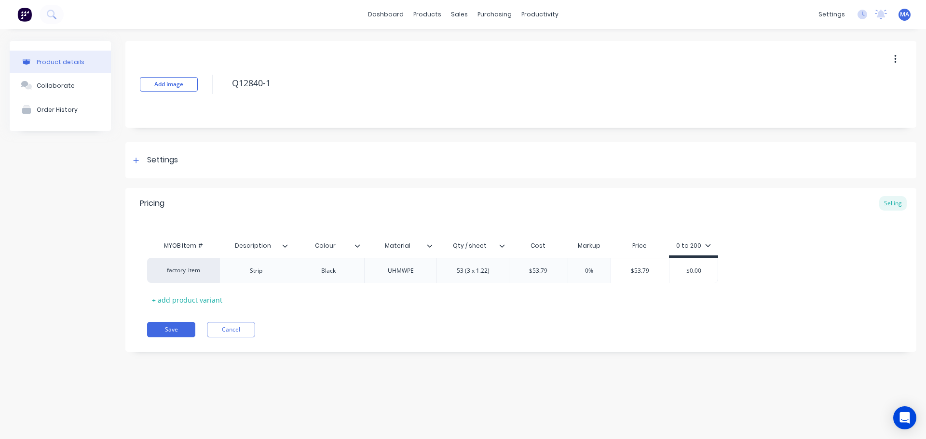
click at [528, 270] on div "factory_item Strip Black UHMWPE 53 (3 x 1.22) $53.79 $53.79 0% $53.79 $0.00" at bounding box center [521, 270] width 748 height 25
type input "$53.79"
type input "0%"
click at [582, 268] on input "0%" at bounding box center [589, 270] width 48 height 9
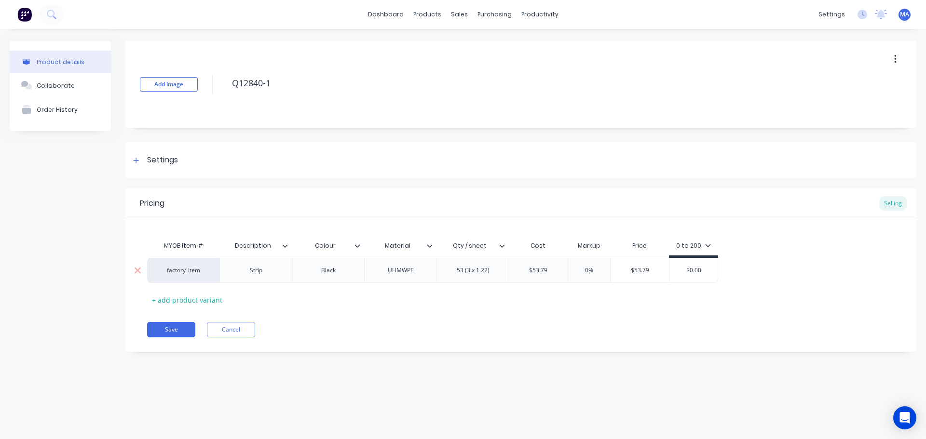
type textarea "x"
type input "5%"
type textarea "x"
type input "55%"
type input "$83.3745"
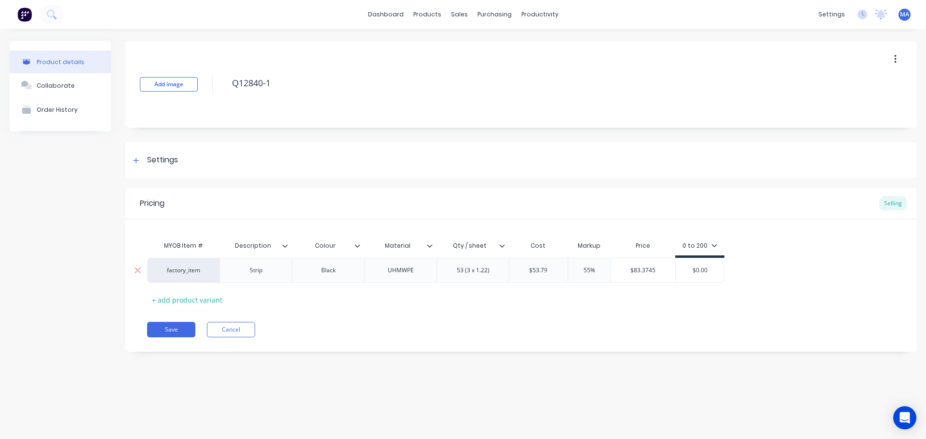
drag, startPoint x: 659, startPoint y: 272, endPoint x: 614, endPoint y: 271, distance: 45.3
click at [615, 271] on input "$83.3745" at bounding box center [643, 270] width 65 height 9
type input "$0.00"
drag, startPoint x: 707, startPoint y: 272, endPoint x: 662, endPoint y: 270, distance: 45.4
click at [664, 271] on div "factory_item Strip Black UHMWPE 53 (3 x 1.22) $53.79 $53.79 55% 55% $83.3745 $8…" at bounding box center [435, 270] width 577 height 25
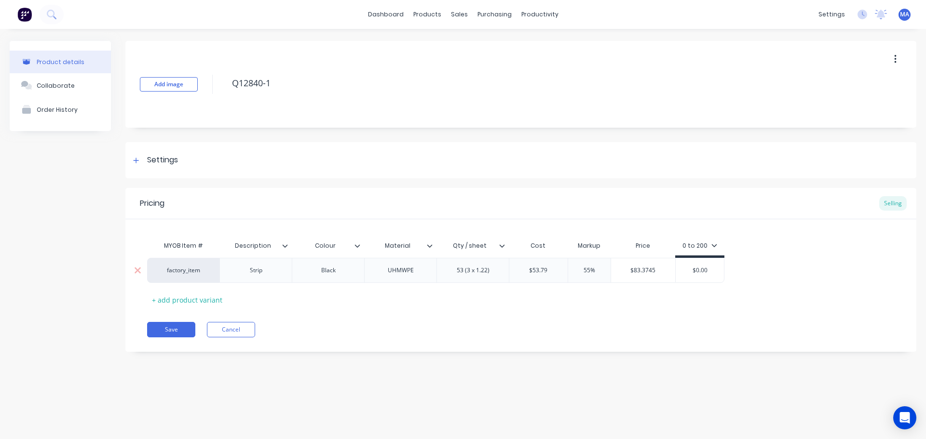
paste input "83.3745"
type textarea "x"
type input "$83.3745"
click at [75, 86] on button "Collaborate" at bounding box center [60, 85] width 101 height 24
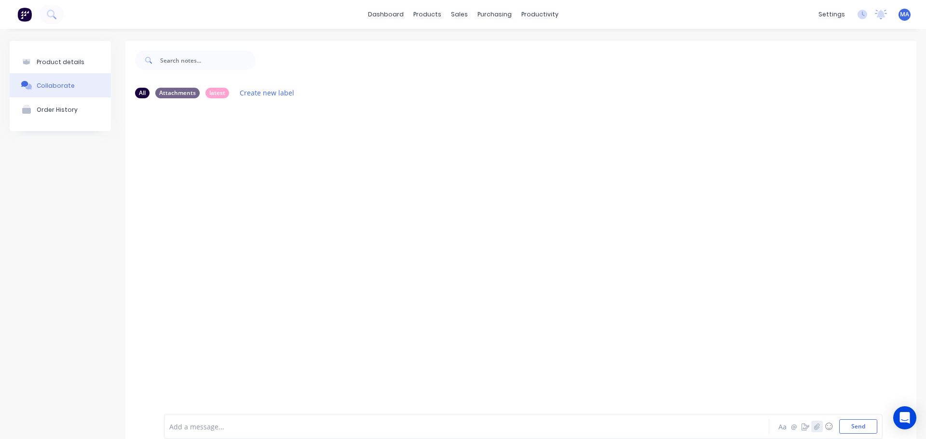
click at [811, 430] on button "button" at bounding box center [817, 427] width 12 height 12
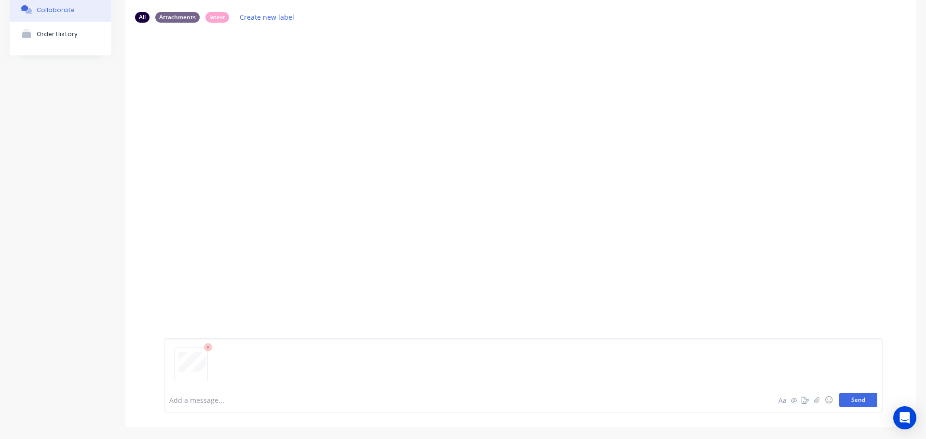
click at [857, 403] on button "Send" at bounding box center [858, 400] width 38 height 14
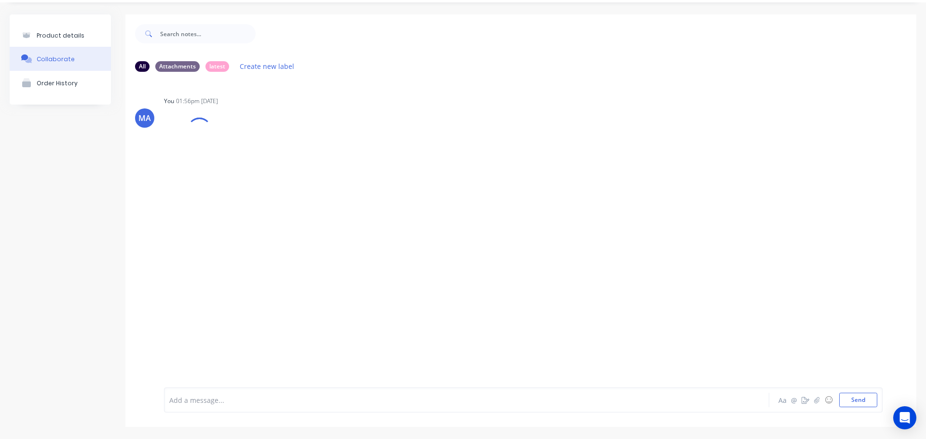
scroll to position [27, 0]
click at [242, 154] on icon "button" at bounding box center [242, 153] width 2 height 9
click at [274, 177] on button "Auto-attach to new orders" at bounding box center [305, 179] width 109 height 23
click at [398, 174] on label at bounding box center [398, 174] width 0 height 0
click at [383, 178] on input "checkbox" at bounding box center [379, 178] width 8 height 9
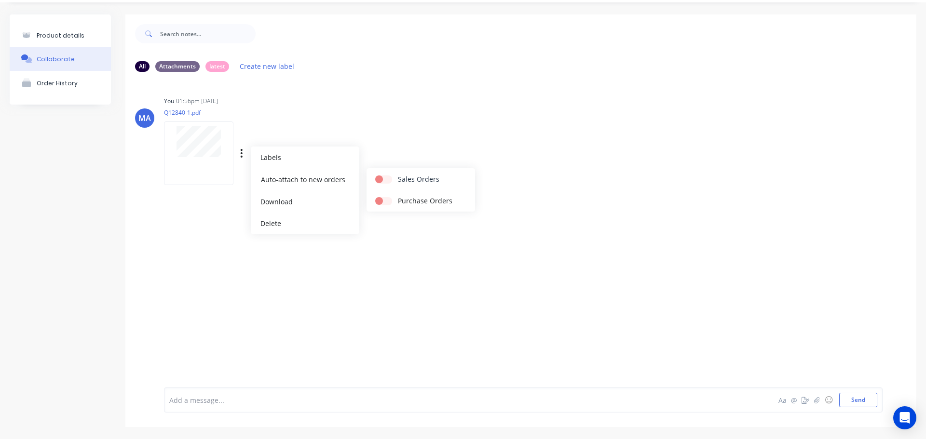
checkbox input "true"
click at [393, 148] on div "You 01:56pm [DATE] Q12840-1.pdf Labels Auto-attach to new orders Sales Orders P…" at bounding box center [314, 137] width 301 height 87
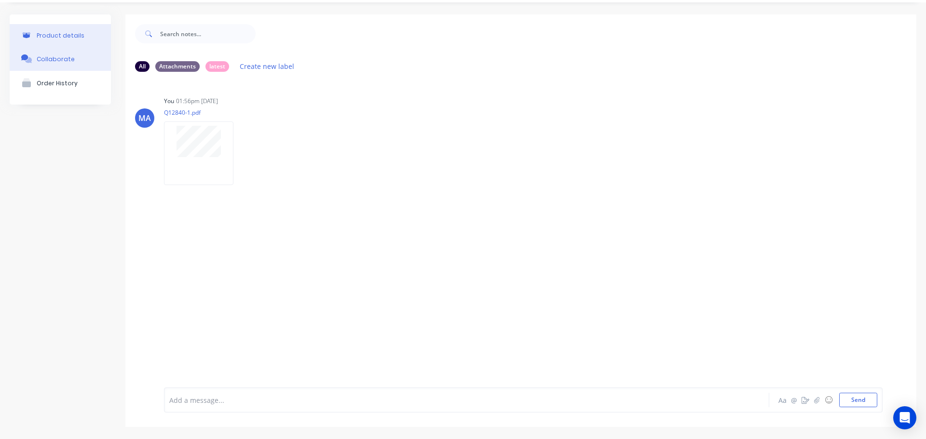
click at [62, 36] on div "Product details" at bounding box center [61, 35] width 48 height 7
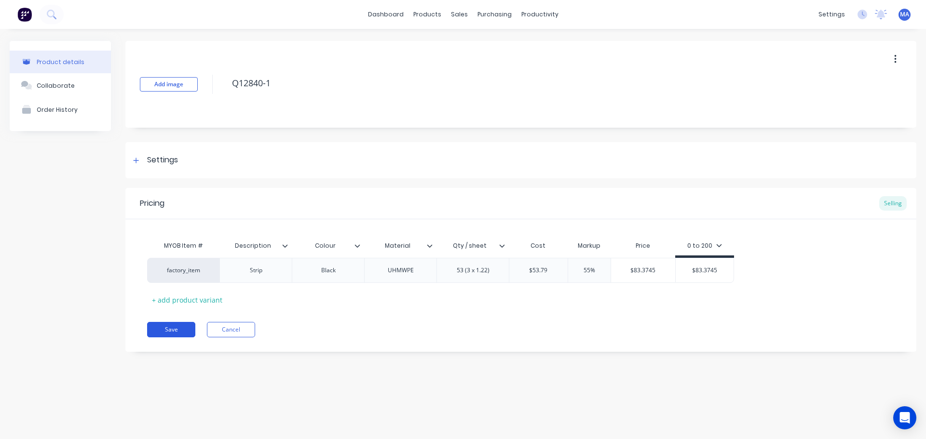
click at [176, 323] on button "Save" at bounding box center [171, 329] width 48 height 15
type textarea "x"
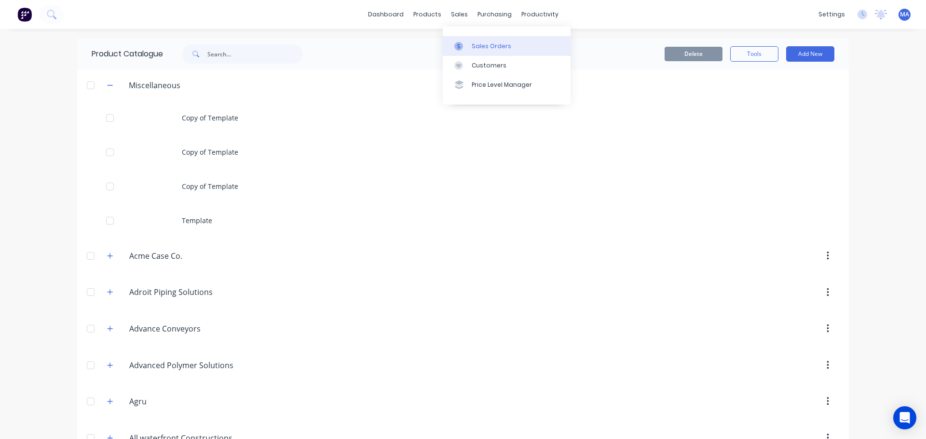
click at [476, 54] on link "Sales Orders" at bounding box center [507, 45] width 128 height 19
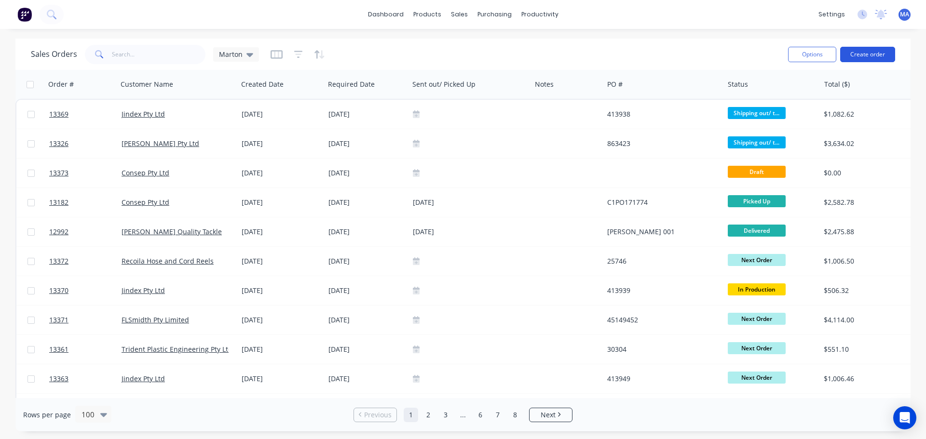
click at [860, 55] on button "Create order" at bounding box center [867, 54] width 55 height 15
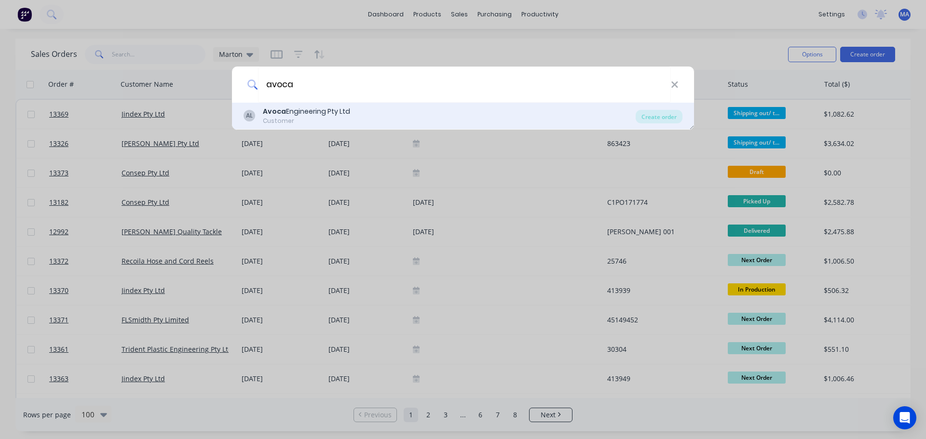
type input "avoca"
click at [320, 112] on div "Avoca Engineering Pty Ltd" at bounding box center [306, 112] width 87 height 10
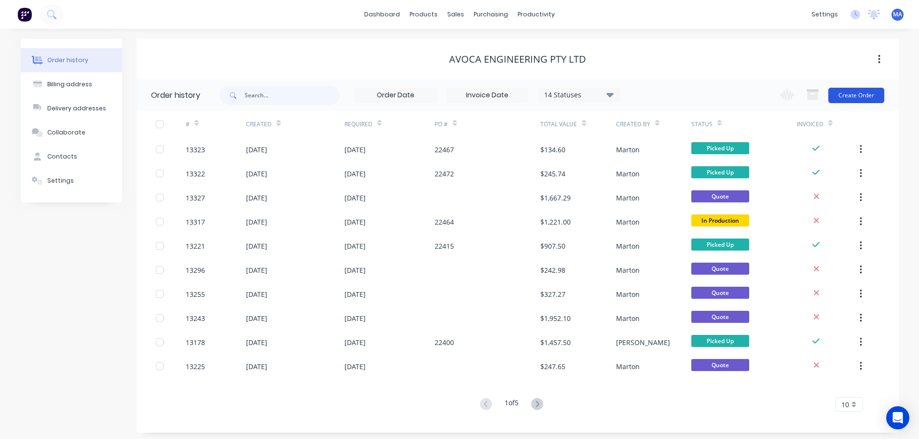
click at [873, 89] on button "Create Order" at bounding box center [856, 95] width 56 height 15
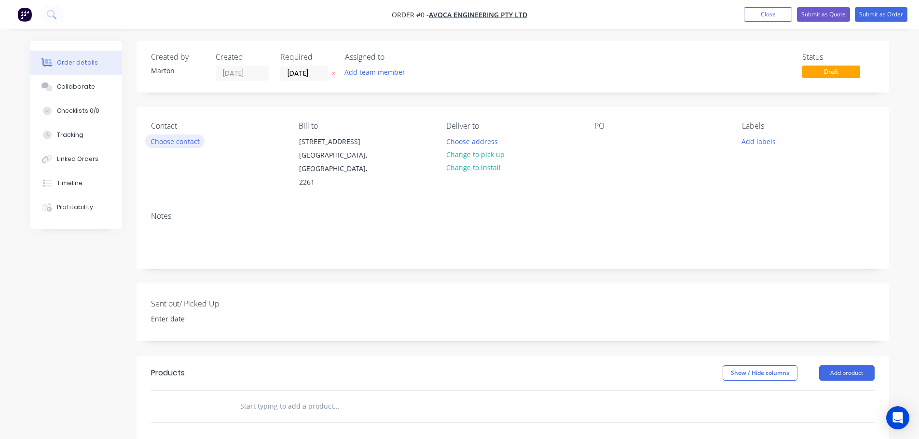
click at [158, 138] on button "Choose contact" at bounding box center [174, 141] width 59 height 13
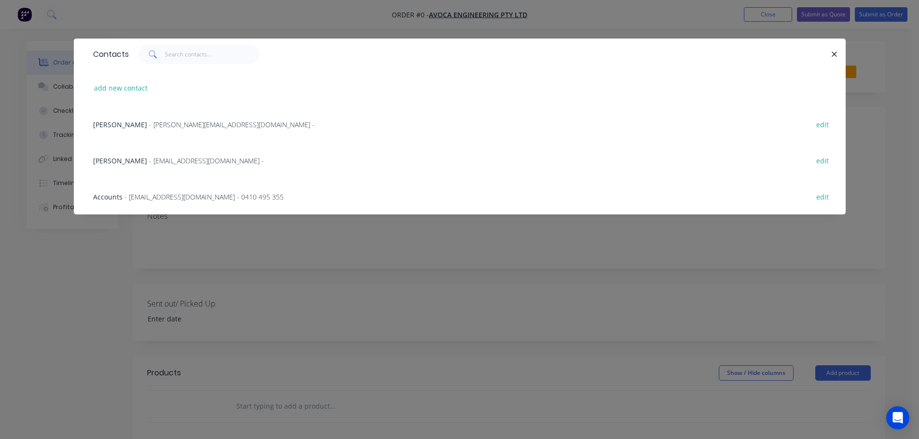
click at [149, 165] on span "- [EMAIL_ADDRESS][DOMAIN_NAME] -" at bounding box center [206, 160] width 115 height 9
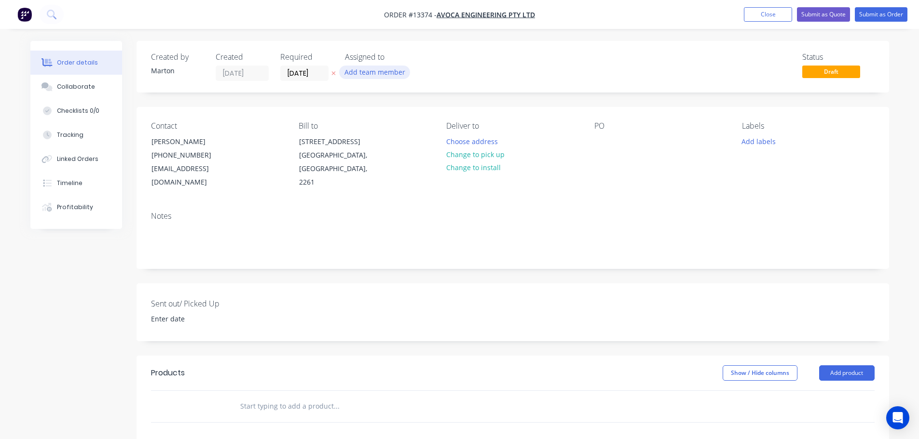
click at [376, 78] on button "Add team member" at bounding box center [374, 72] width 71 height 13
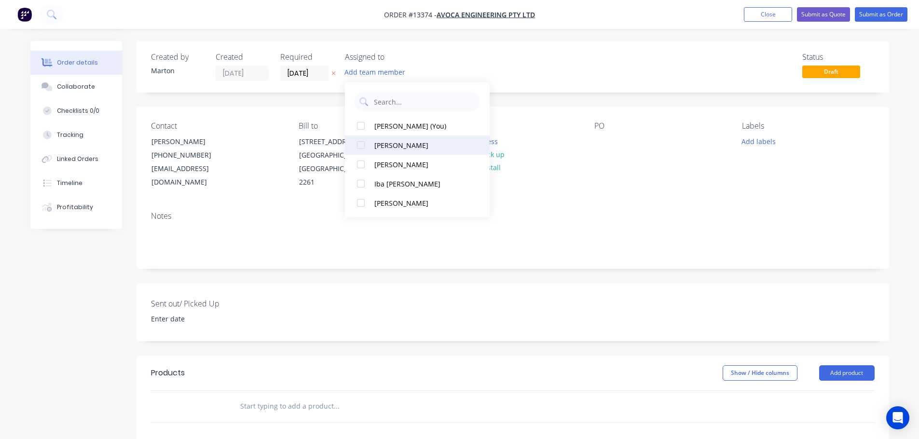
click at [370, 138] on button "[PERSON_NAME]" at bounding box center [417, 145] width 145 height 19
click at [367, 150] on div at bounding box center [360, 145] width 19 height 19
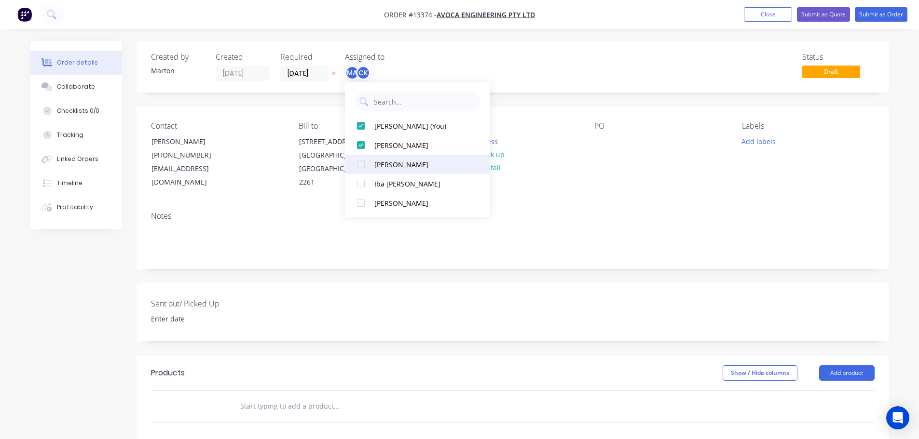
click at [368, 160] on div at bounding box center [360, 164] width 19 height 19
click at [503, 50] on div "Created by [PERSON_NAME] Created [DATE] Required [DATE] Assigned to MA CK GS St…" at bounding box center [512, 67] width 752 height 52
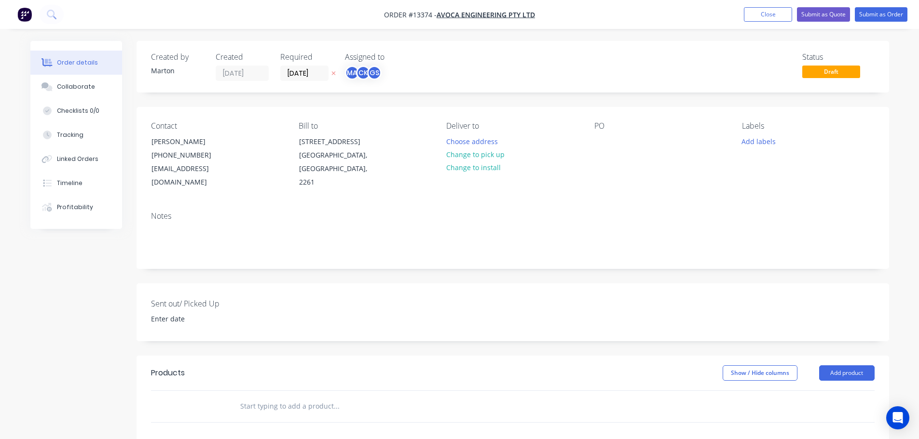
click at [269, 397] on input "text" at bounding box center [336, 406] width 193 height 19
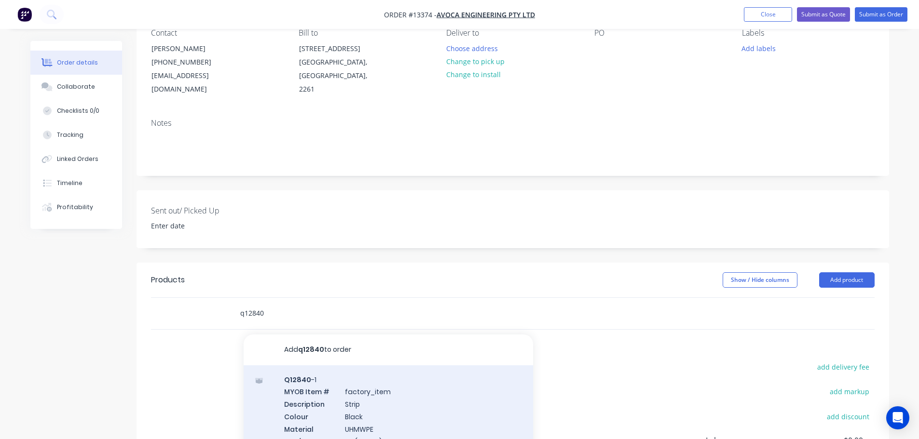
scroll to position [96, 0]
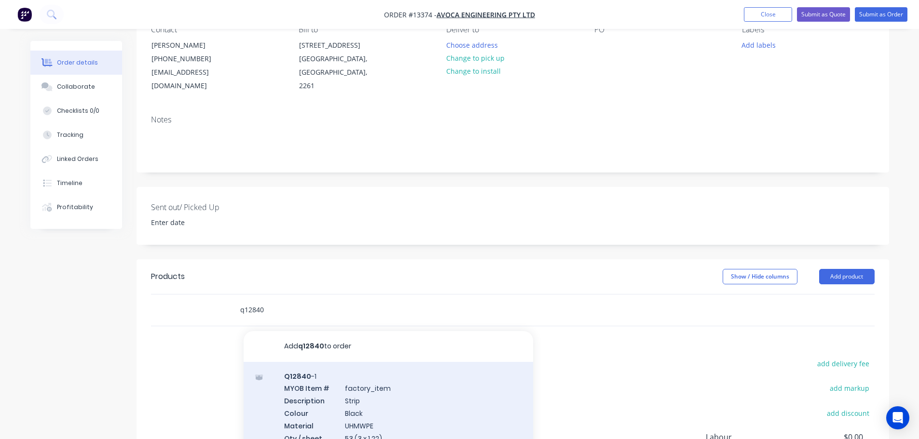
type input "q12840"
click at [331, 381] on div "Q12840 -1 MYOB Item # factory_item Description Strip Colour Black Material UHMW…" at bounding box center [388, 413] width 289 height 103
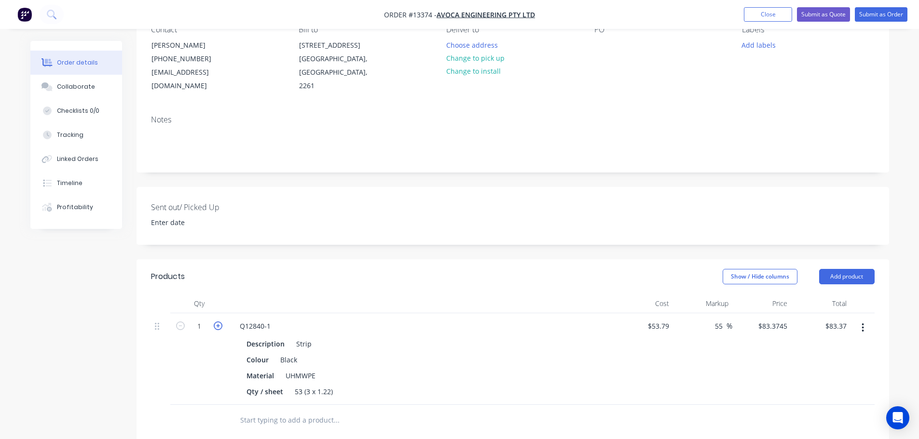
click at [221, 322] on icon "button" at bounding box center [218, 326] width 9 height 9
type input "2"
type input "$166.75"
click at [221, 322] on icon "button" at bounding box center [218, 326] width 9 height 9
type input "3"
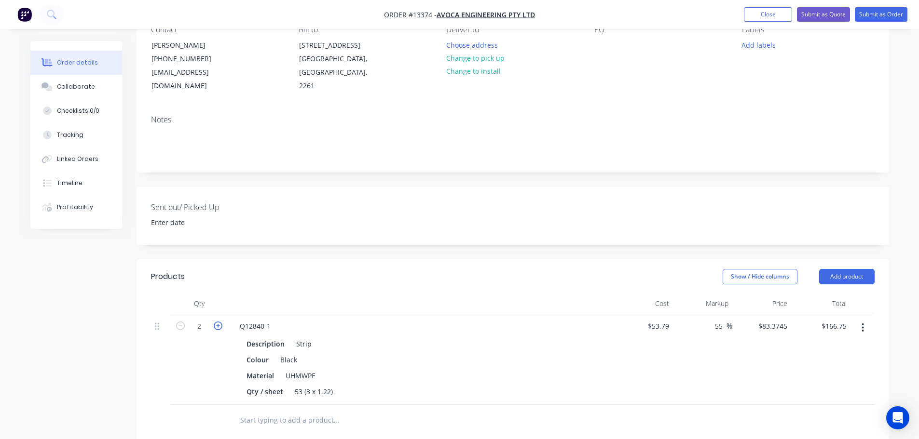
type input "$250.12"
click at [221, 322] on icon "button" at bounding box center [218, 326] width 9 height 9
type input "4"
type input "$333.50"
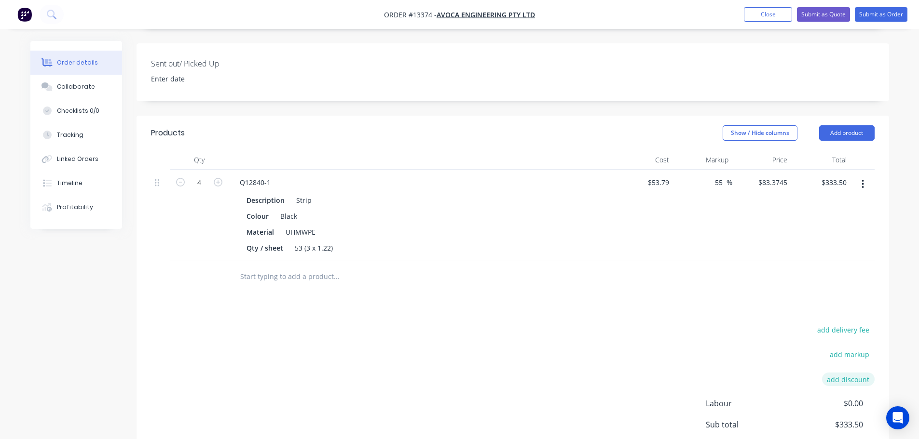
scroll to position [289, 0]
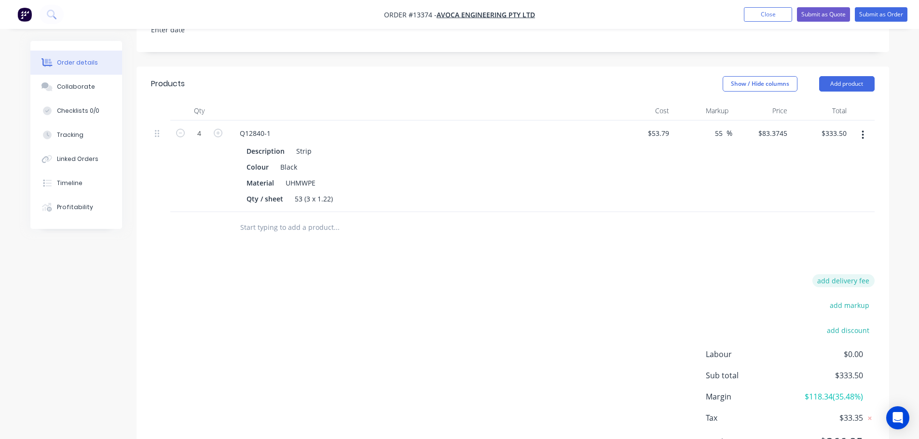
click at [852, 274] on button "add delivery fee" at bounding box center [843, 280] width 62 height 13
type input "25"
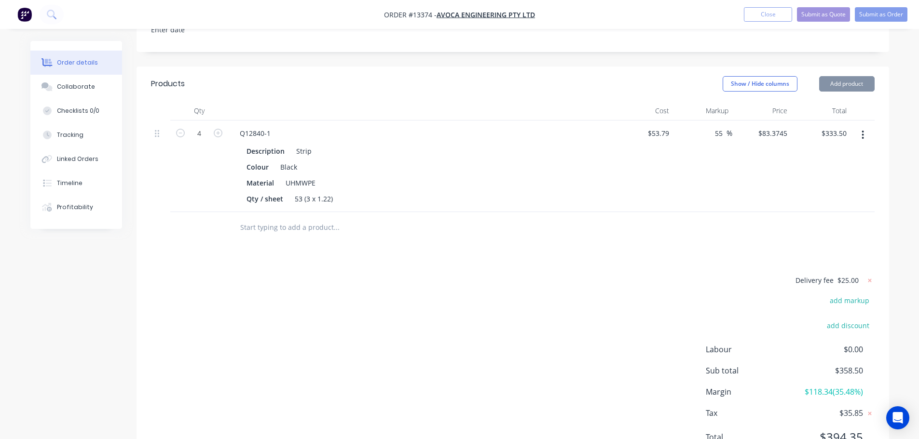
click at [648, 255] on div "Products Show / Hide columns Add product Qty Cost Markup Price Total 4 Q12840-1…" at bounding box center [512, 269] width 752 height 404
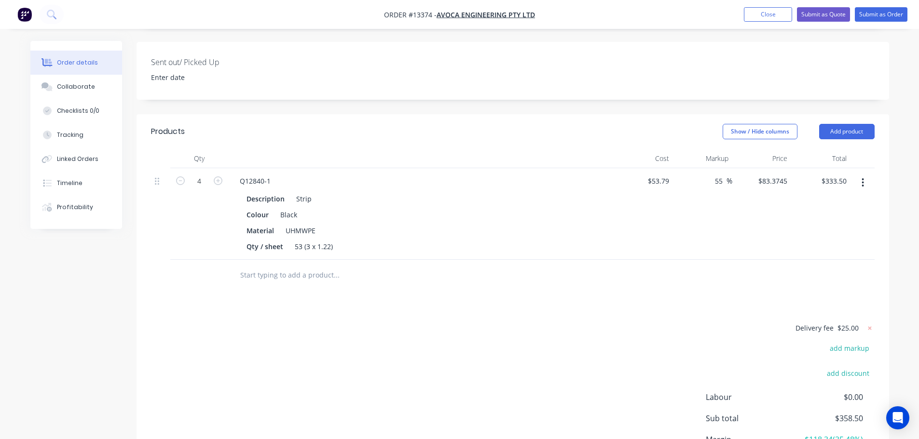
scroll to position [241, 0]
click at [831, 14] on button "Submit as Quote" at bounding box center [823, 14] width 53 height 14
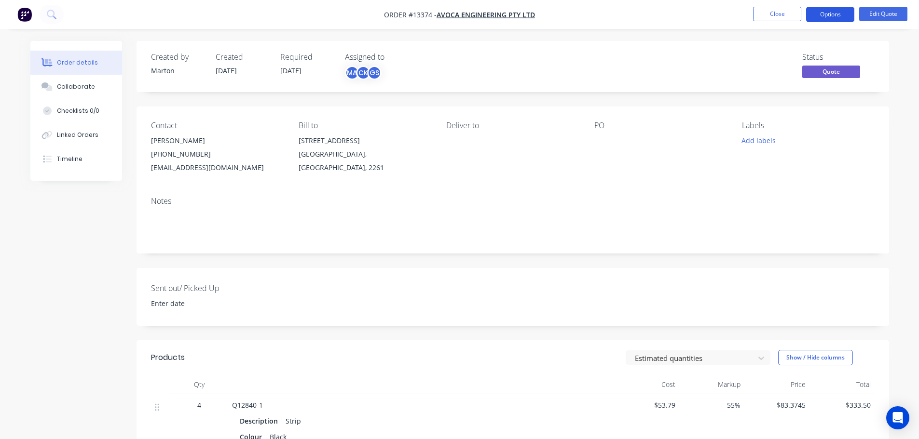
click at [828, 17] on button "Options" at bounding box center [830, 14] width 48 height 15
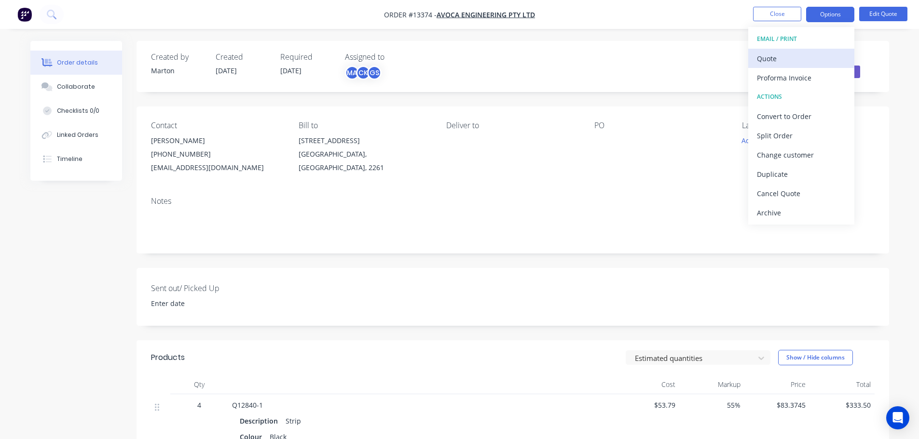
click at [815, 50] on button "Quote" at bounding box center [801, 58] width 106 height 19
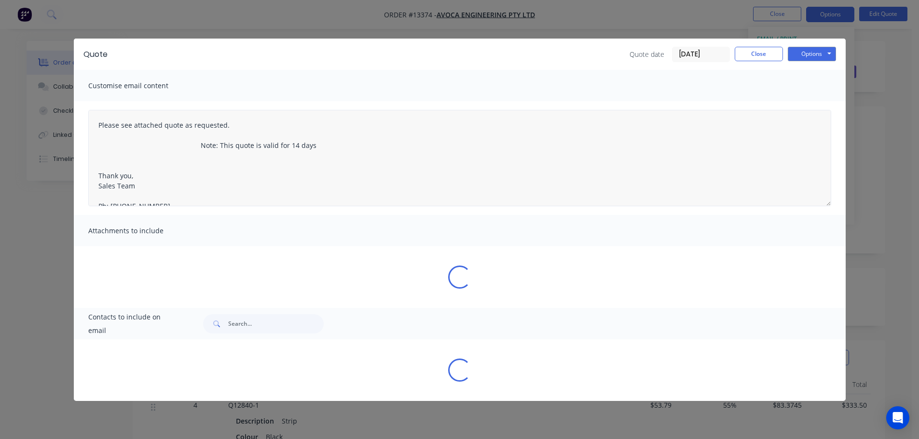
type textarea "Please see attached quote as requested. Note: This quote is valid for 14 days T…"
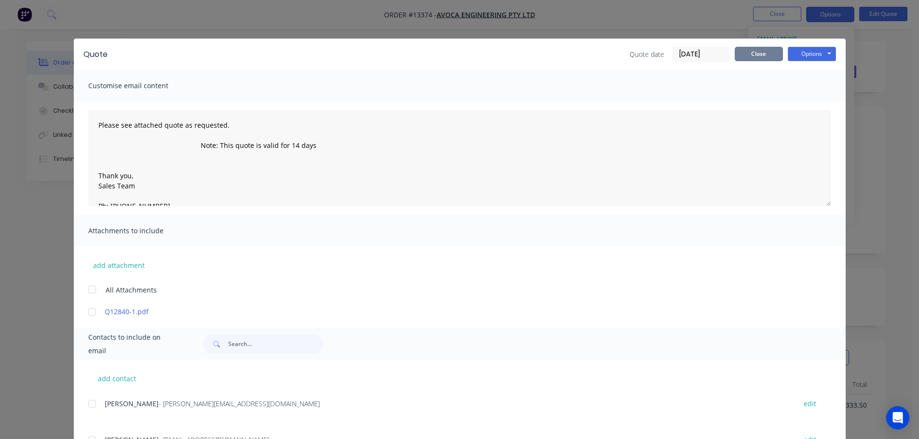
click at [758, 55] on button "Close" at bounding box center [759, 54] width 48 height 14
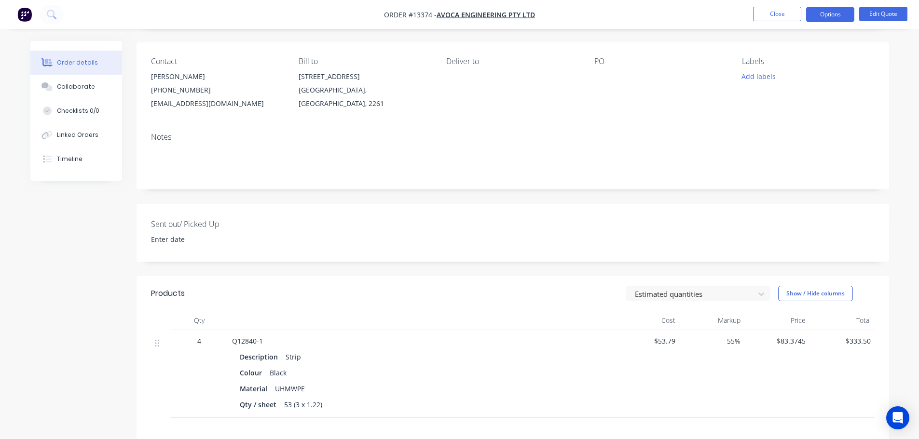
scroll to position [145, 0]
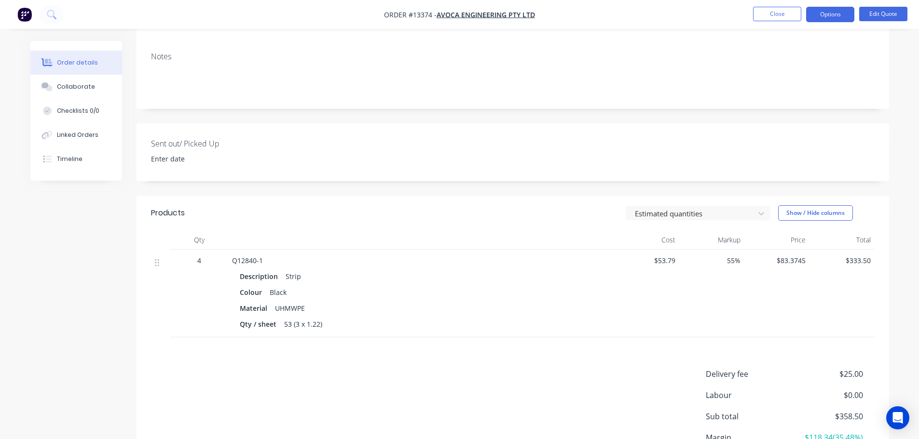
click at [883, 2] on nav "Order #13374 - Avoca Engineering Pty Ltd Close Options Edit Quote" at bounding box center [459, 14] width 919 height 29
click at [883, 14] on button "Edit Quote" at bounding box center [883, 14] width 48 height 14
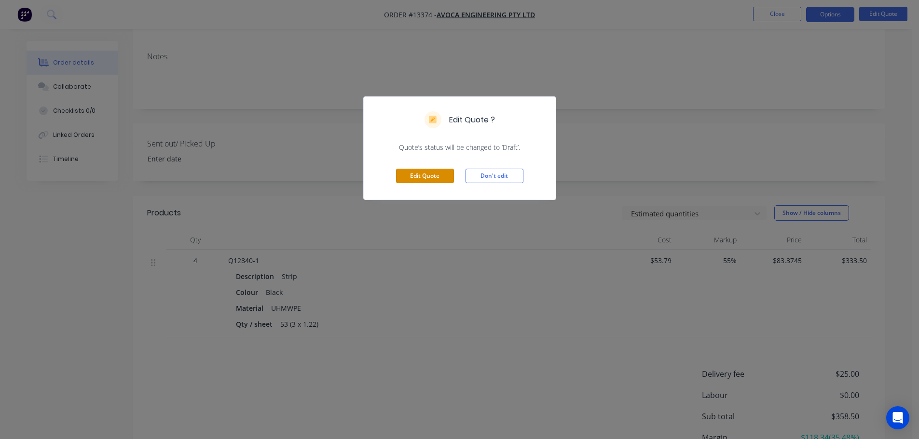
drag, startPoint x: 440, startPoint y: 180, endPoint x: 452, endPoint y: 183, distance: 12.3
click at [440, 180] on button "Edit Quote" at bounding box center [425, 176] width 58 height 14
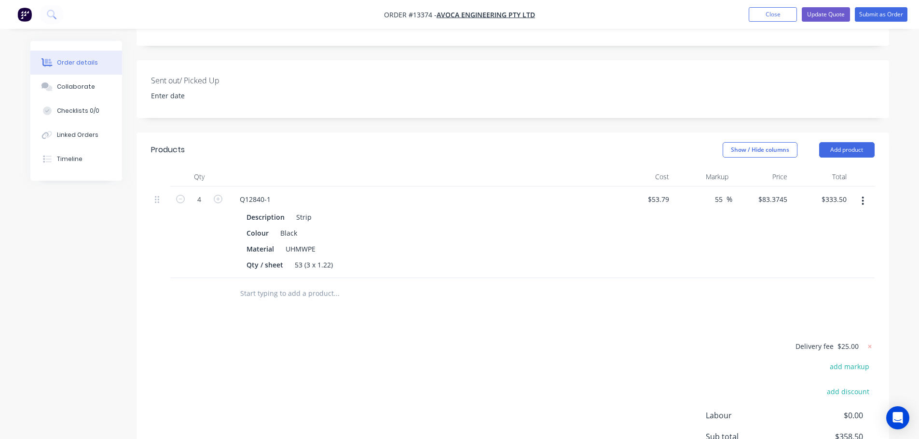
scroll to position [241, 0]
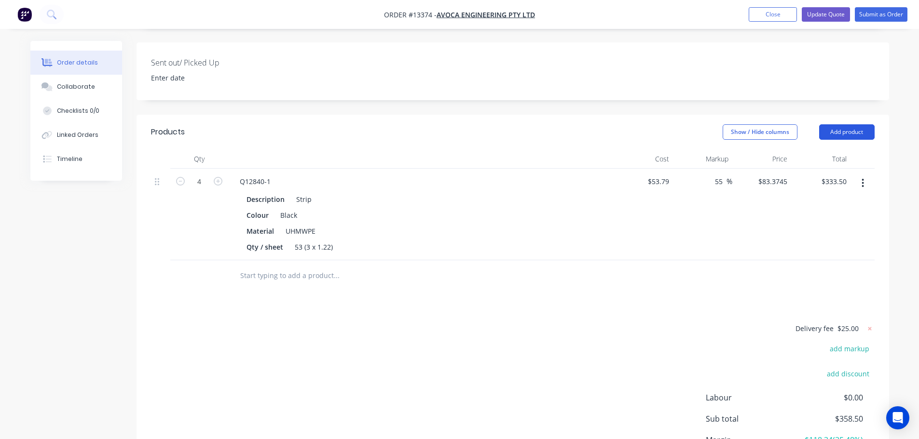
click at [849, 124] on button "Add product" at bounding box center [846, 131] width 55 height 15
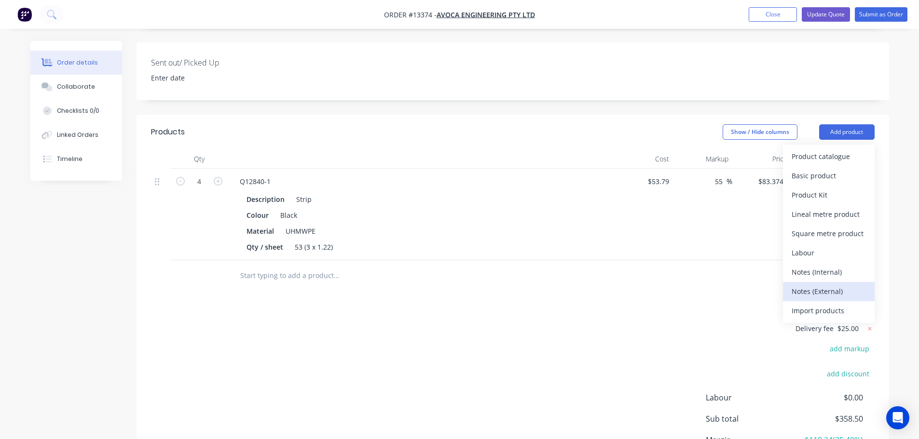
click at [816, 285] on div "Notes (External)" at bounding box center [828, 292] width 74 height 14
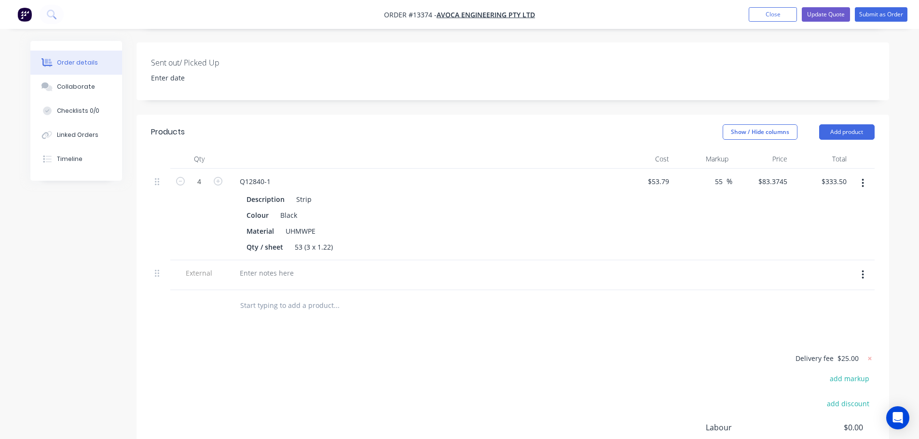
click at [300, 266] on div at bounding box center [421, 273] width 378 height 14
click at [285, 266] on div at bounding box center [266, 273] width 69 height 14
click at [331, 266] on div "Lead Time: 3-5 days from receving [PERSON_NAME]" at bounding box center [323, 273] width 182 height 14
click at [422, 296] on input "text" at bounding box center [336, 305] width 193 height 19
click at [829, 16] on button "Update Quote" at bounding box center [826, 14] width 48 height 14
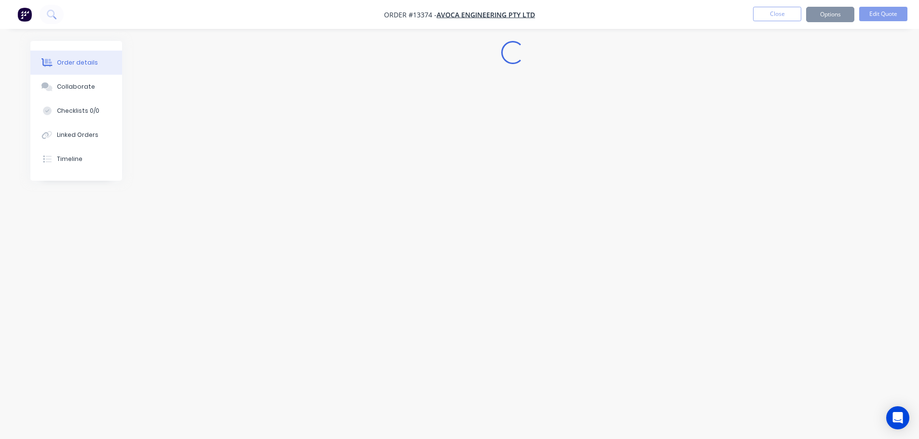
scroll to position [0, 0]
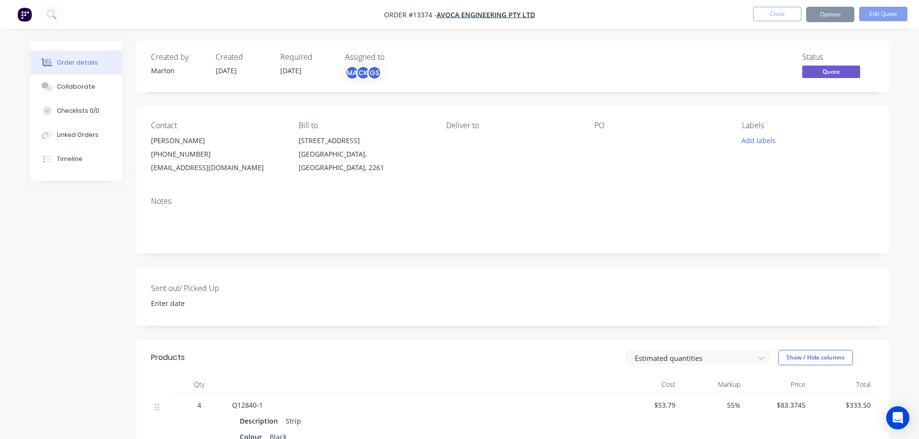
click at [832, 14] on button "Options" at bounding box center [830, 14] width 48 height 15
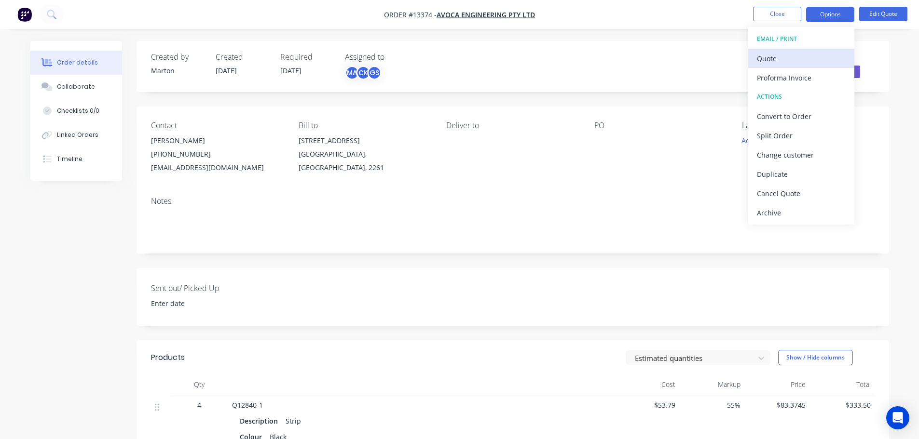
click at [811, 51] on button "Quote" at bounding box center [801, 58] width 106 height 19
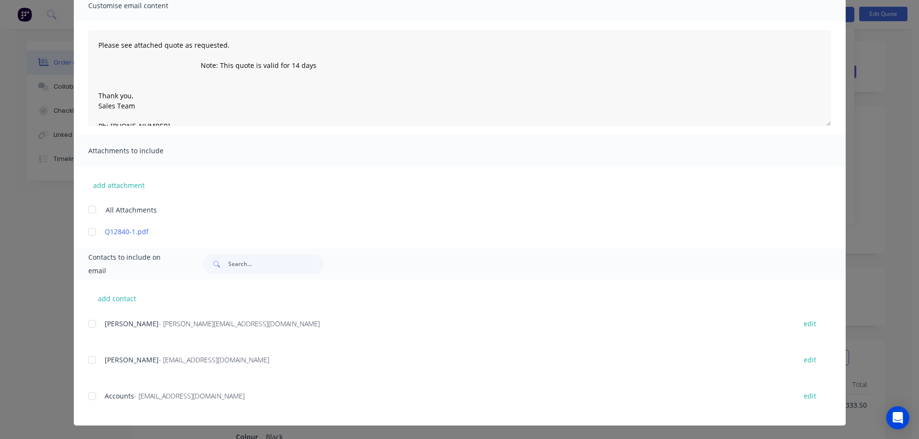
click at [91, 360] on div at bounding box center [91, 360] width 19 height 19
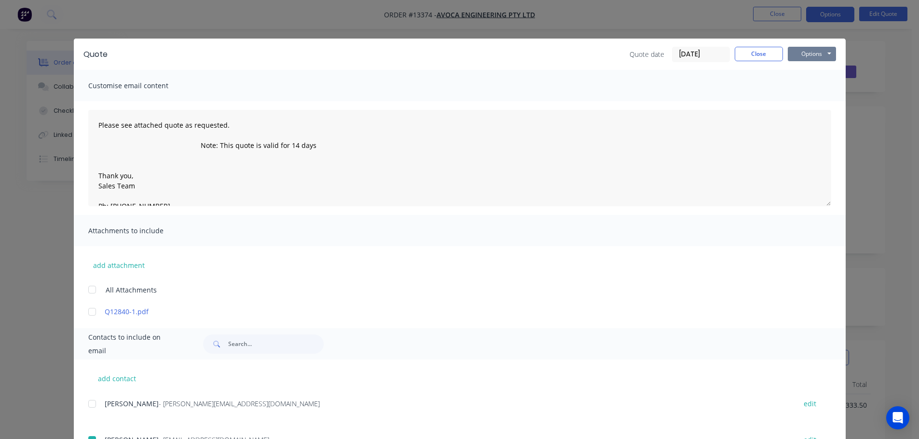
click at [804, 58] on button "Options" at bounding box center [812, 54] width 48 height 14
click at [803, 99] on button "Email" at bounding box center [819, 103] width 62 height 16
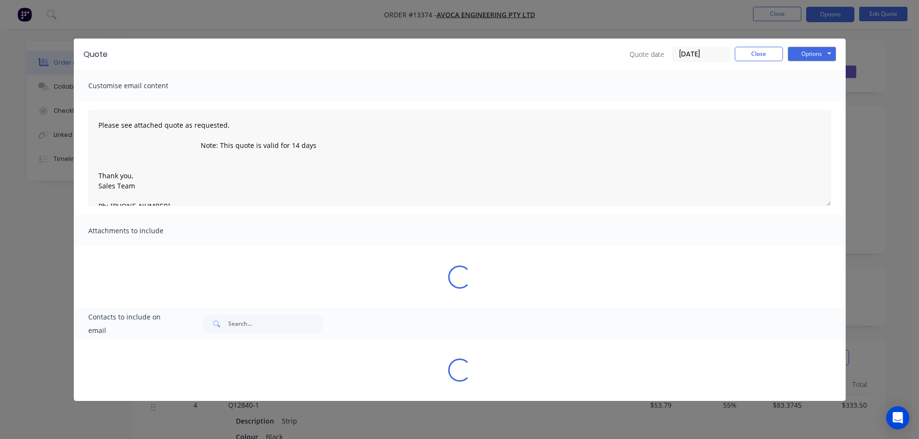
type textarea "Please see attached quote as requested. Note: This quote is valid for 14 days T…"
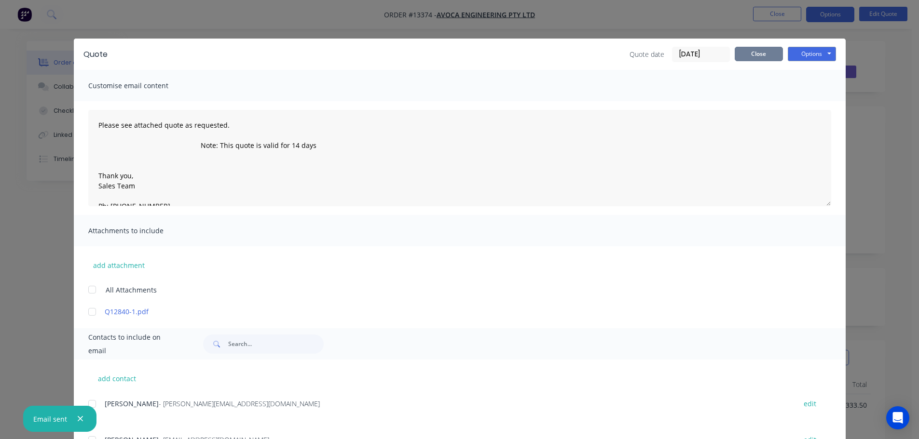
click at [769, 57] on button "Close" at bounding box center [759, 54] width 48 height 14
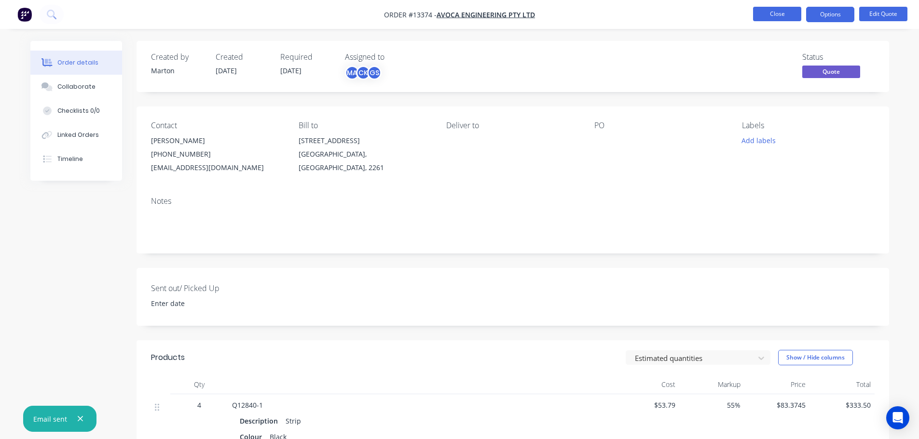
click at [778, 16] on button "Close" at bounding box center [777, 14] width 48 height 14
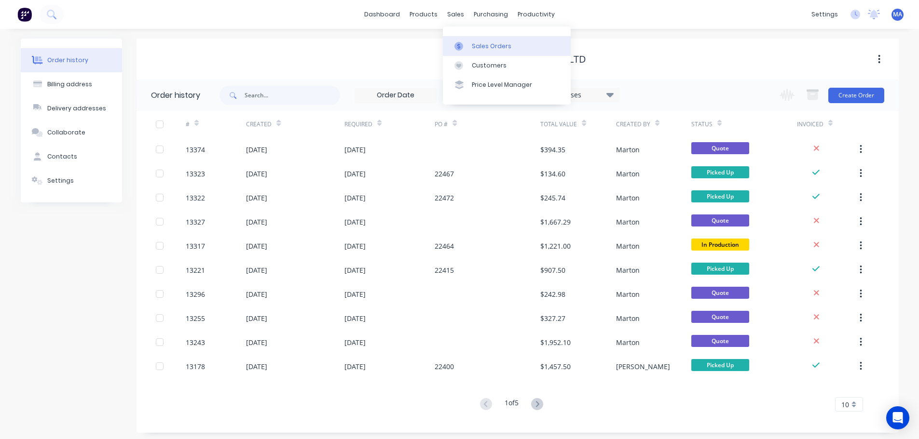
click at [473, 45] on div "Sales Orders" at bounding box center [492, 46] width 40 height 9
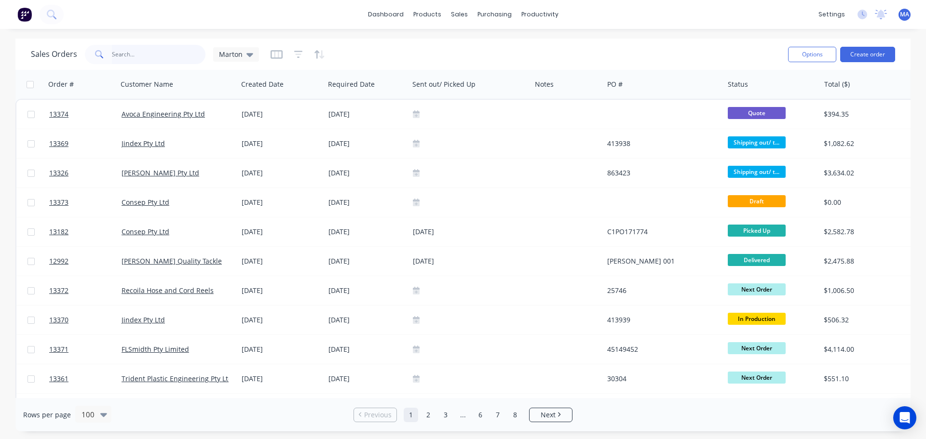
click at [172, 59] on input "text" at bounding box center [159, 54] width 94 height 19
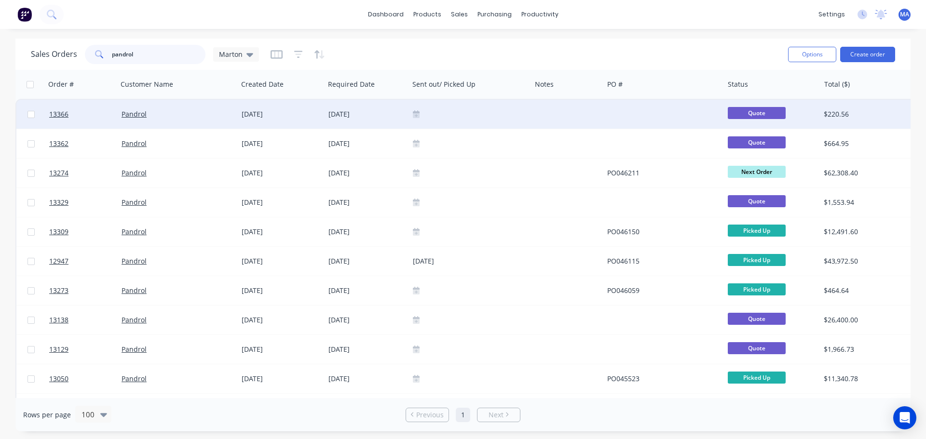
type input "pandrol"
click at [626, 110] on div at bounding box center [663, 114] width 121 height 29
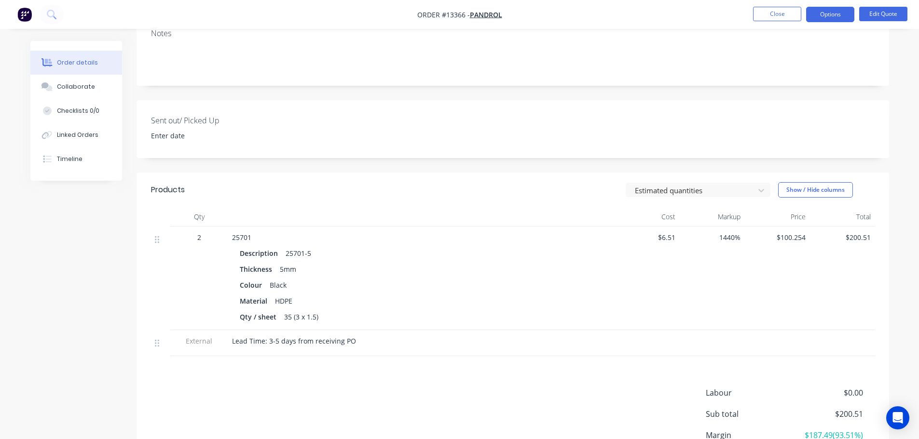
scroll to position [48, 0]
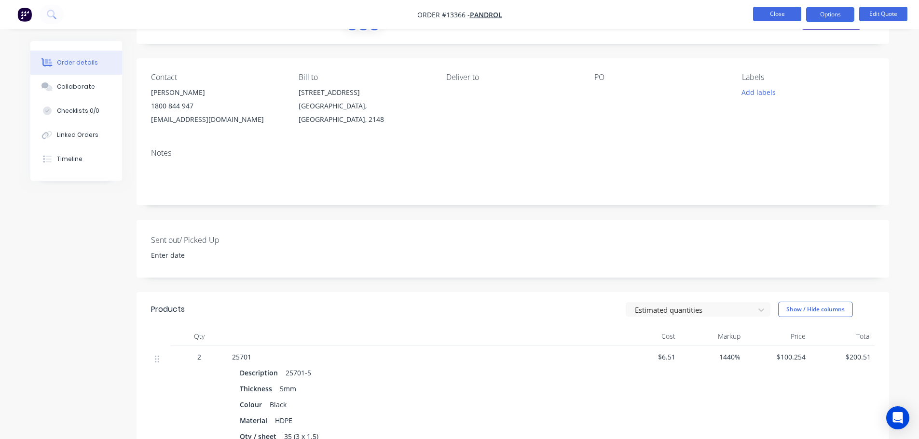
click at [780, 12] on button "Close" at bounding box center [777, 14] width 48 height 14
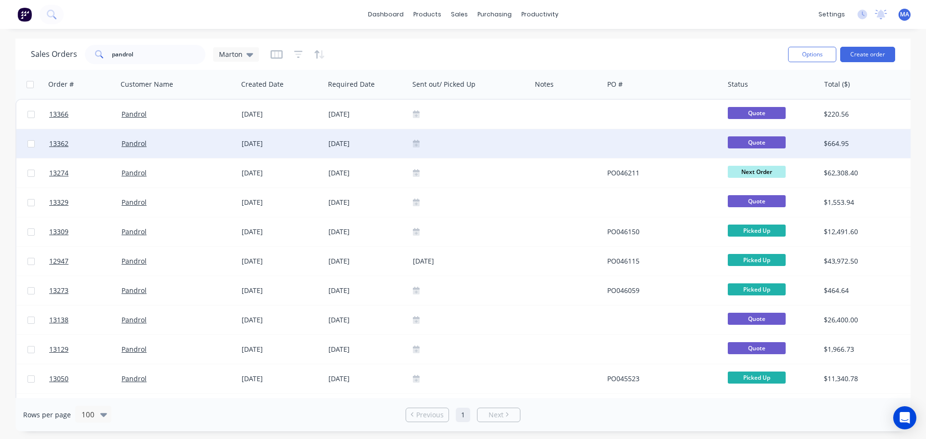
click at [617, 145] on div at bounding box center [663, 143] width 121 height 29
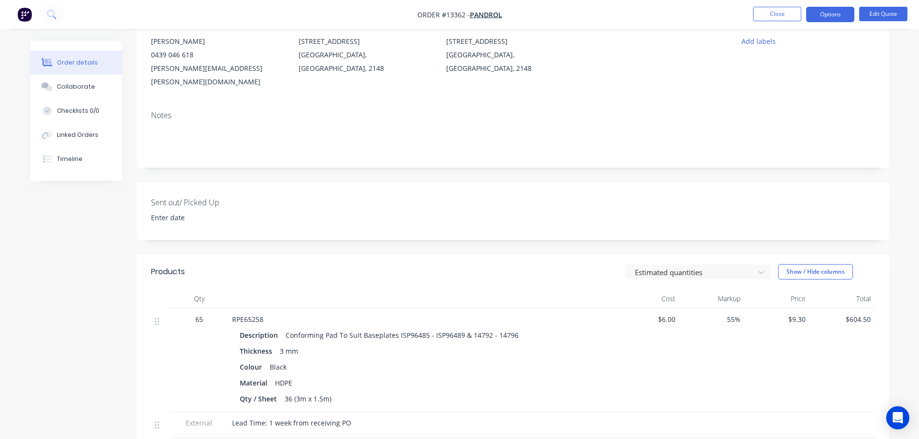
scroll to position [145, 0]
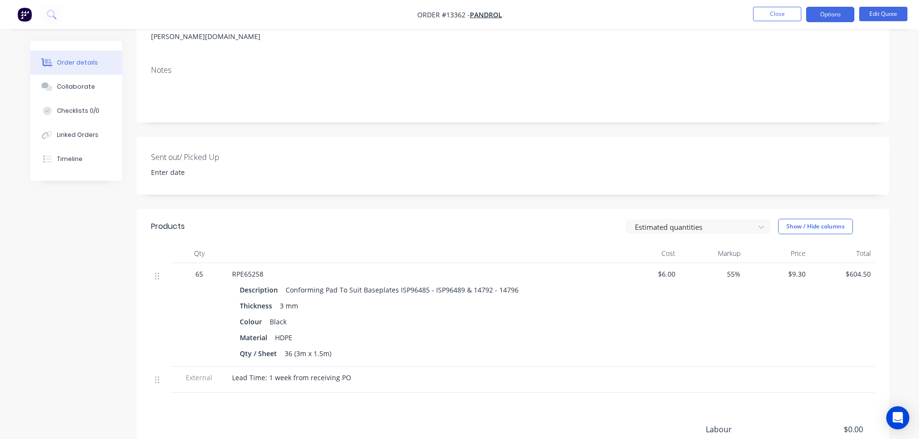
click at [264, 269] on div "RPE65258" at bounding box center [421, 274] width 378 height 10
drag, startPoint x: 265, startPoint y: 261, endPoint x: 229, endPoint y: 264, distance: 35.8
click at [230, 264] on div "RPE65258 Description Conforming Pad To Suit Baseplates ISP96485 - ISP96489 & 14…" at bounding box center [421, 315] width 386 height 104
copy span "RPE65258"
click at [771, 15] on button "Close" at bounding box center [777, 14] width 48 height 14
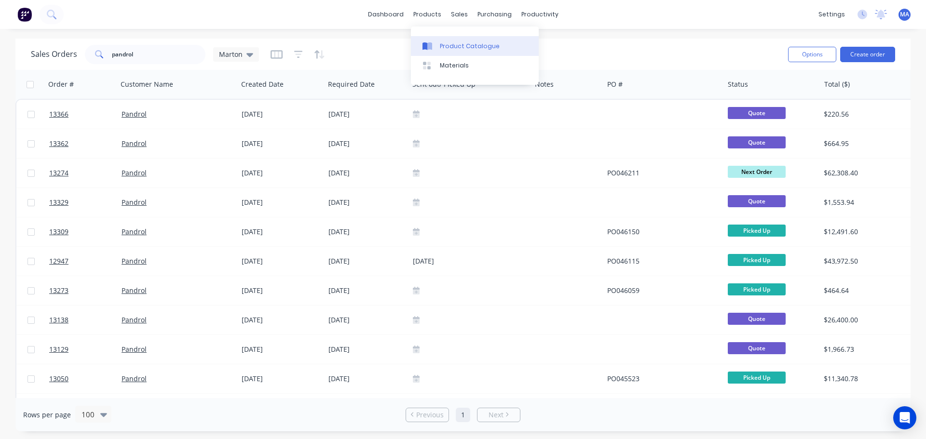
click at [434, 45] on div at bounding box center [429, 46] width 14 height 9
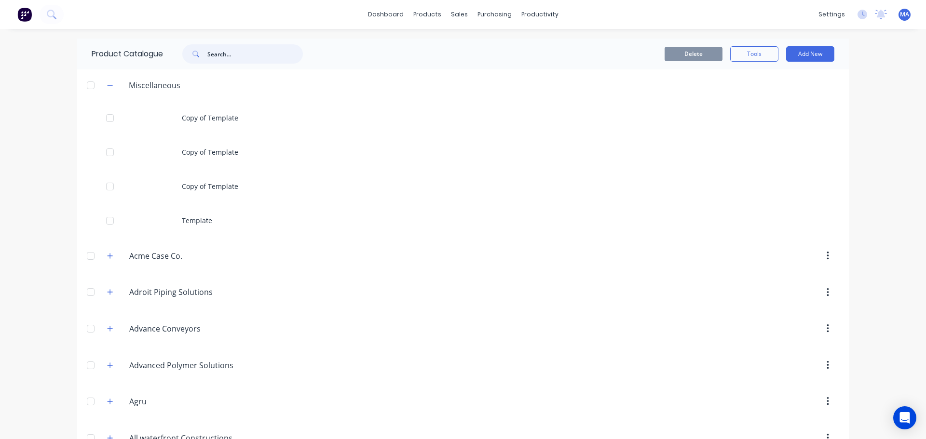
click at [232, 51] on input "text" at bounding box center [254, 53] width 95 height 19
paste input "RPE65258"
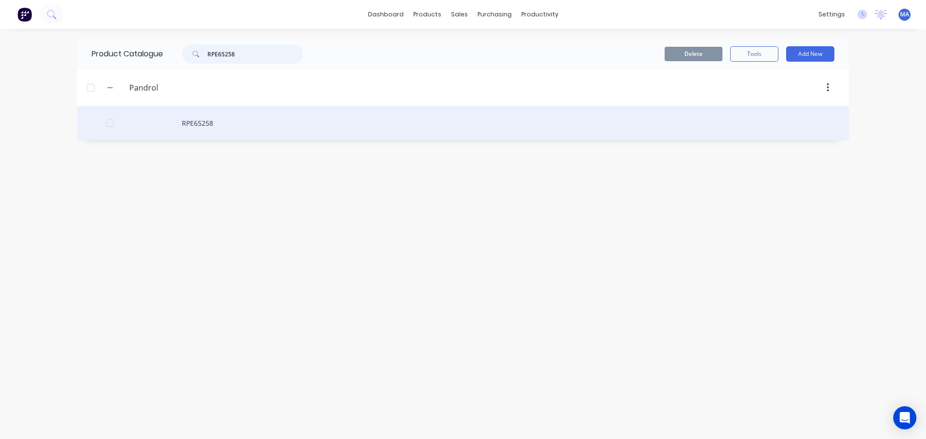
type input "RPE65258"
click at [238, 119] on div "RPE65258" at bounding box center [463, 123] width 772 height 34
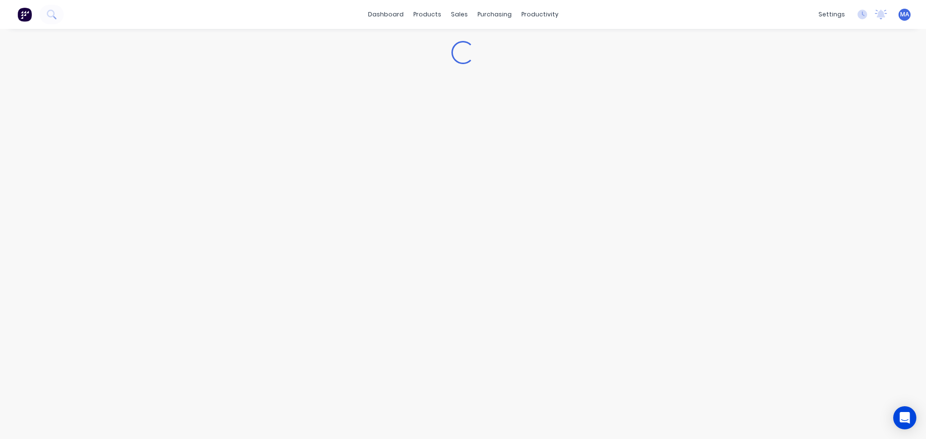
type textarea "x"
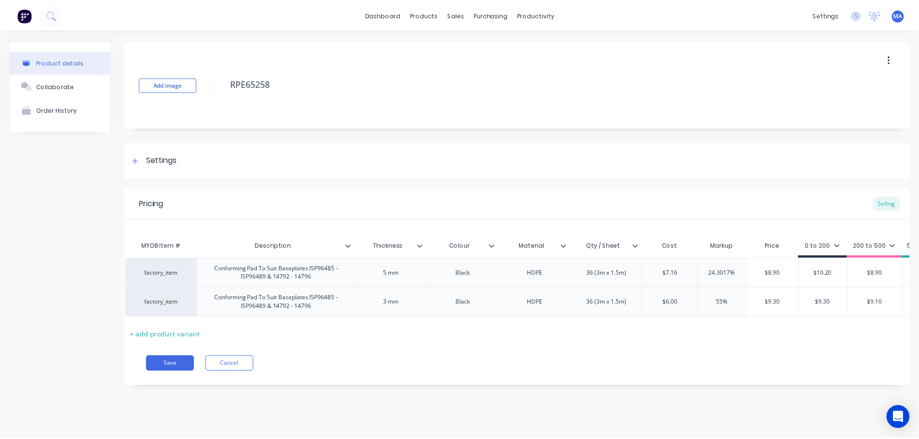
scroll to position [0, 75]
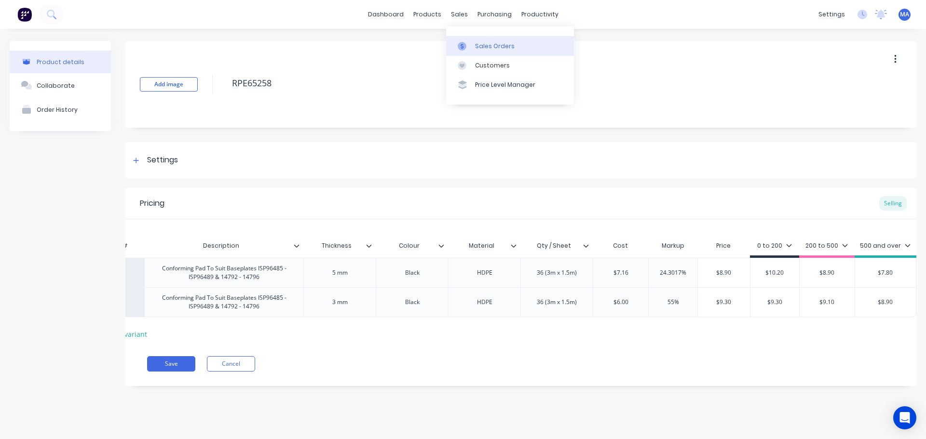
click at [499, 40] on link "Sales Orders" at bounding box center [510, 45] width 128 height 19
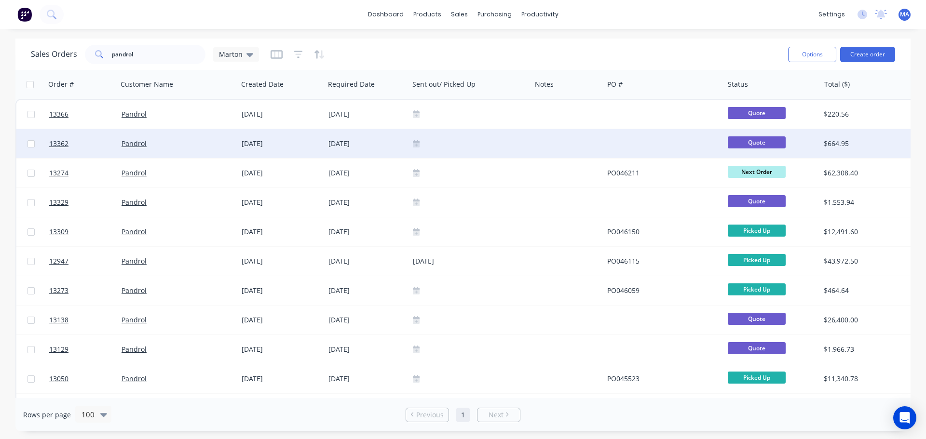
click at [233, 136] on div "Pandrol" at bounding box center [178, 143] width 121 height 29
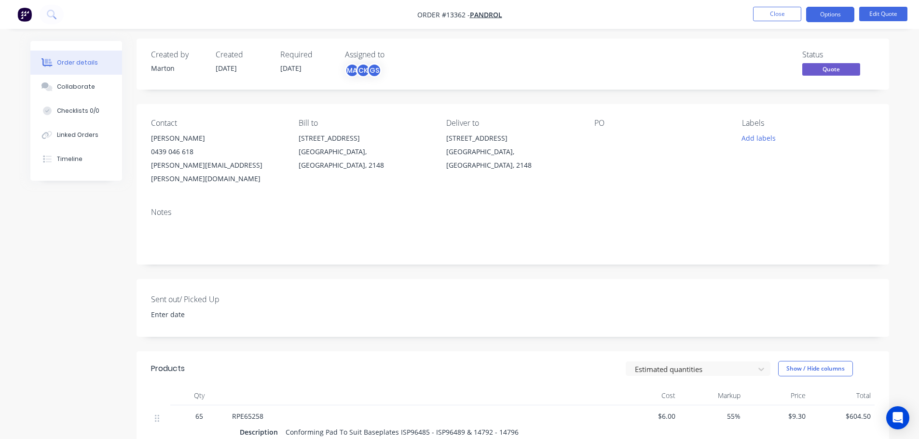
scroll to position [96, 0]
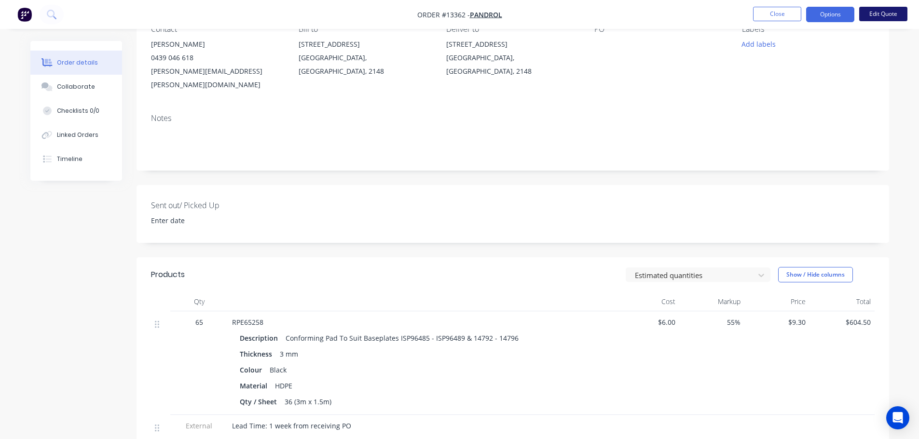
click at [873, 12] on button "Edit Quote" at bounding box center [883, 14] width 48 height 14
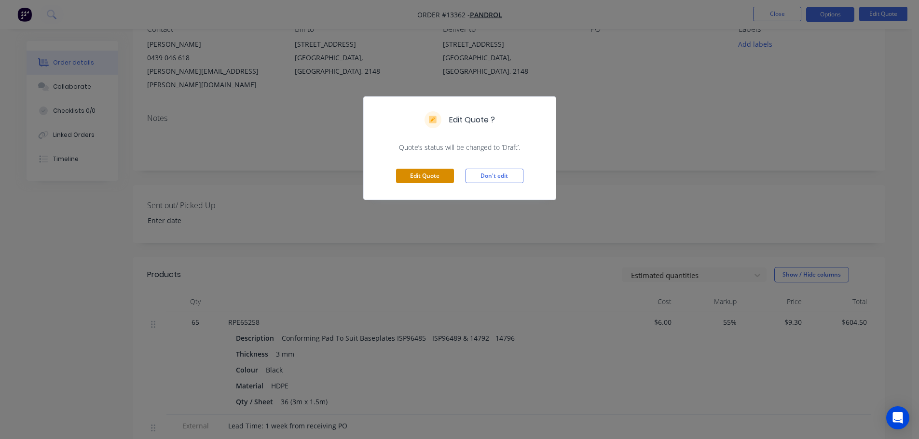
click at [443, 174] on button "Edit Quote" at bounding box center [425, 176] width 58 height 14
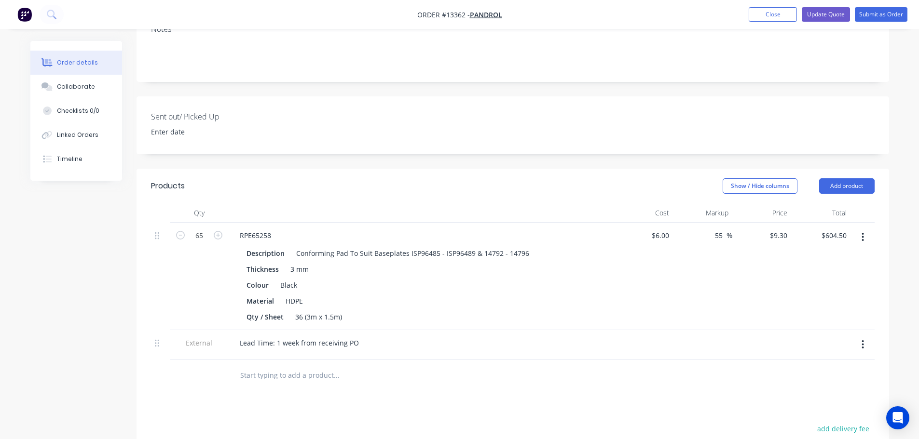
scroll to position [241, 0]
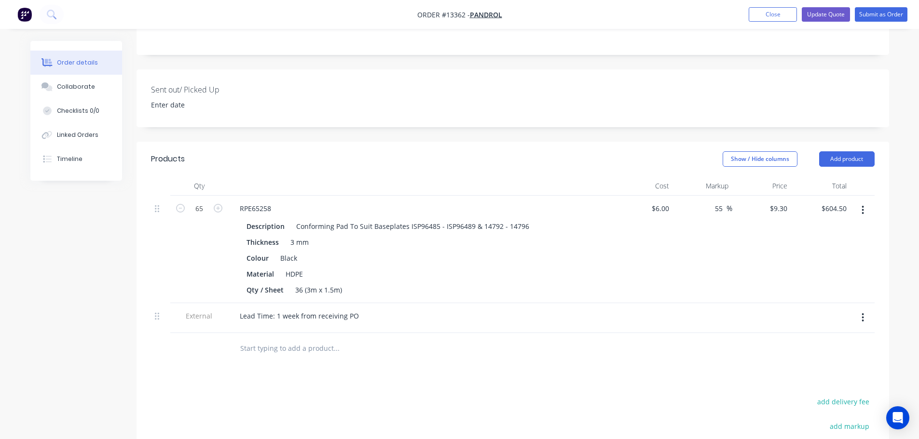
click at [864, 205] on icon "button" at bounding box center [862, 210] width 2 height 11
click at [827, 229] on div "Edit" at bounding box center [828, 236] width 74 height 14
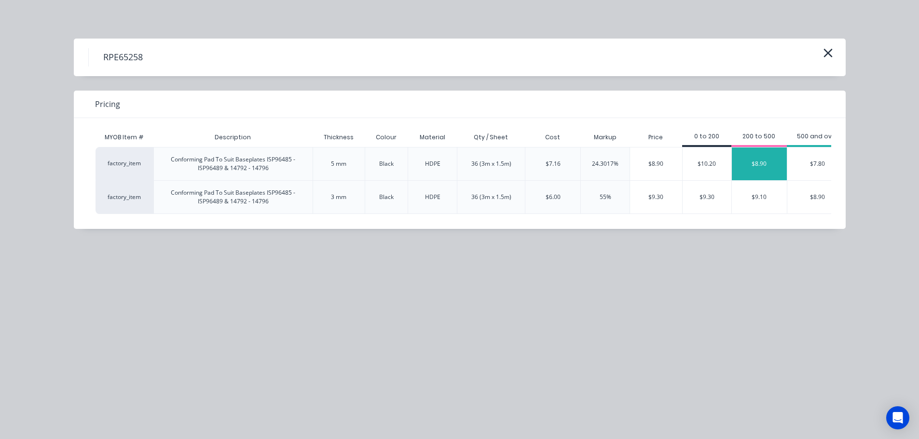
click at [750, 176] on div "$8.90" at bounding box center [759, 164] width 55 height 33
type input "48.33"
type input "$8.90"
type input "$578.50"
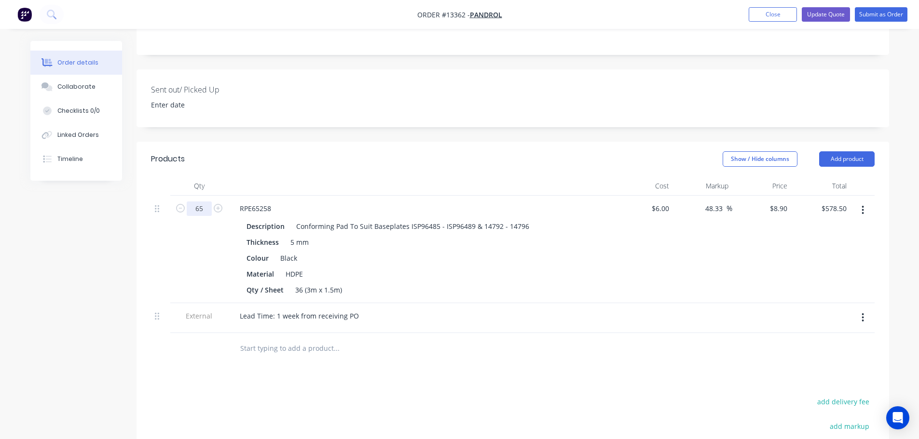
click at [207, 202] on input "65" at bounding box center [199, 209] width 25 height 14
type input "212"
type input "$1,886.80"
click at [422, 353] on div "Products Show / Hide columns Add product Qty Cost Markup Price Total 212 RPE652…" at bounding box center [512, 369] width 752 height 454
click at [831, 16] on button "Update Quote" at bounding box center [826, 14] width 48 height 14
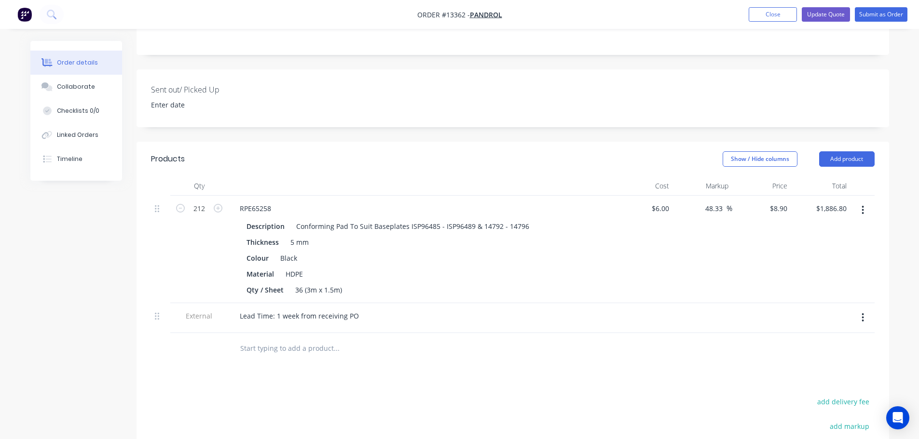
scroll to position [0, 0]
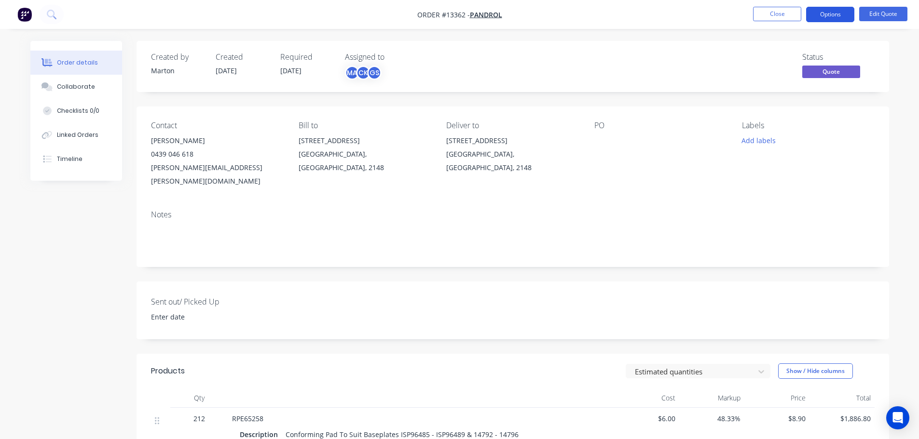
click at [831, 16] on button "Options" at bounding box center [830, 14] width 48 height 15
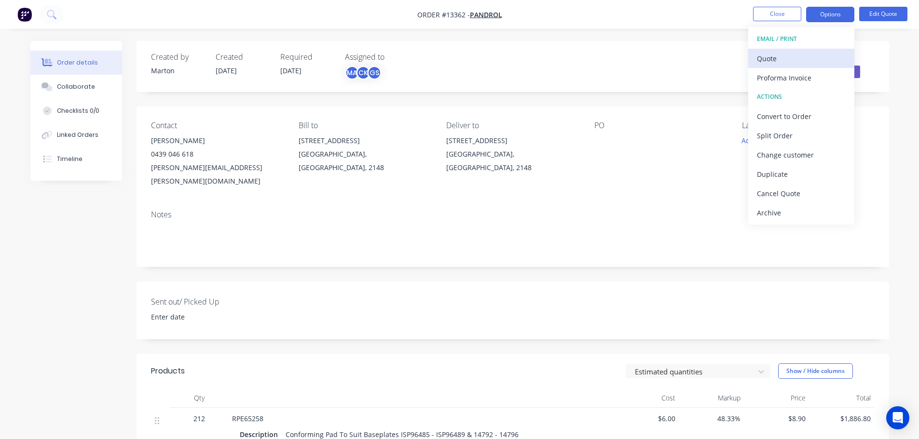
click at [785, 61] on div "Quote" at bounding box center [801, 59] width 89 height 14
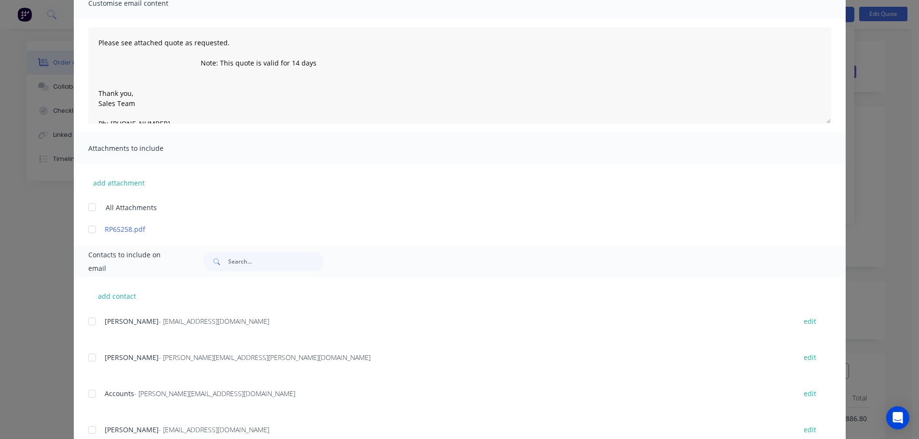
scroll to position [96, 0]
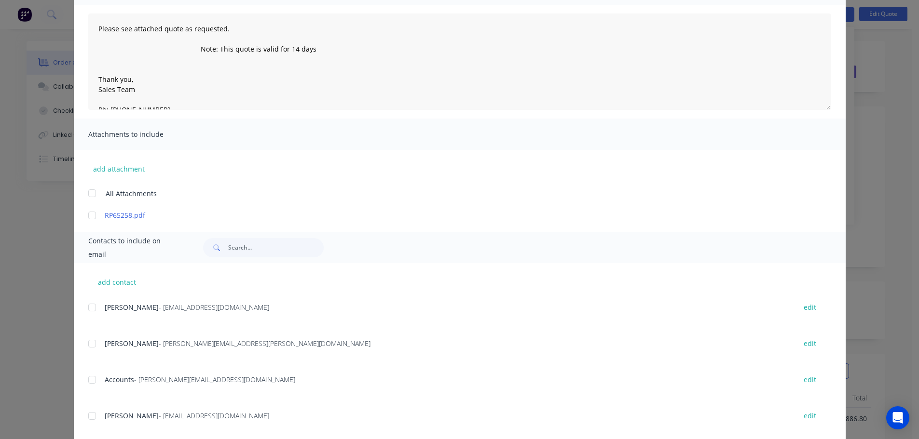
click at [95, 341] on div at bounding box center [91, 343] width 19 height 19
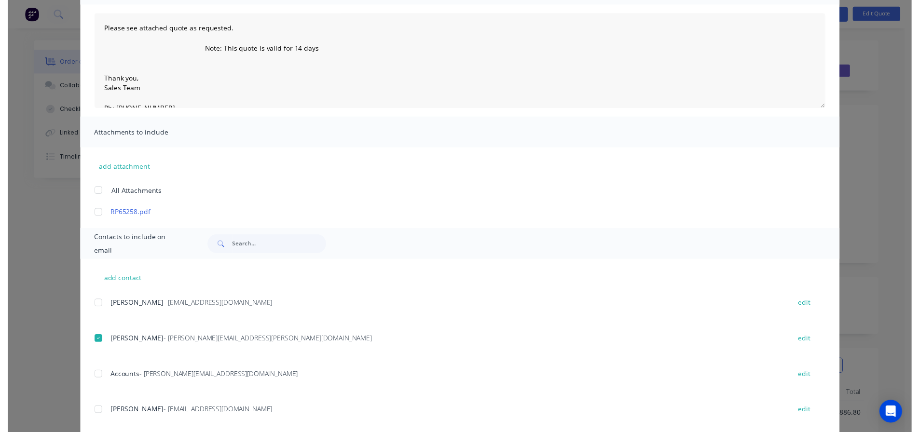
scroll to position [0, 0]
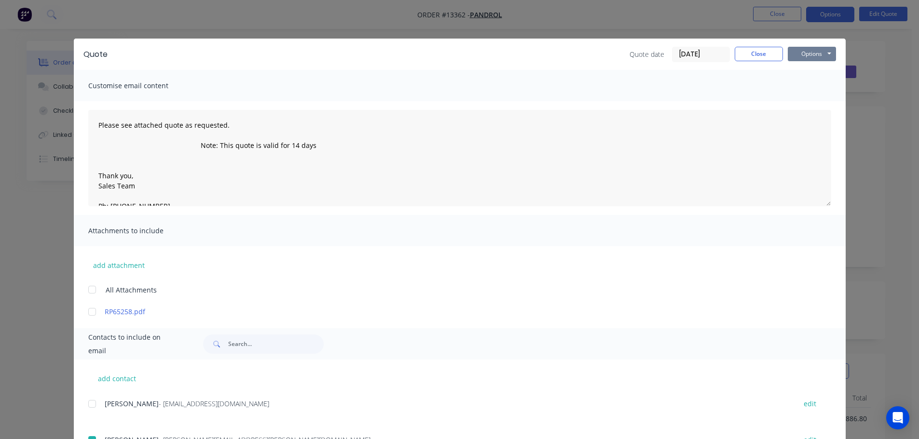
click at [792, 59] on button "Options" at bounding box center [812, 54] width 48 height 14
click at [802, 104] on button "Email" at bounding box center [819, 103] width 62 height 16
type textarea "Please see attached quote as requested. Note: This quote is valid for 14 days T…"
click at [755, 53] on button "Close" at bounding box center [759, 54] width 48 height 14
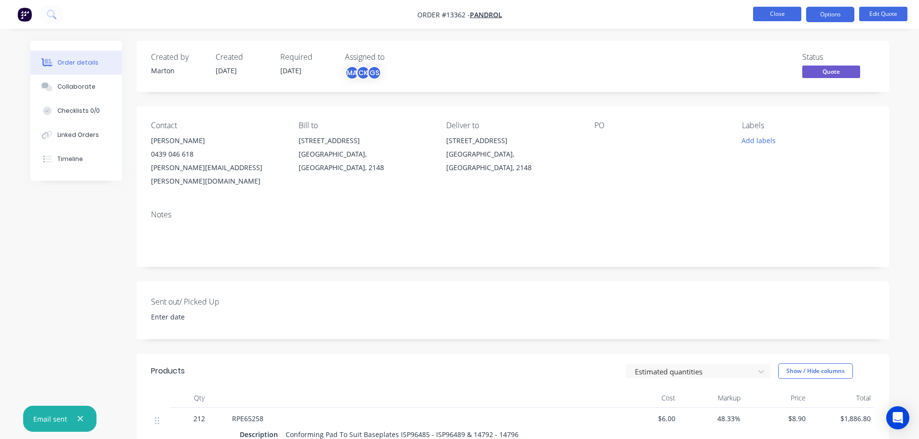
click at [767, 12] on button "Close" at bounding box center [777, 14] width 48 height 14
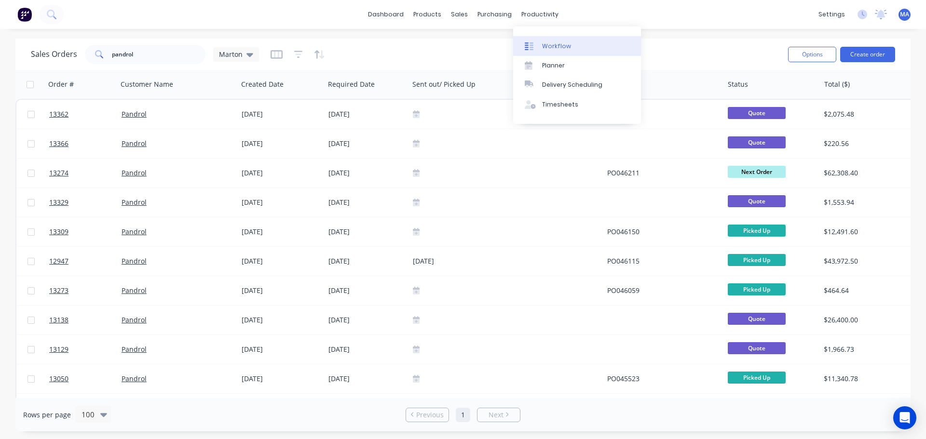
click at [547, 45] on div "Workflow" at bounding box center [556, 46] width 29 height 9
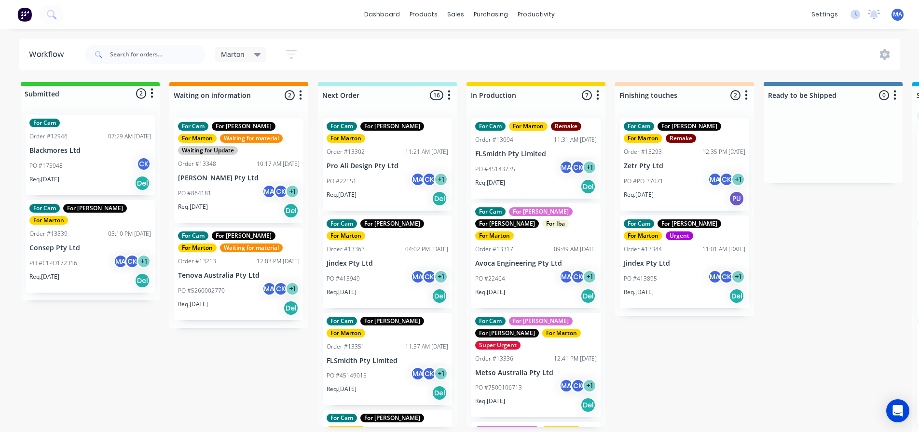
click at [518, 273] on div "PO #22464 MA CK + 1" at bounding box center [536, 279] width 122 height 18
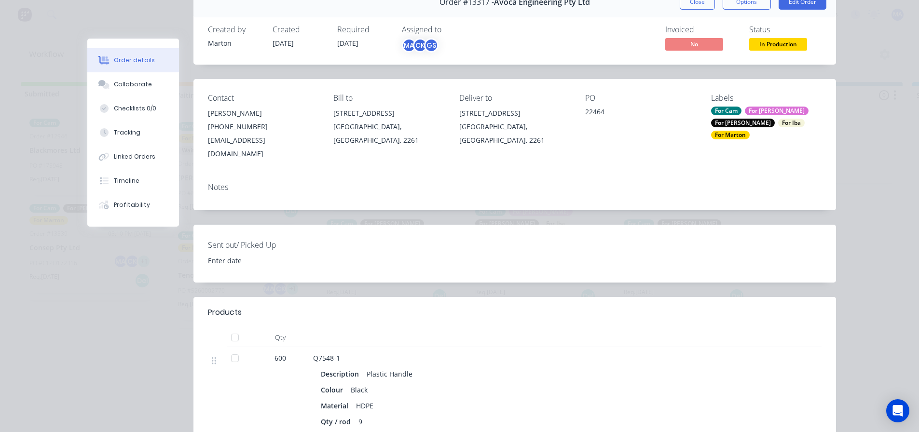
scroll to position [48, 0]
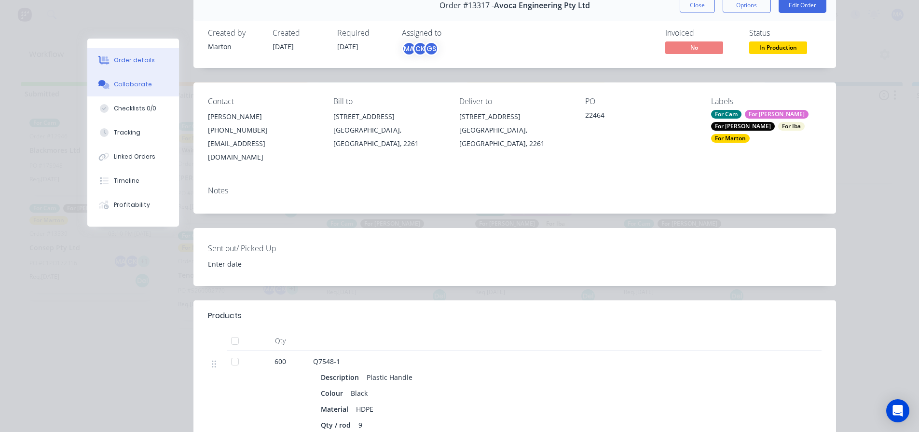
click at [119, 85] on div "Collaborate" at bounding box center [133, 84] width 38 height 9
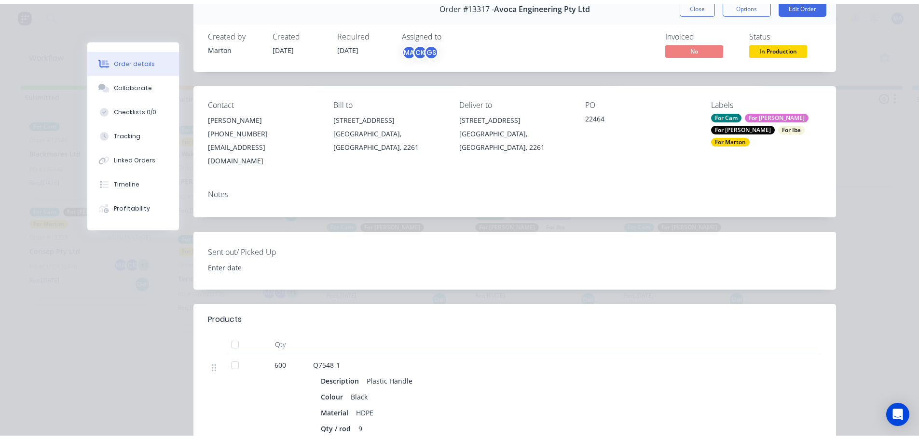
scroll to position [0, 0]
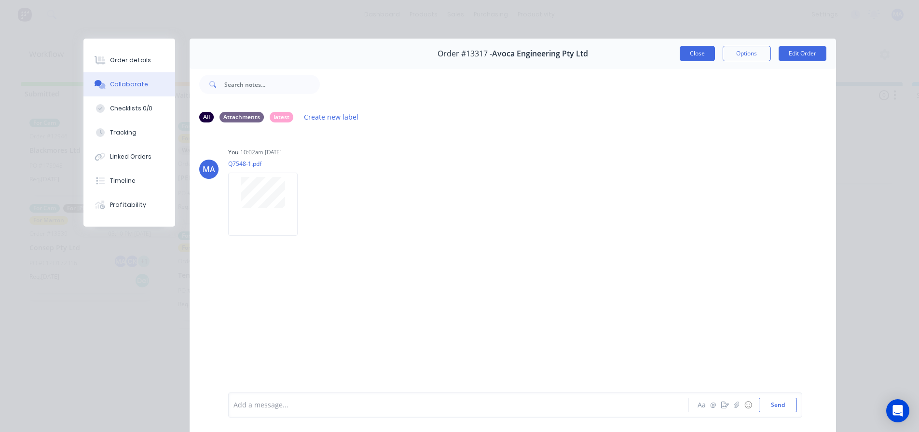
click at [700, 49] on button "Close" at bounding box center [697, 53] width 35 height 15
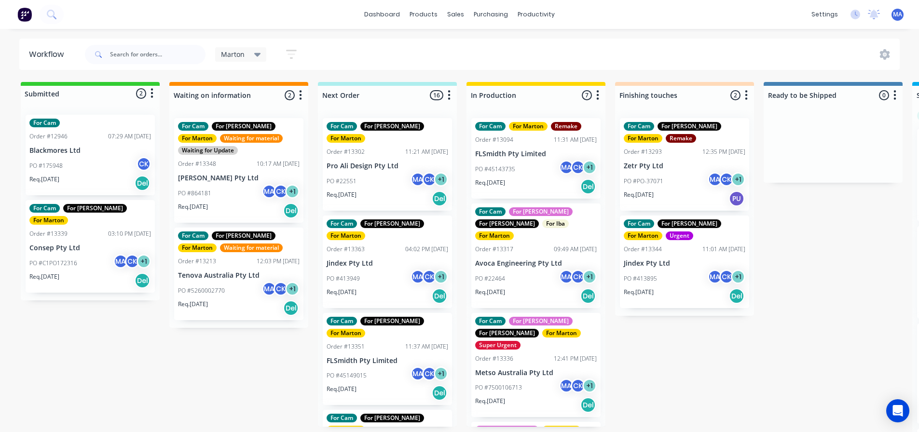
click at [543, 54] on div "Marton Save new view None edit Marton (Default) edit For Cam edit For [PERSON_N…" at bounding box center [491, 54] width 817 height 29
click at [161, 54] on input "text" at bounding box center [157, 54] width 95 height 19
click at [141, 57] on input "text" at bounding box center [157, 54] width 95 height 19
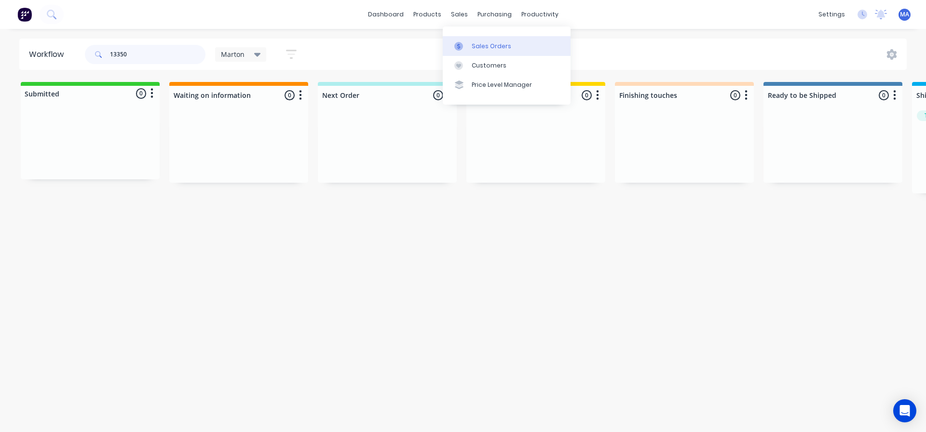
type input "13350"
click at [470, 42] on link "Sales Orders" at bounding box center [507, 45] width 128 height 19
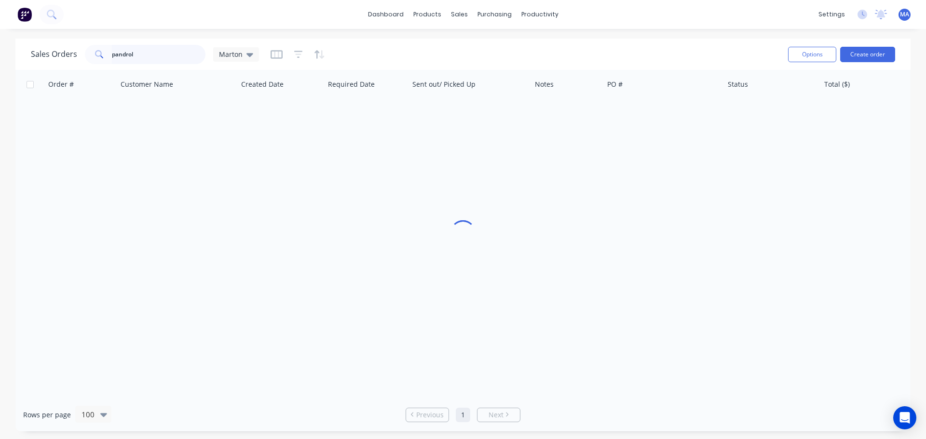
click at [138, 60] on input "pandrol" at bounding box center [159, 54] width 94 height 19
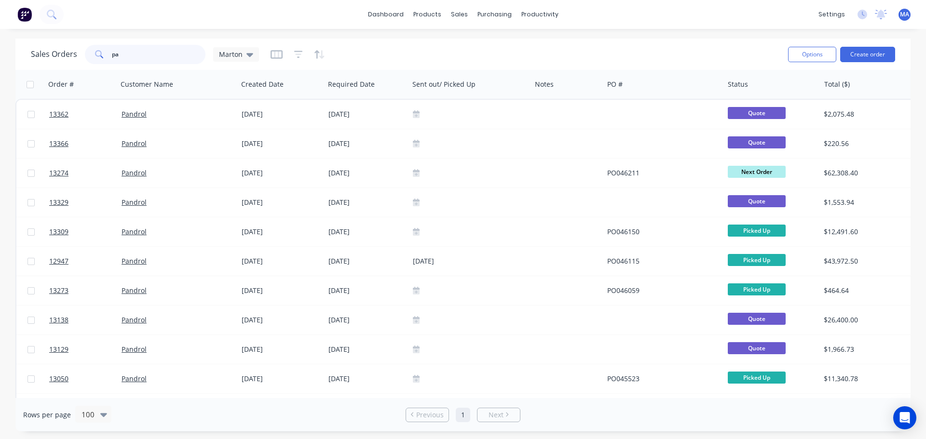
type input "p"
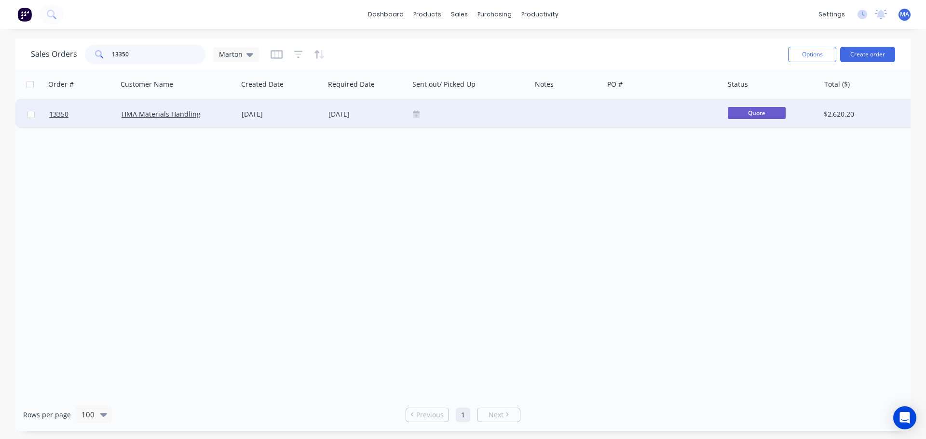
type input "13350"
click at [244, 119] on div "[DATE]" at bounding box center [281, 114] width 79 height 10
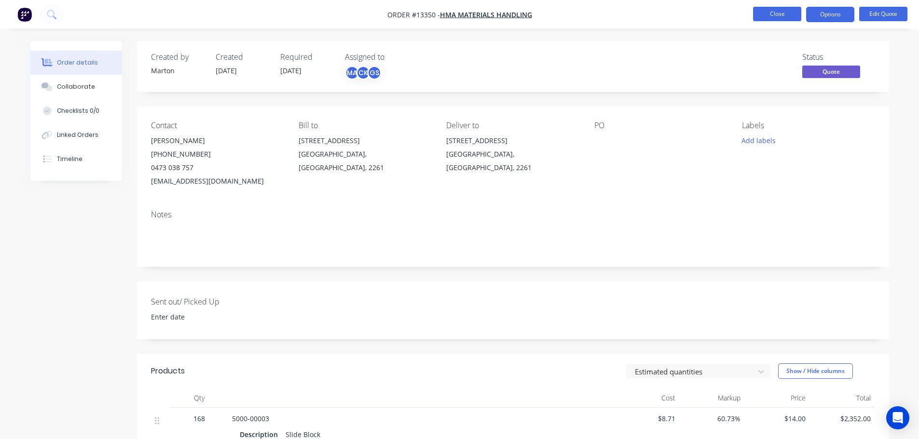
click at [779, 19] on button "Close" at bounding box center [777, 14] width 48 height 14
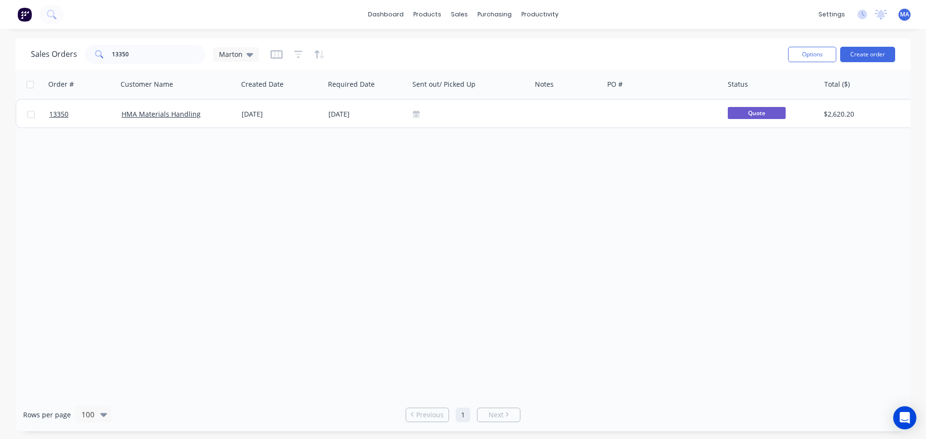
click at [344, 202] on div "Order # Customer Name Created Date Required Date Sent out/ Picked Up Notes PO #…" at bounding box center [462, 234] width 895 height 328
click at [171, 63] on input "13350" at bounding box center [159, 54] width 94 height 19
click at [416, 59] on div "Sales Orders Marton" at bounding box center [405, 54] width 749 height 24
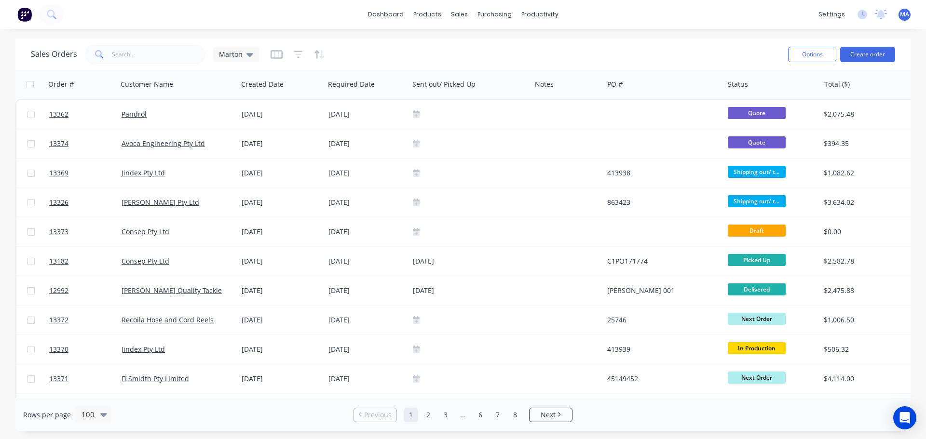
click at [595, 47] on div "Sales Orders Marton" at bounding box center [405, 54] width 749 height 24
click at [374, 18] on link "dashboard" at bounding box center [385, 14] width 45 height 14
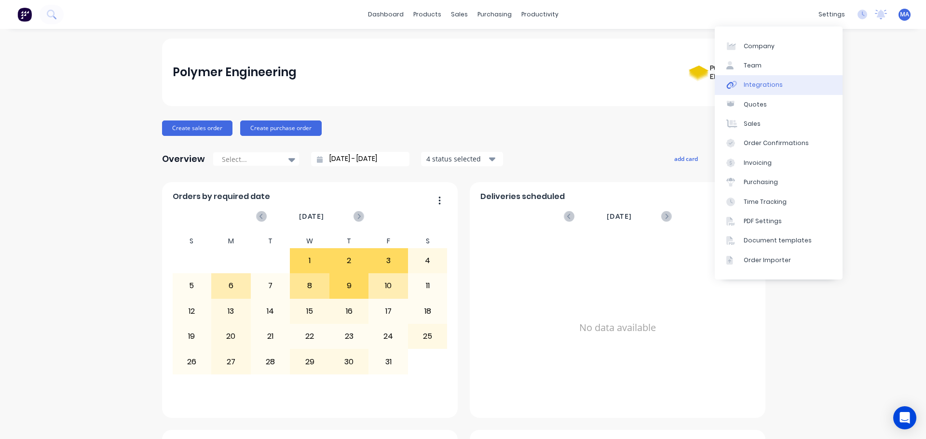
click at [780, 91] on link "Integrations" at bounding box center [779, 84] width 128 height 19
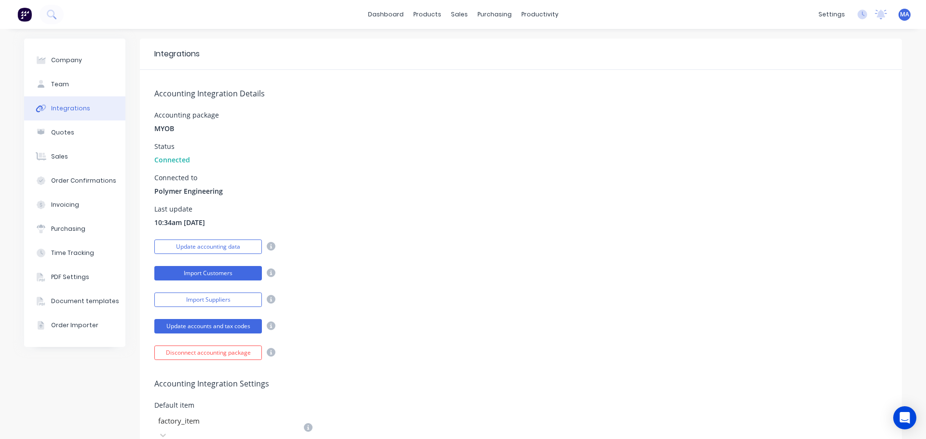
click at [224, 277] on button "Import Customers" at bounding box center [208, 273] width 108 height 14
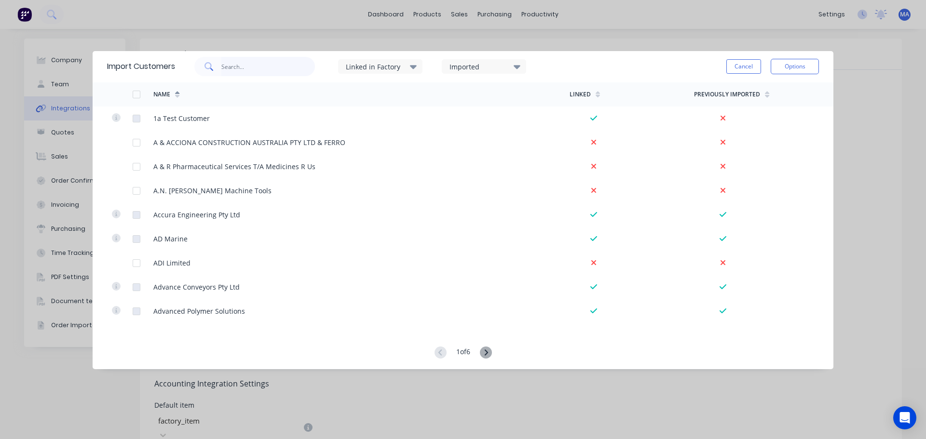
click at [282, 73] on input "text" at bounding box center [268, 66] width 94 height 19
type input "hm"
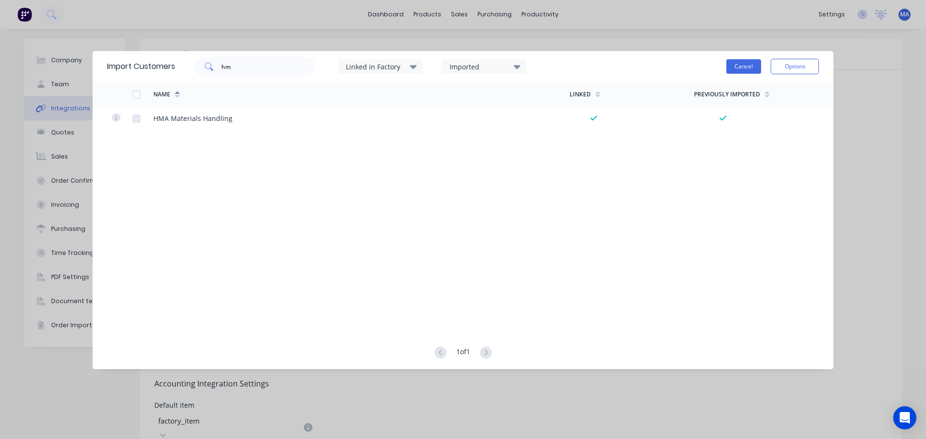
click at [742, 68] on button "Cancel" at bounding box center [743, 66] width 35 height 14
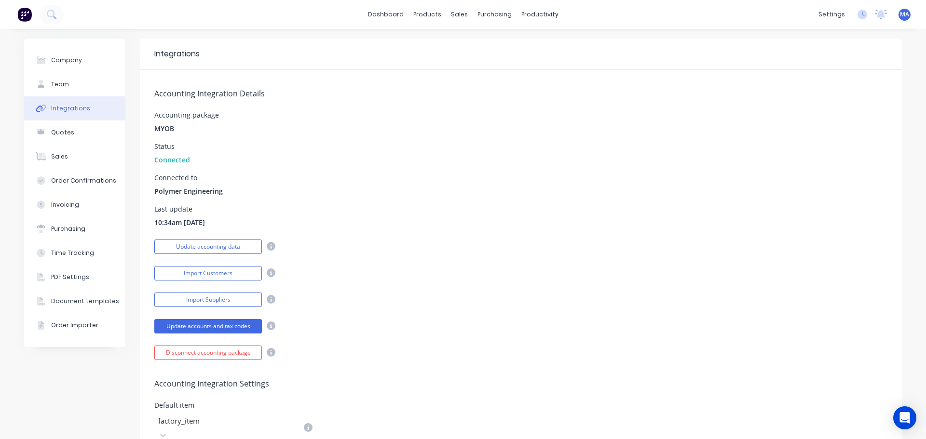
click at [466, 167] on div "Accounting Integration Details Accounting package MYOB Status Connected Connect…" at bounding box center [521, 215] width 762 height 290
click at [397, 12] on link "dashboard" at bounding box center [385, 14] width 45 height 14
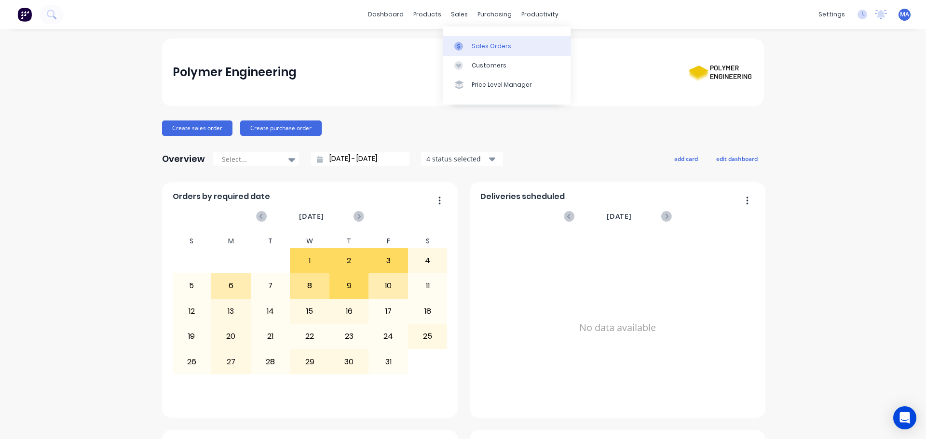
click at [473, 52] on link "Sales Orders" at bounding box center [507, 45] width 128 height 19
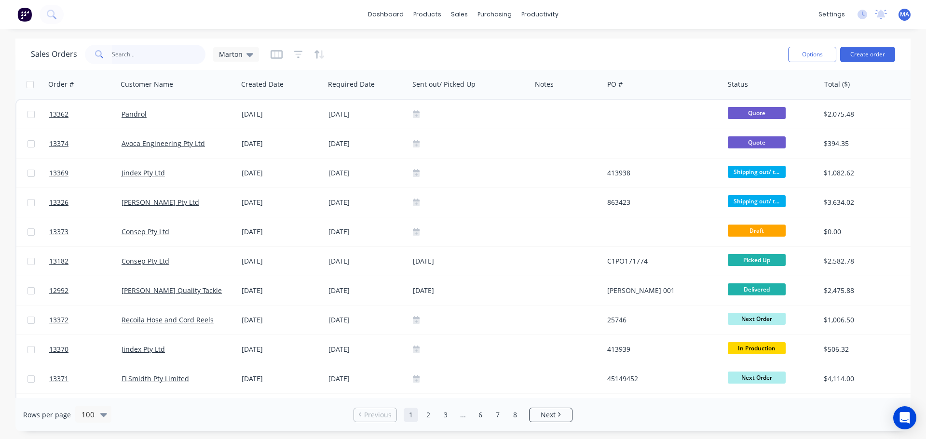
click at [142, 55] on input "text" at bounding box center [159, 54] width 94 height 19
type input "hma"
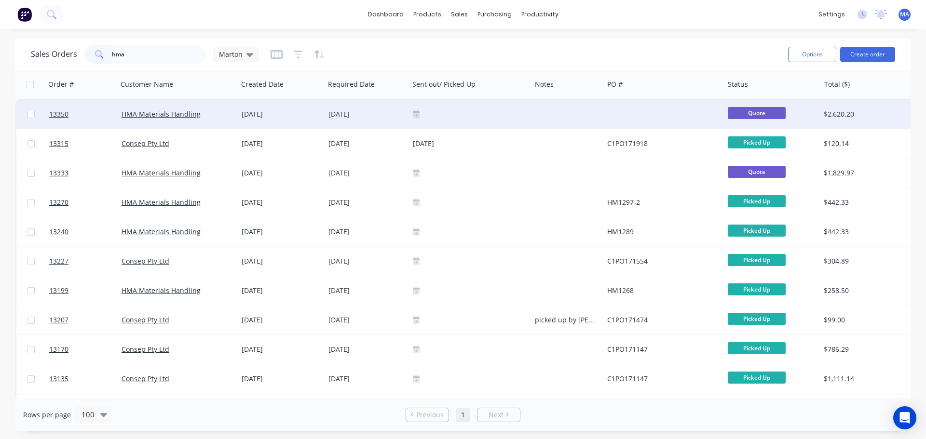
click at [460, 119] on div at bounding box center [470, 114] width 122 height 29
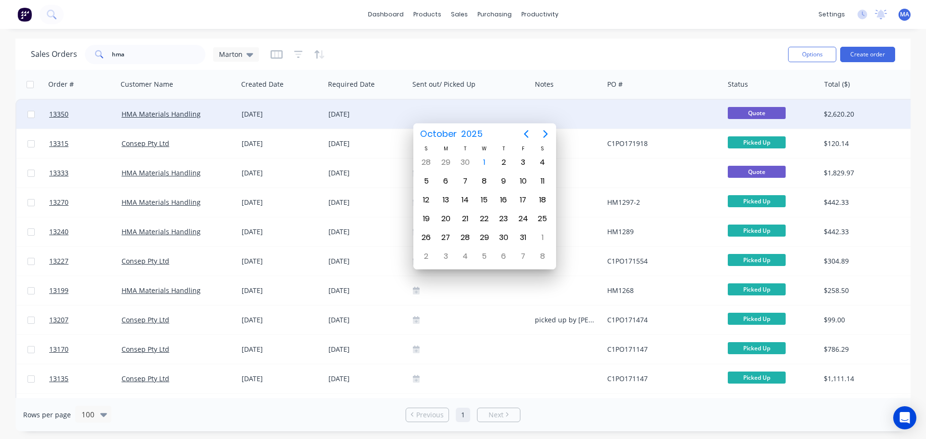
click at [233, 111] on div "HMA Materials Handling" at bounding box center [178, 114] width 113 height 10
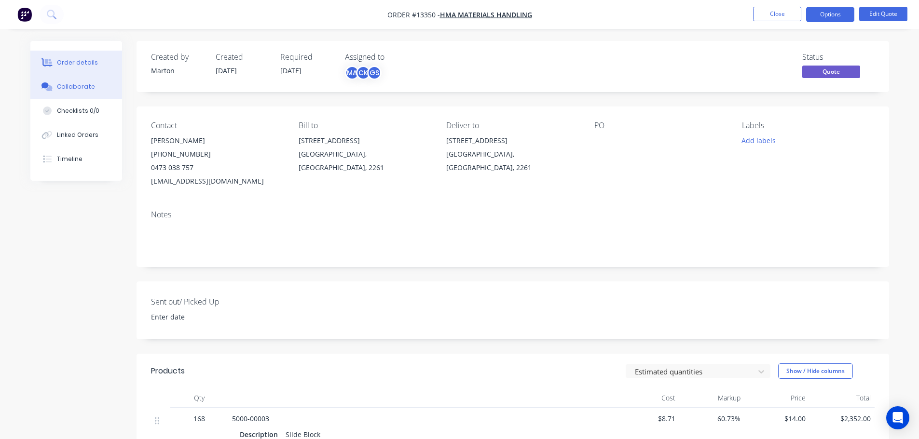
click at [65, 89] on div "Collaborate" at bounding box center [76, 86] width 38 height 9
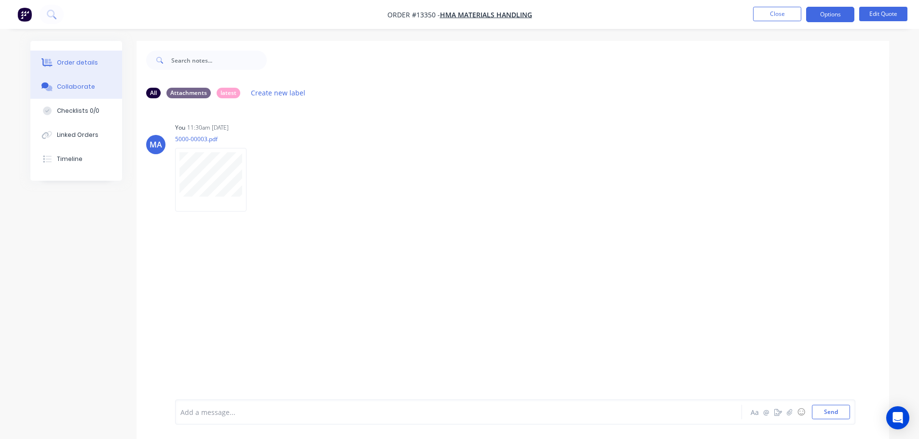
click at [94, 72] on button "Order details" at bounding box center [76, 63] width 92 height 24
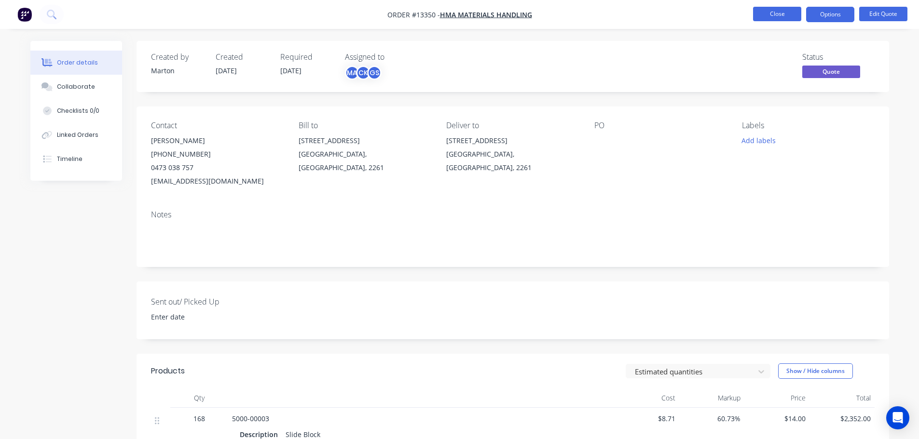
click at [766, 12] on button "Close" at bounding box center [777, 14] width 48 height 14
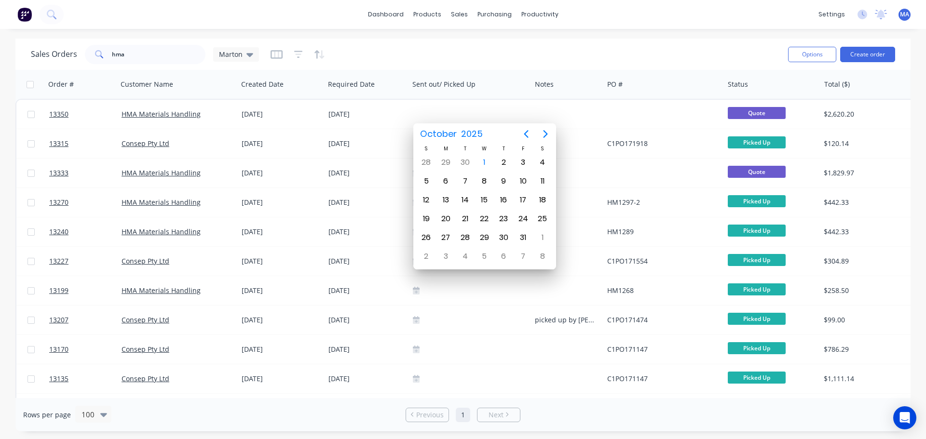
click at [422, 60] on div "Sales Orders hma Marton" at bounding box center [405, 54] width 749 height 24
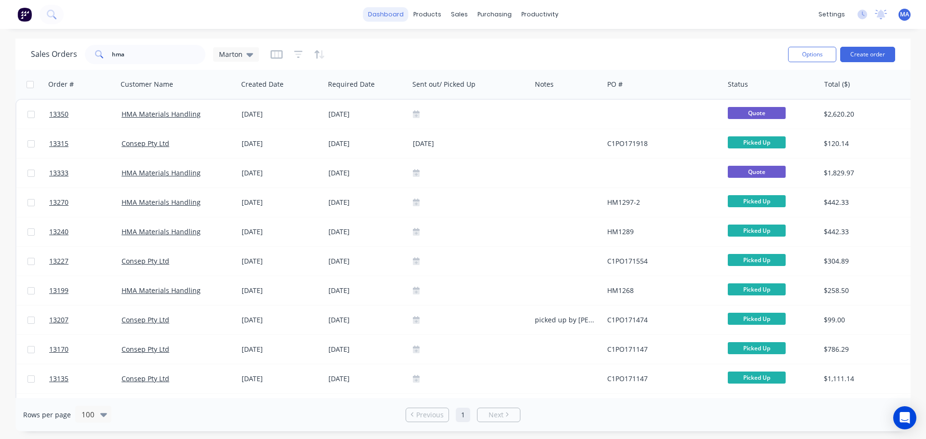
click at [394, 18] on link "dashboard" at bounding box center [385, 14] width 45 height 14
